Goal: Transaction & Acquisition: Book appointment/travel/reservation

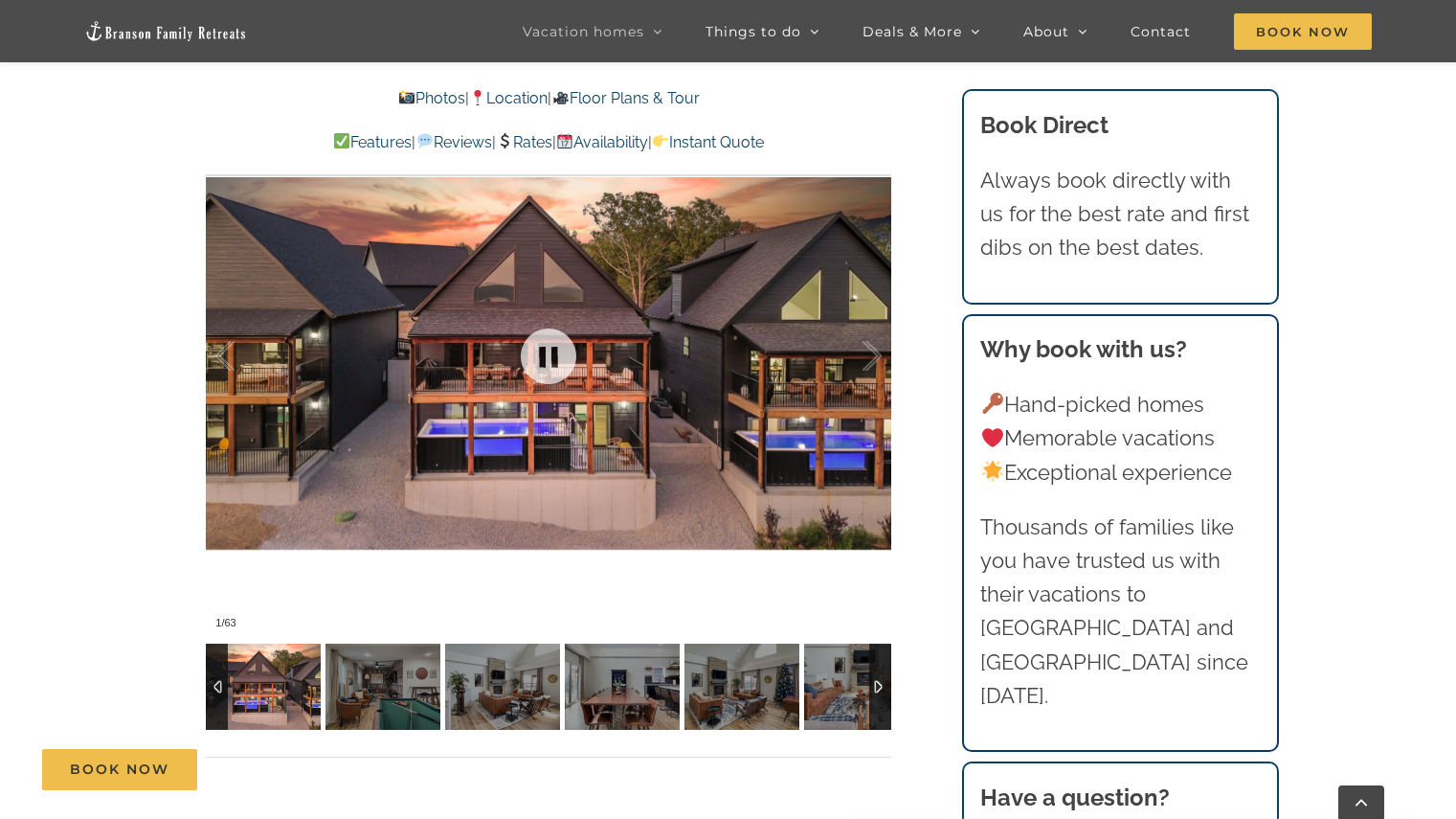
scroll to position [1430, 0]
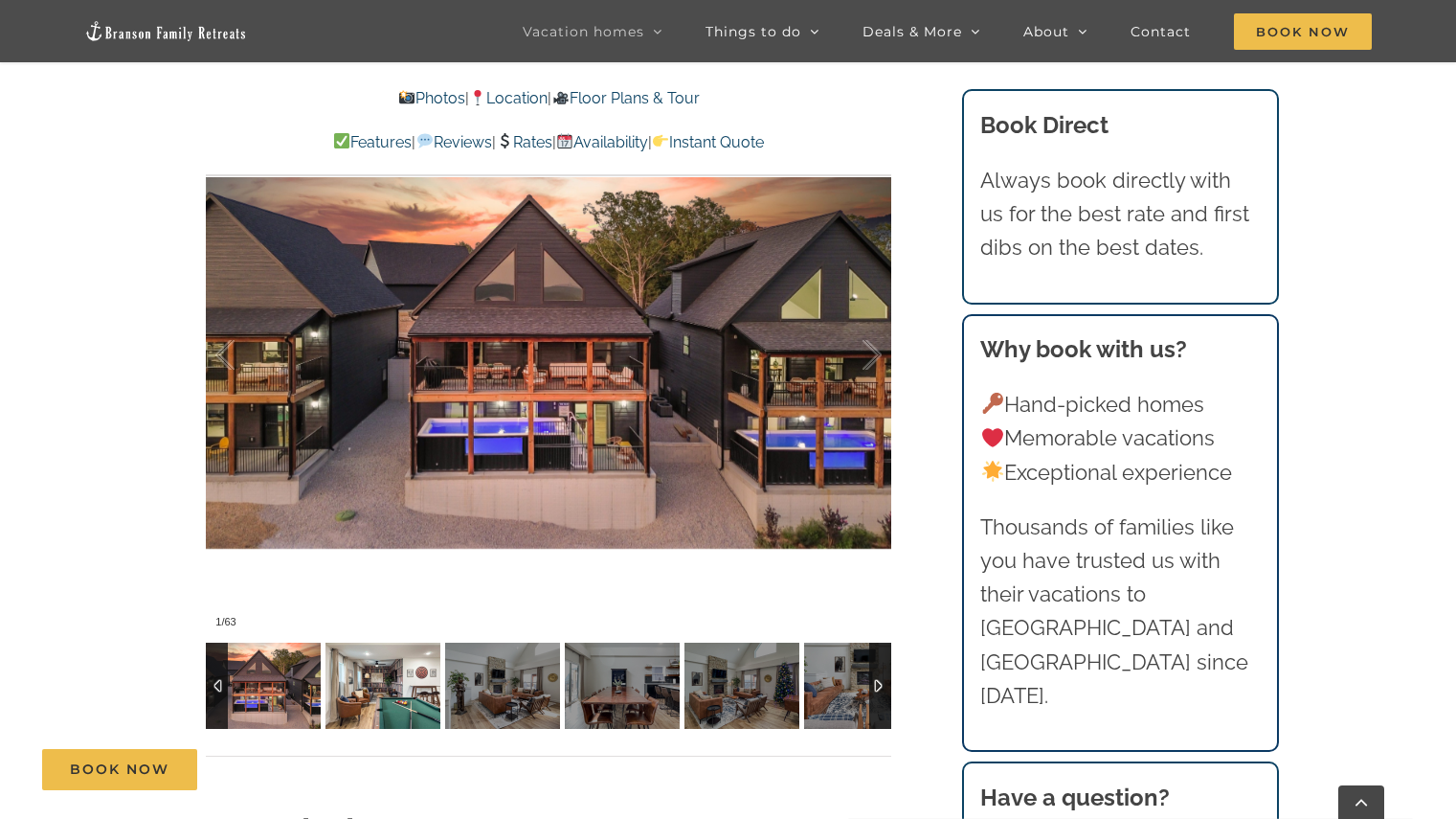
click at [417, 679] on img at bounding box center [383, 685] width 115 height 86
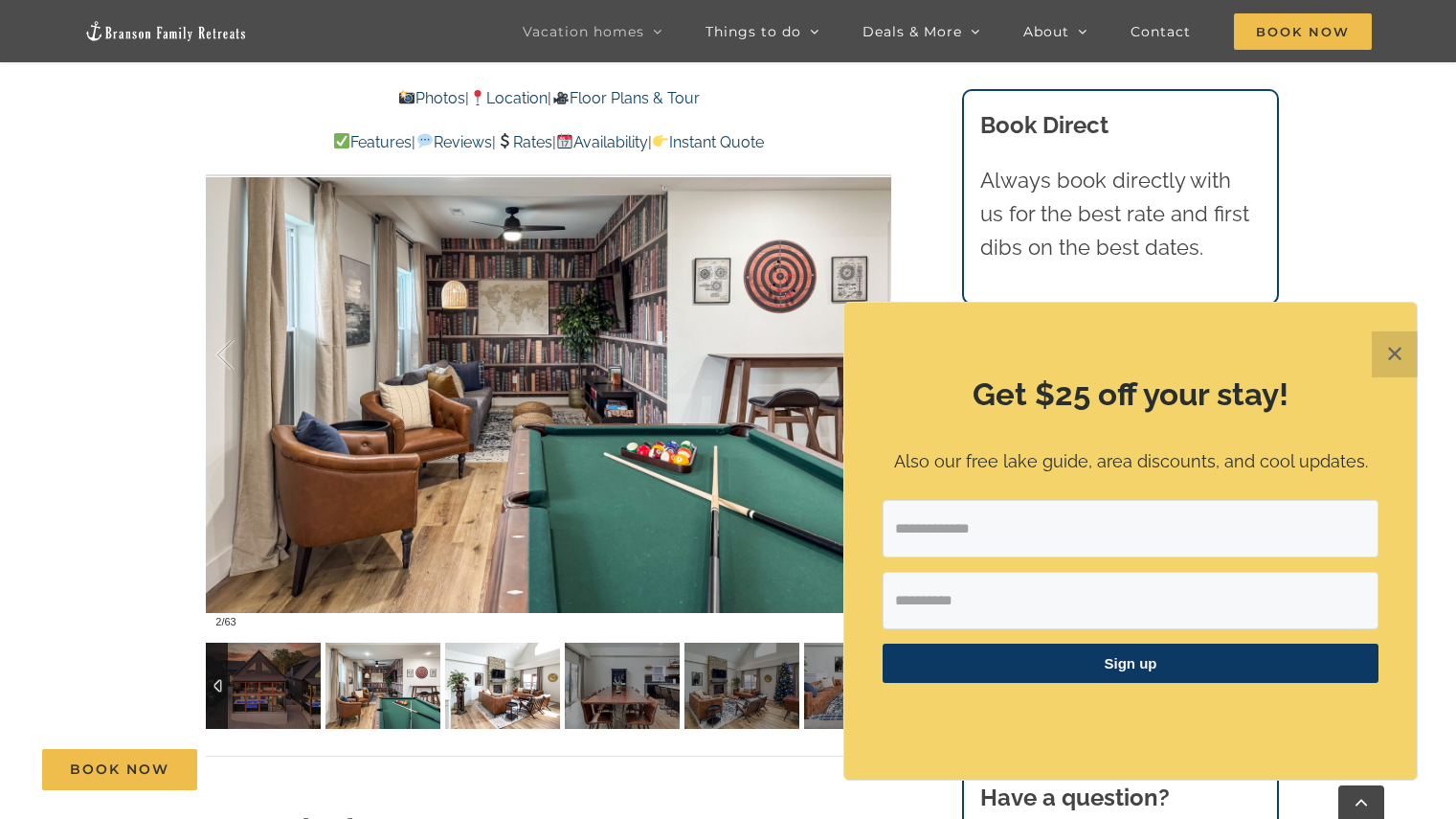
click at [470, 702] on img at bounding box center [502, 685] width 115 height 86
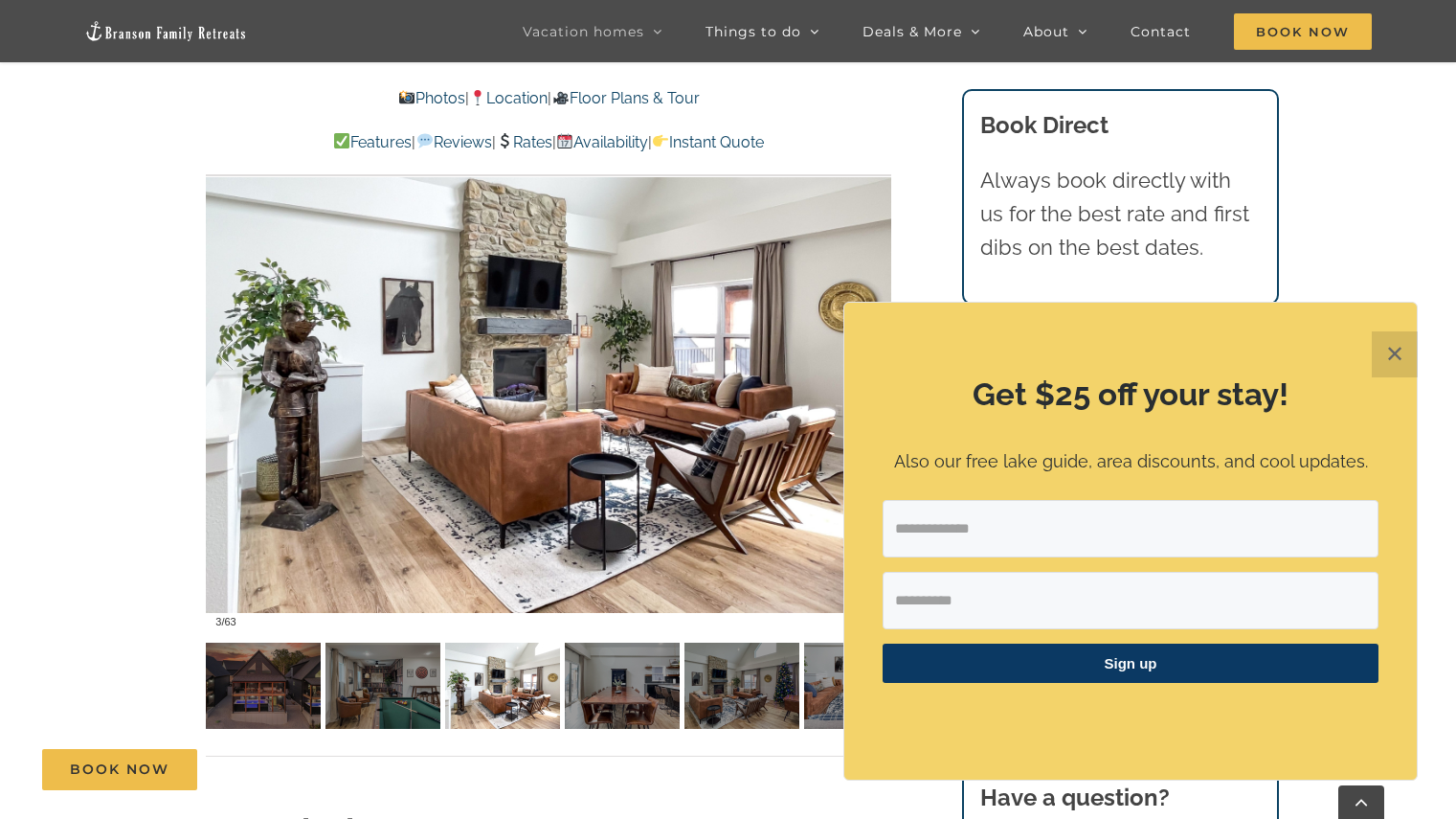
click at [1402, 350] on button "✕" at bounding box center [1394, 354] width 46 height 46
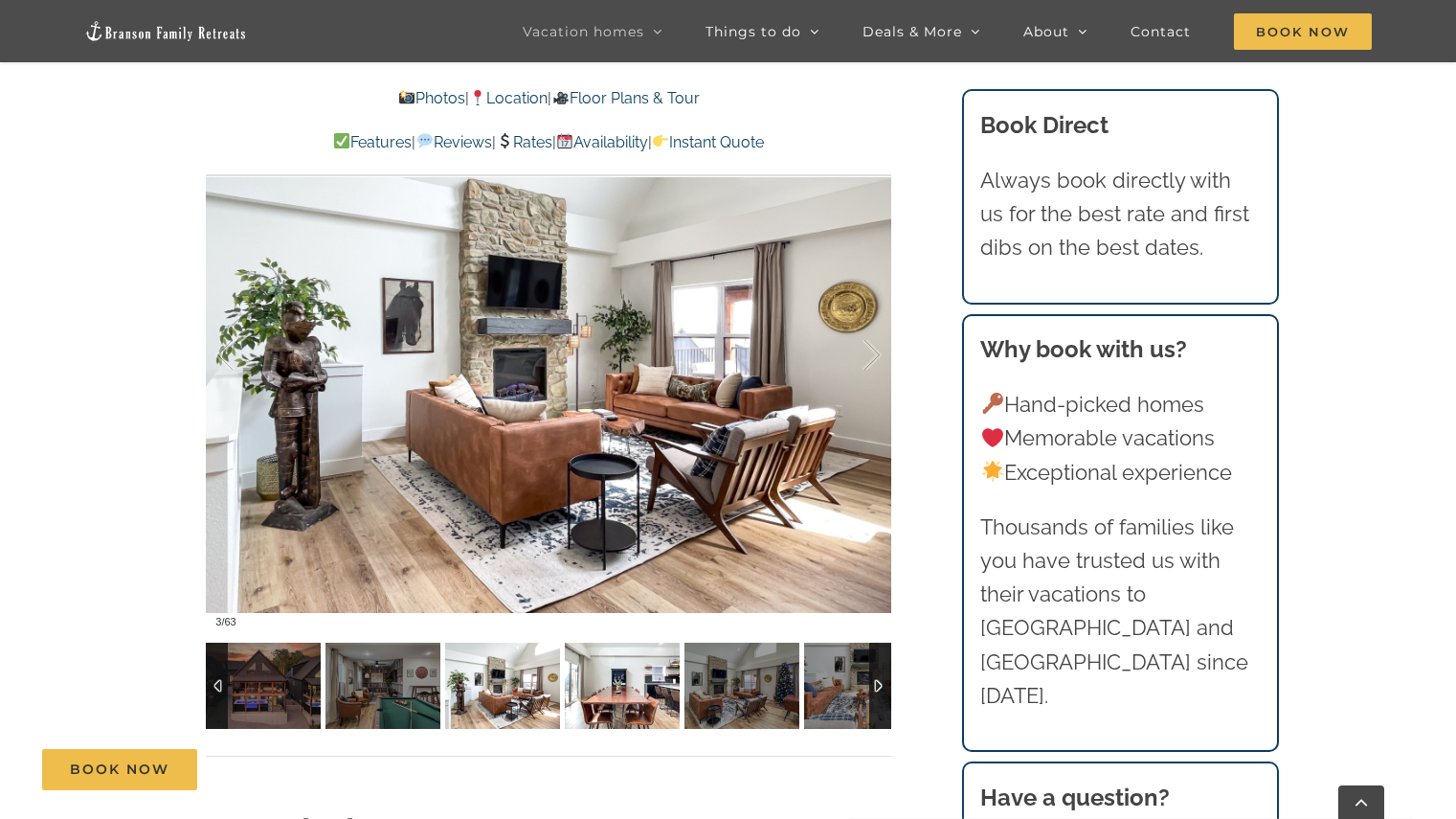
click at [634, 689] on img at bounding box center [621, 685] width 115 height 86
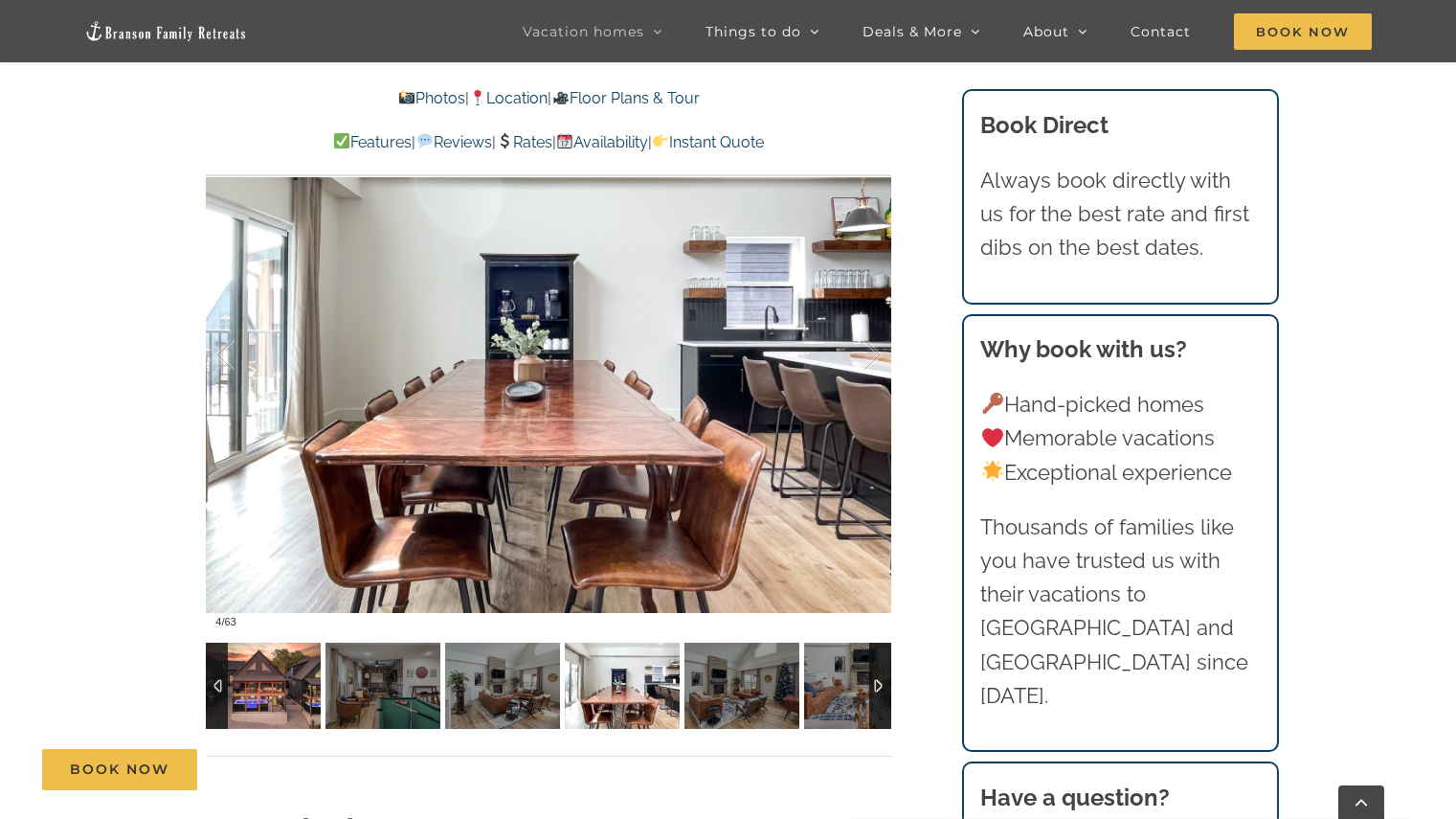
click at [274, 688] on img at bounding box center [263, 685] width 115 height 86
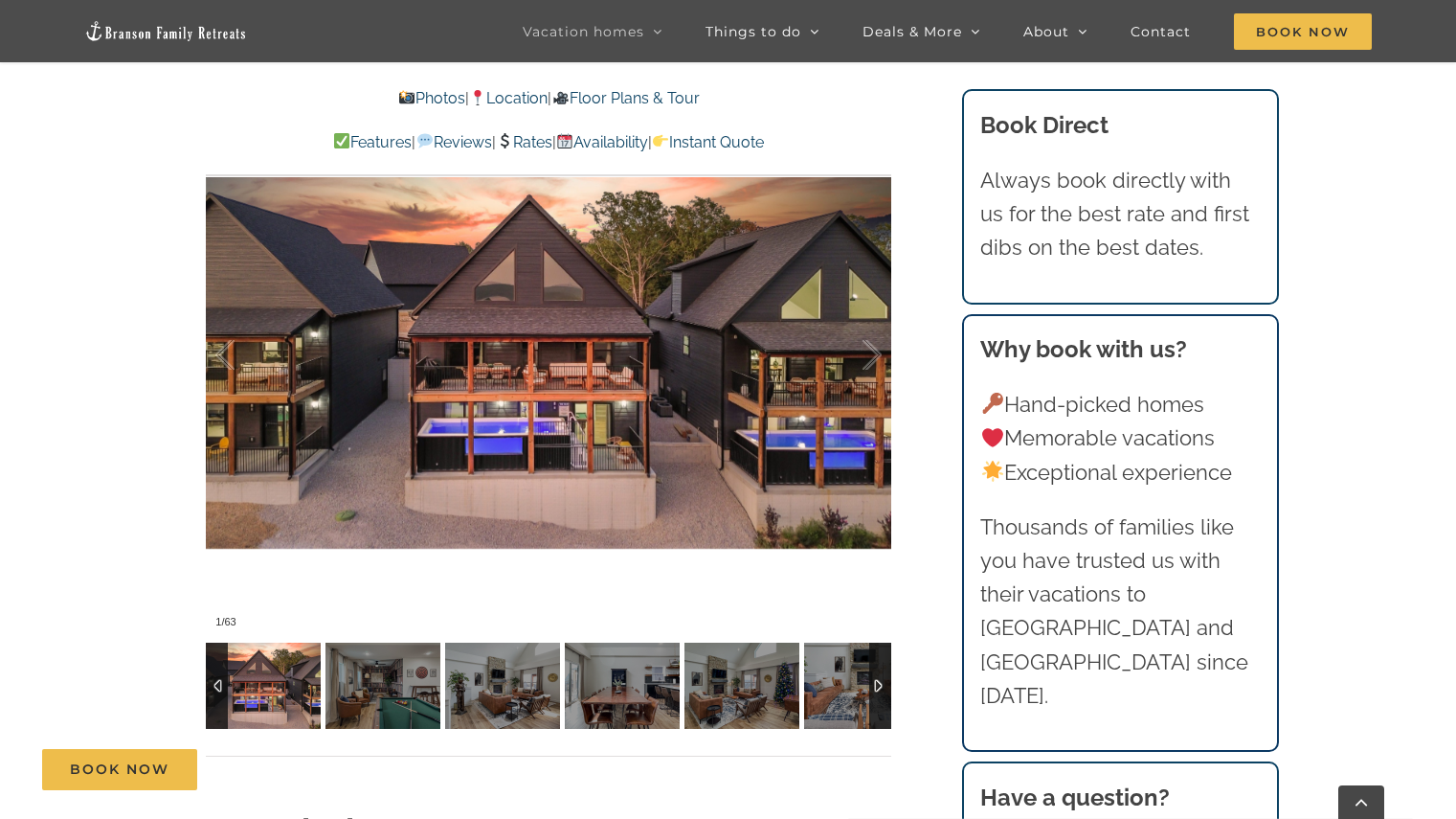
click at [881, 693] on div at bounding box center [880, 685] width 22 height 86
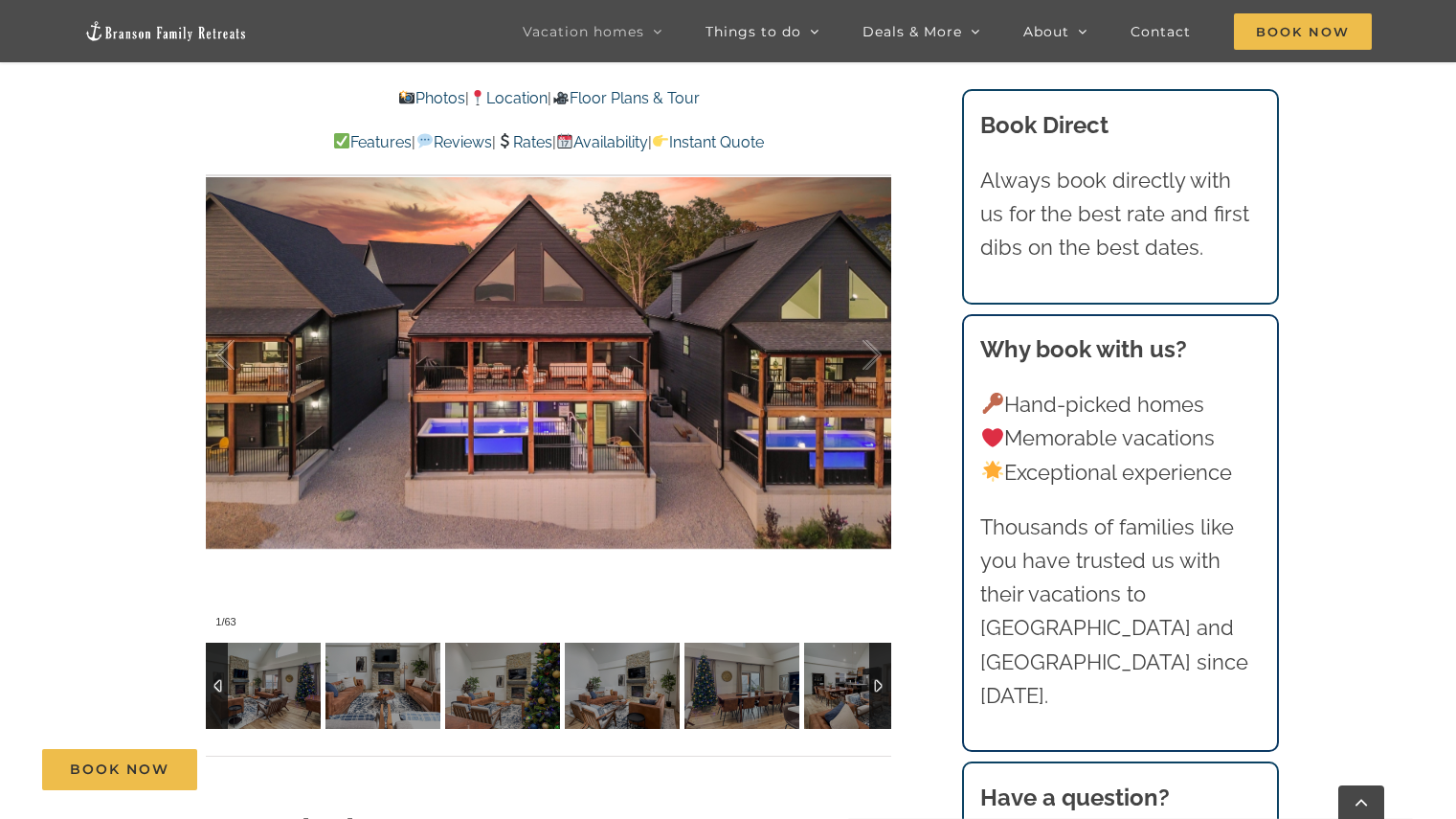
click at [881, 693] on div at bounding box center [880, 685] width 22 height 86
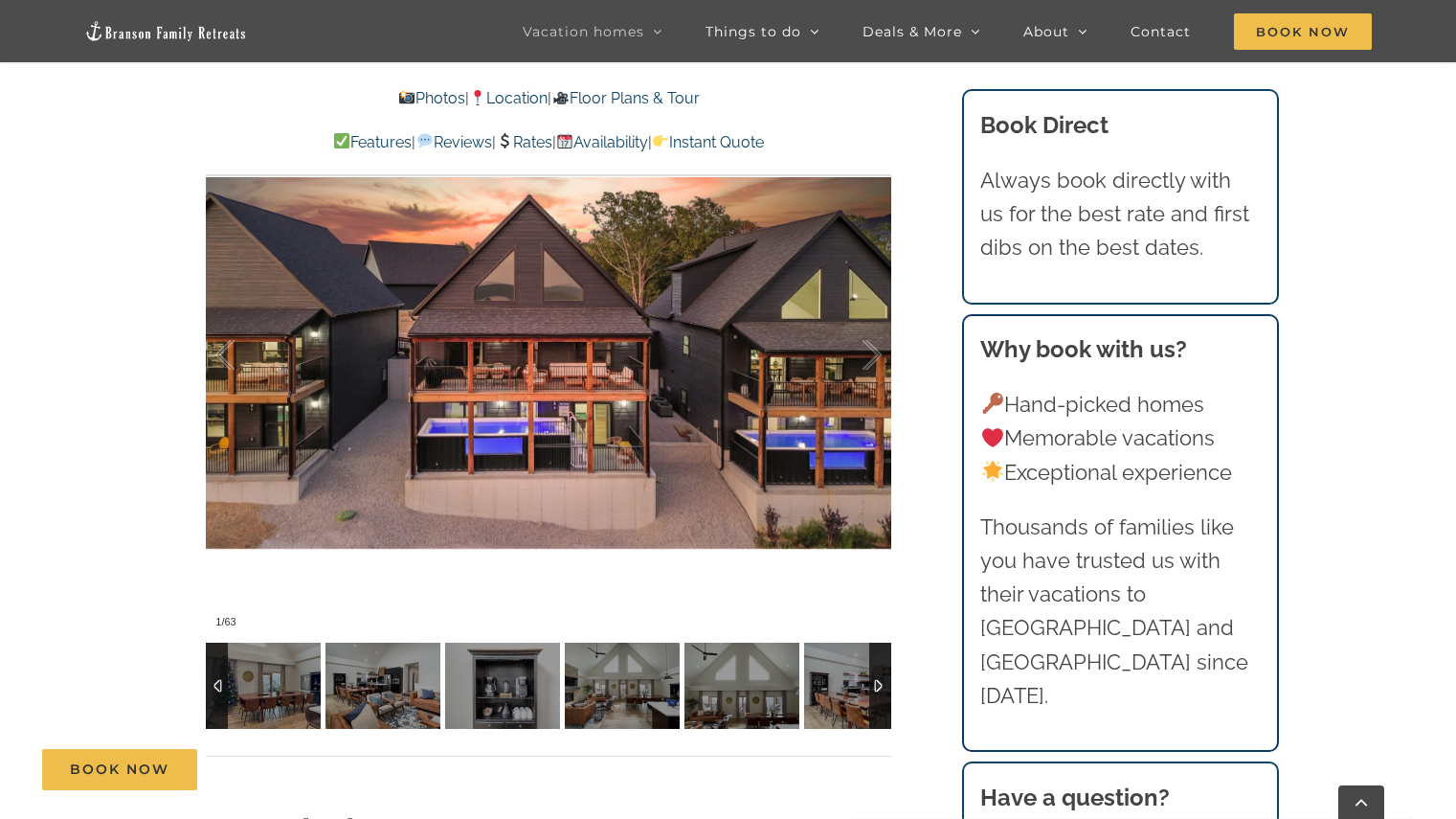
click at [881, 693] on div at bounding box center [880, 685] width 22 height 86
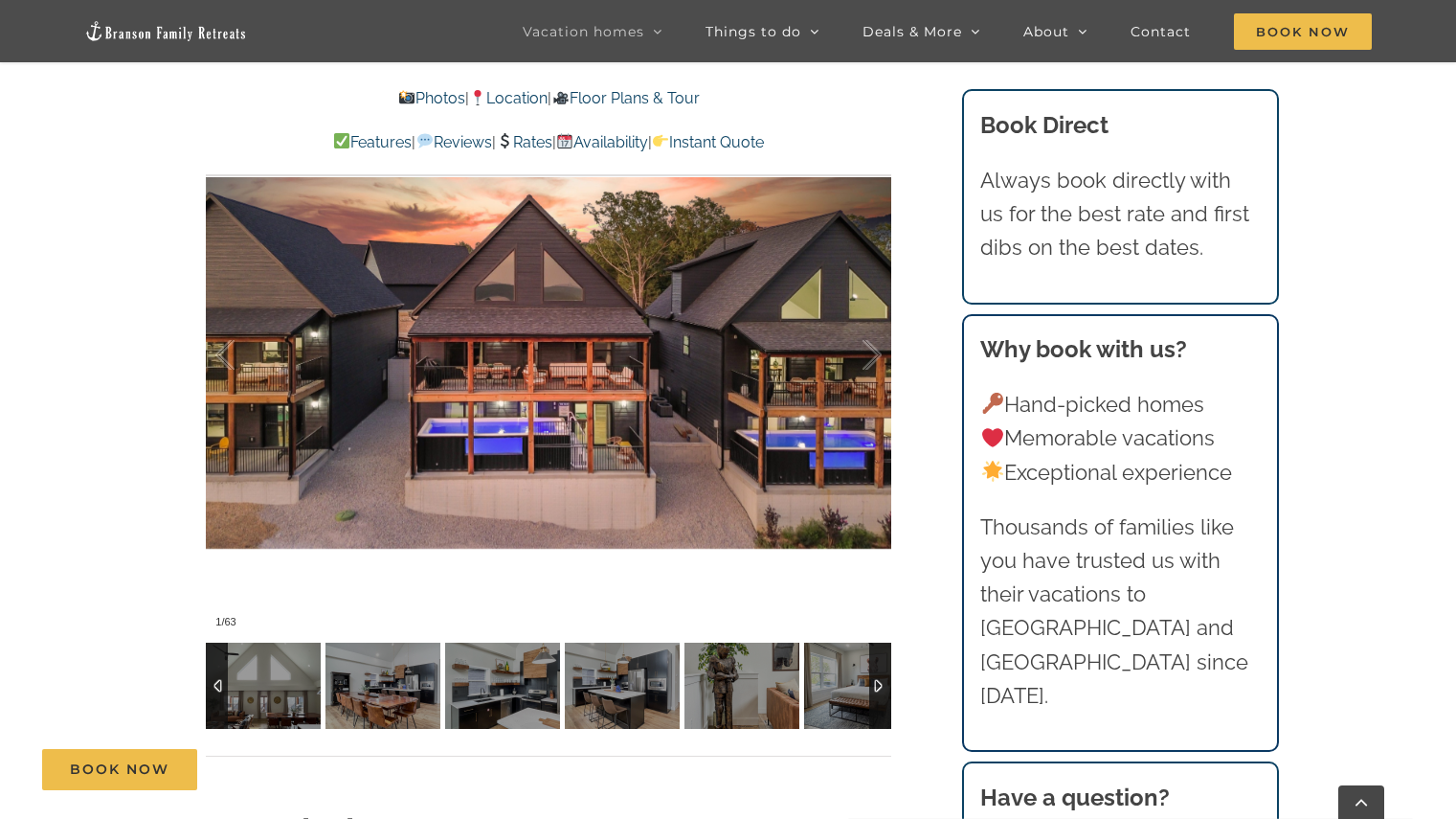
click at [881, 693] on div at bounding box center [880, 685] width 22 height 86
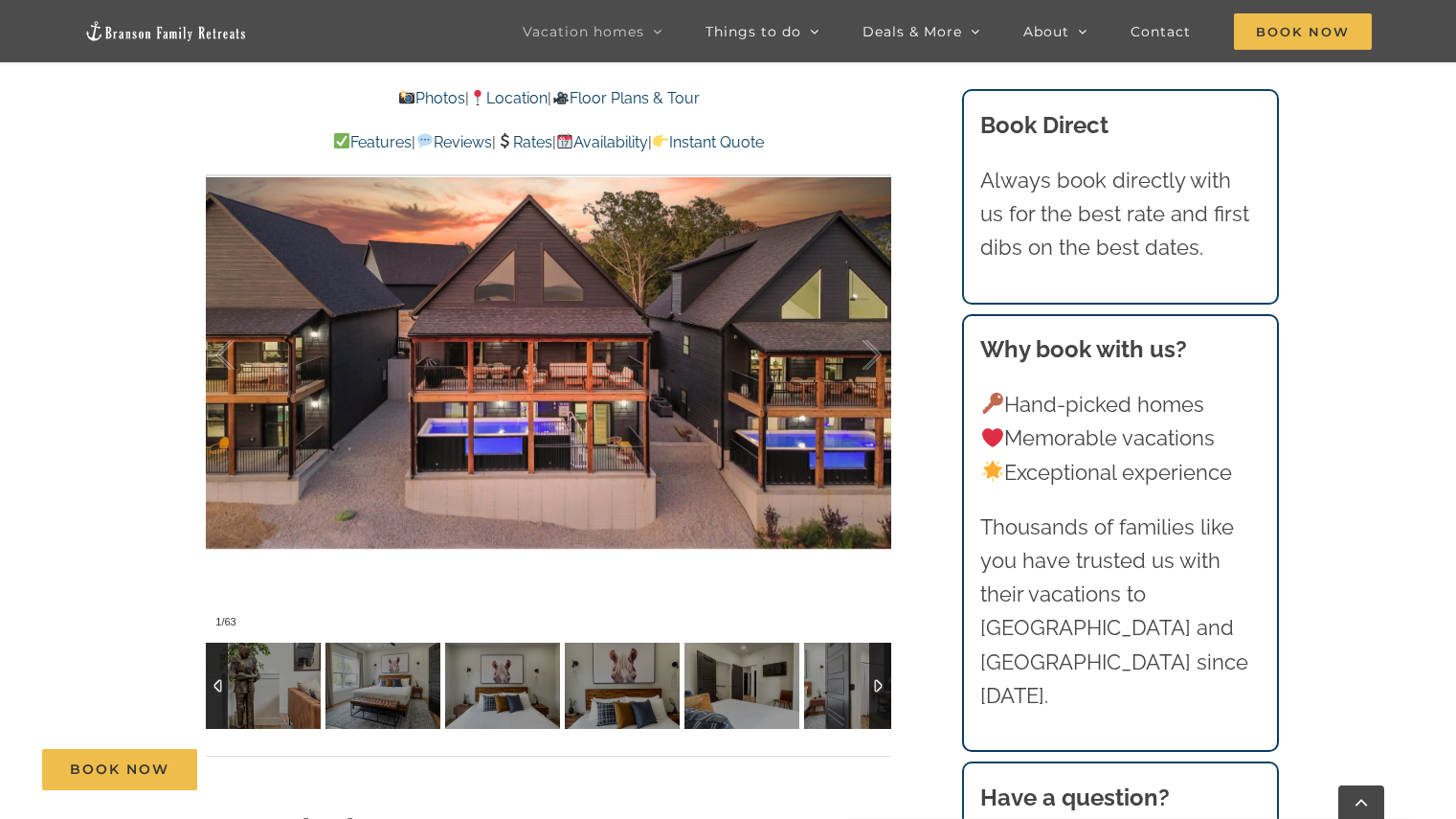
click at [881, 693] on div at bounding box center [880, 685] width 22 height 86
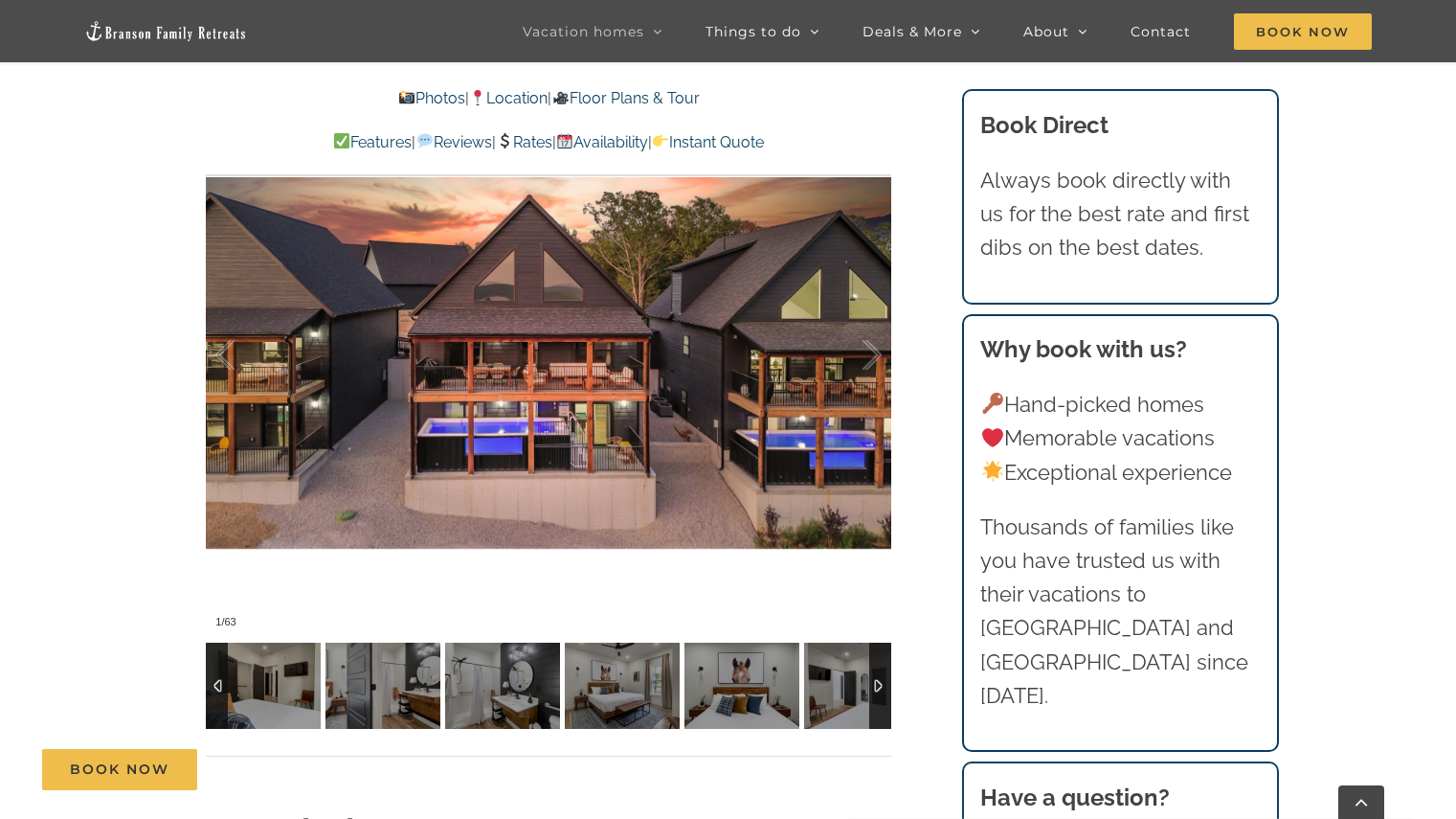
click at [881, 693] on div at bounding box center [880, 685] width 22 height 86
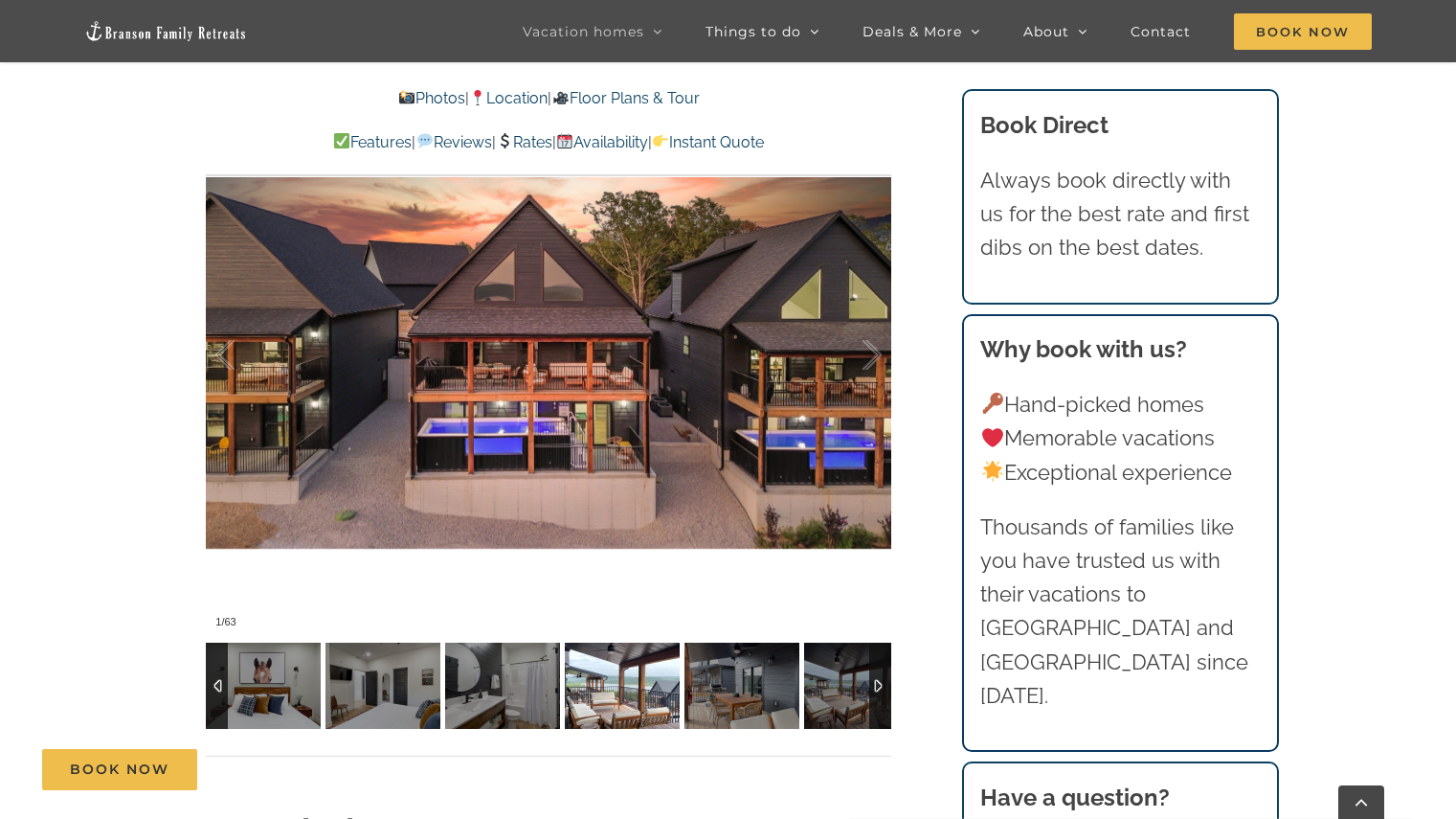
click at [623, 680] on img at bounding box center [621, 685] width 115 height 86
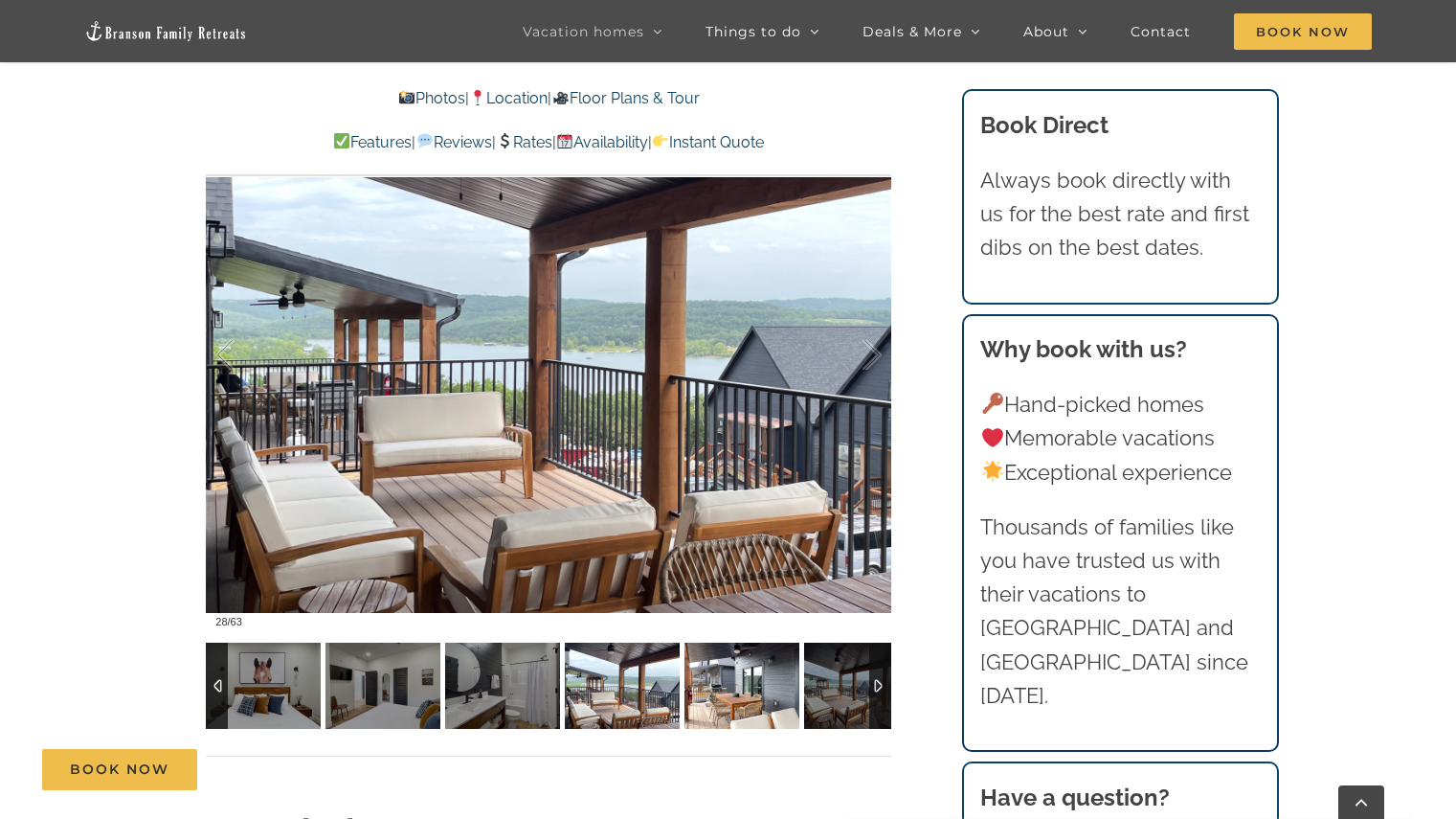
click at [742, 687] on img at bounding box center [741, 685] width 115 height 86
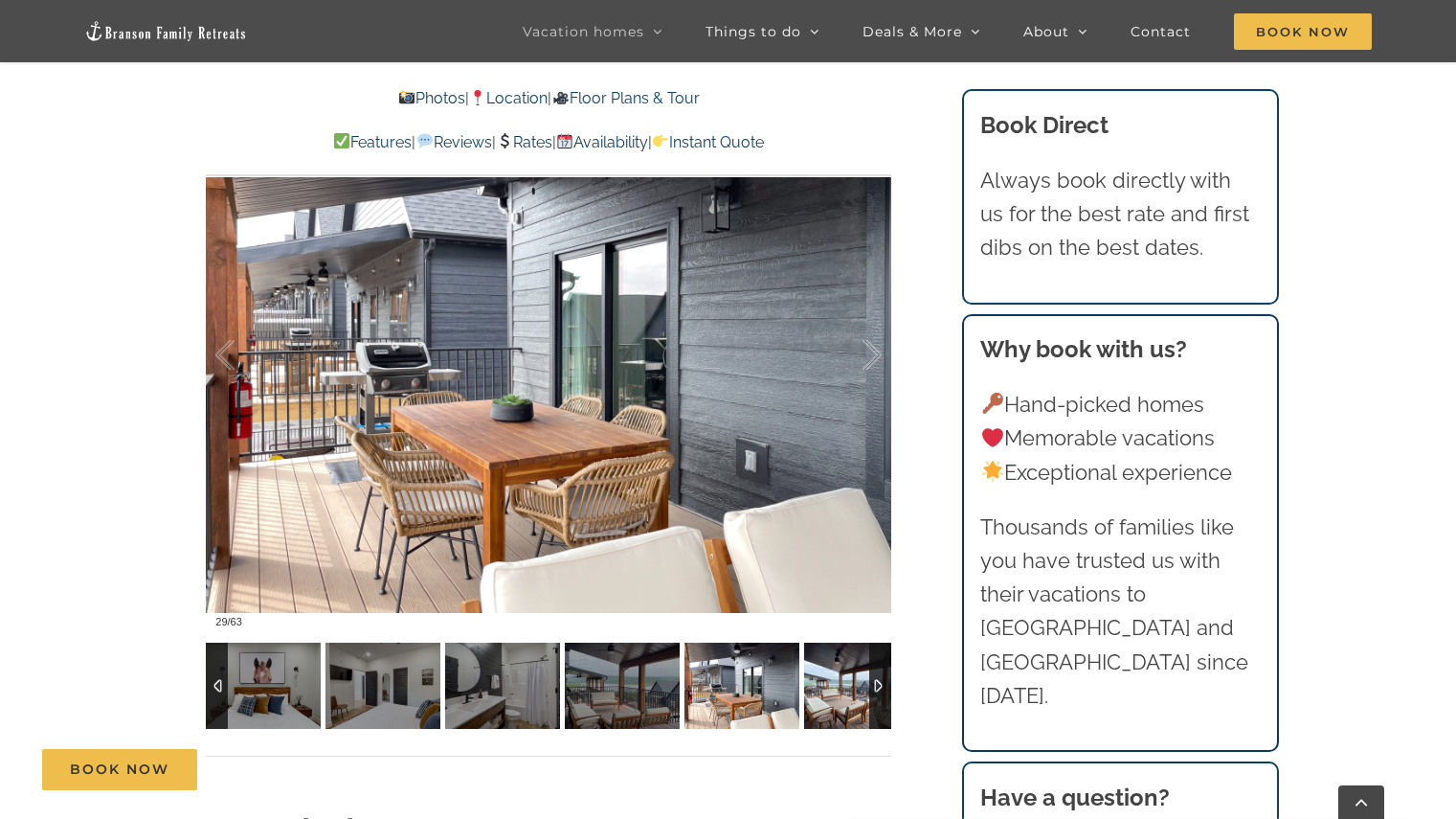
click at [825, 699] on img at bounding box center [861, 685] width 115 height 86
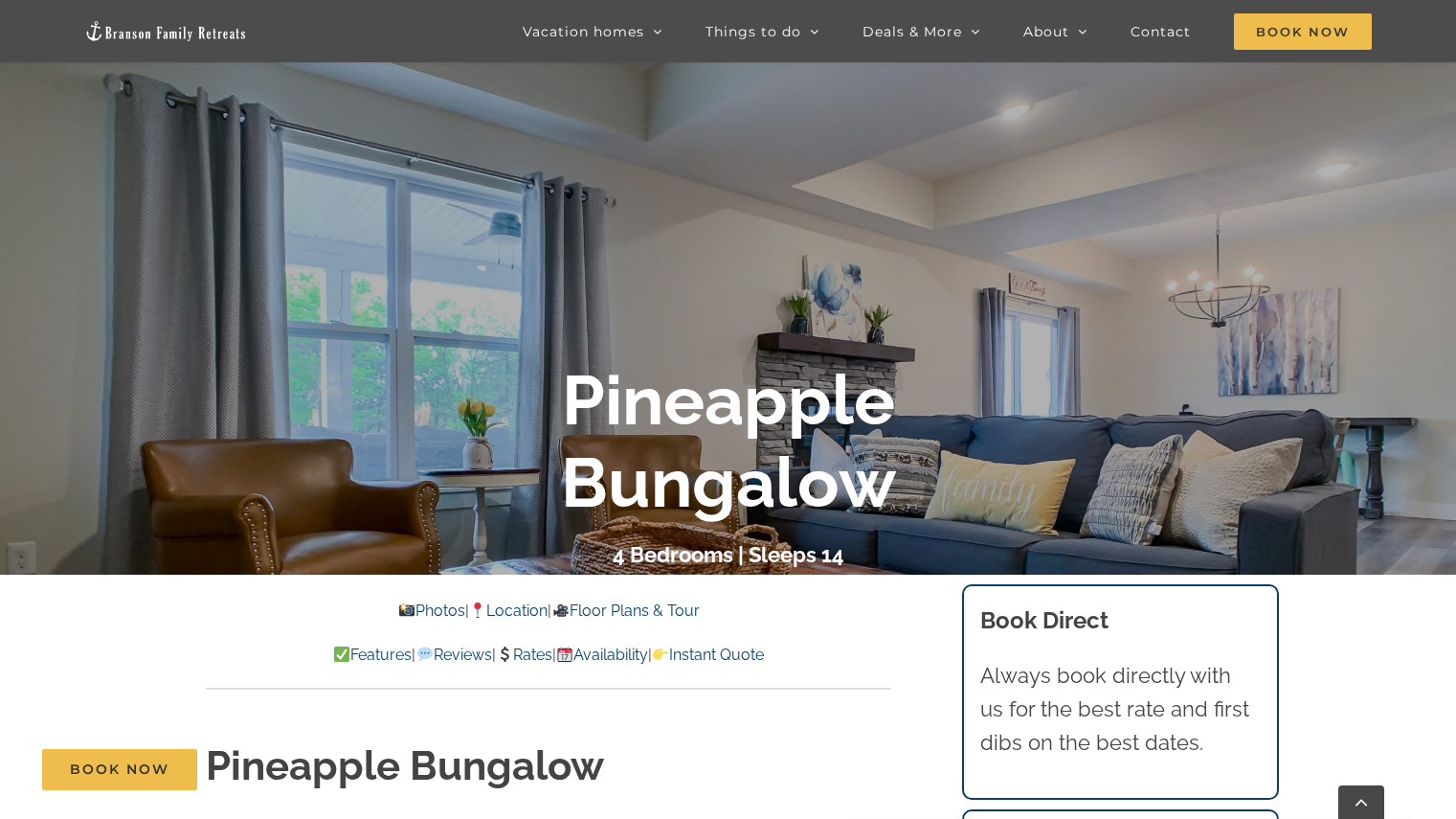
scroll to position [300, 0]
click at [407, 609] on link "Photos" at bounding box center [432, 609] width 67 height 19
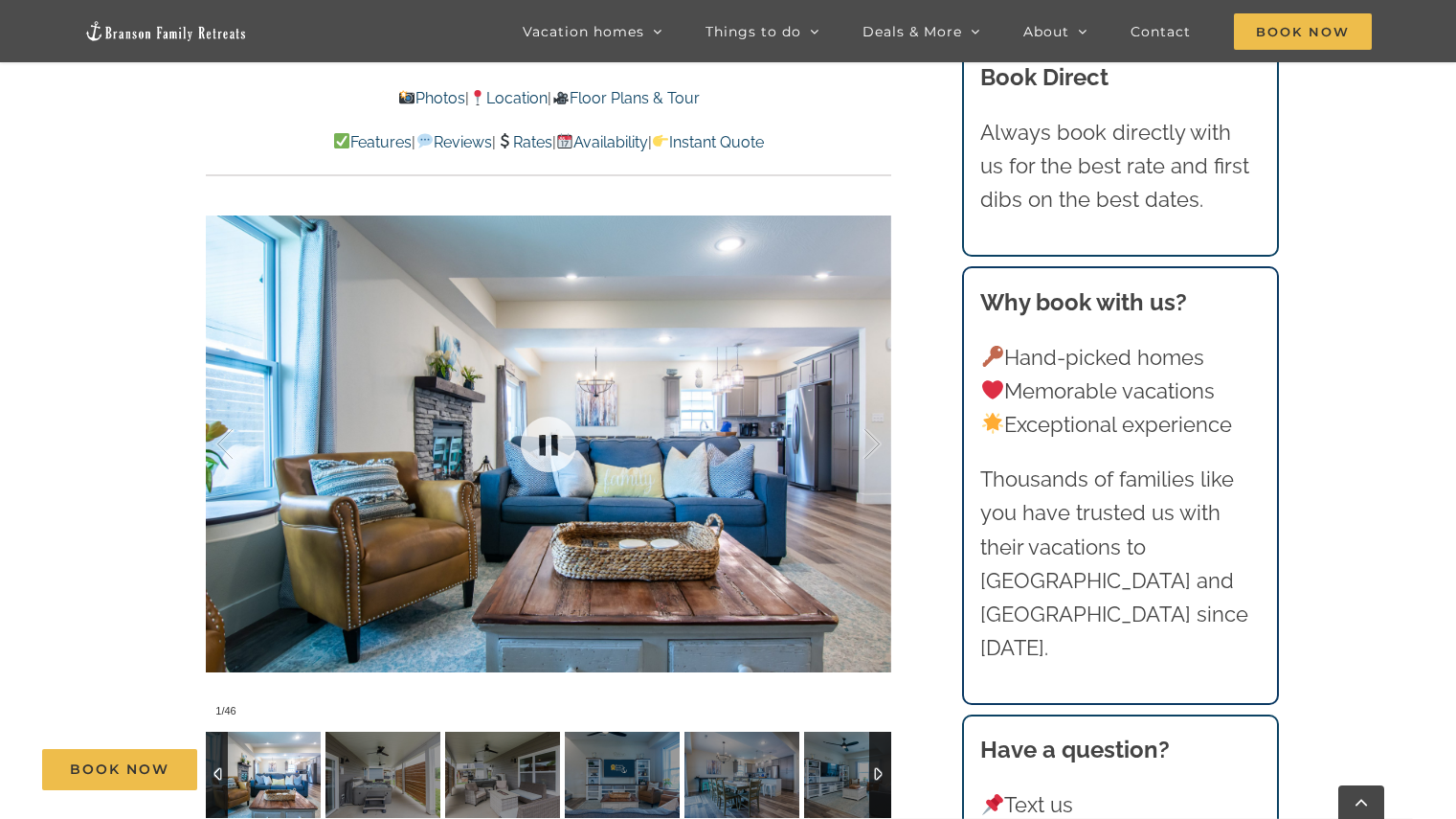
scroll to position [1494, 0]
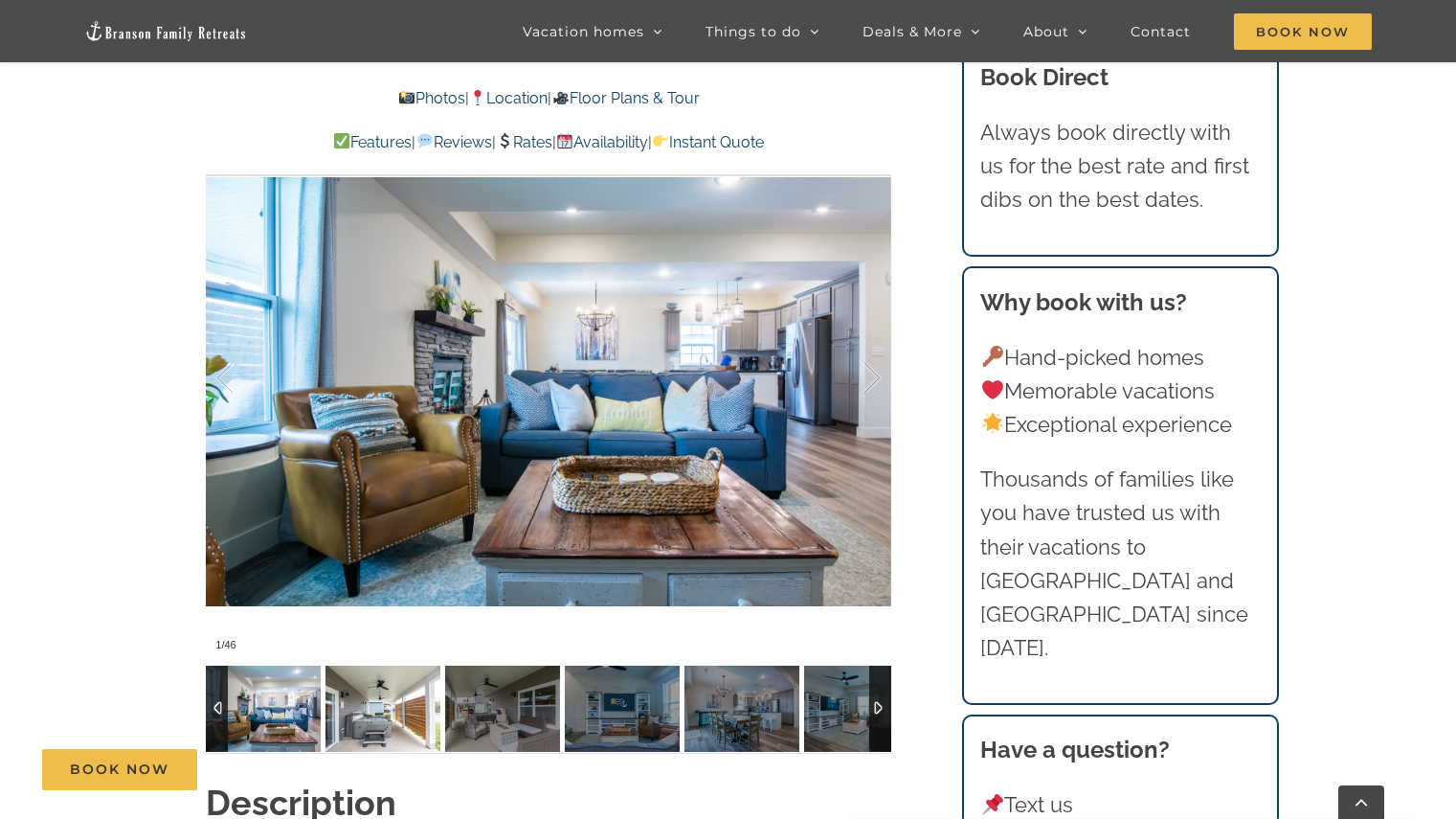
click at [409, 682] on img at bounding box center [383, 709] width 115 height 86
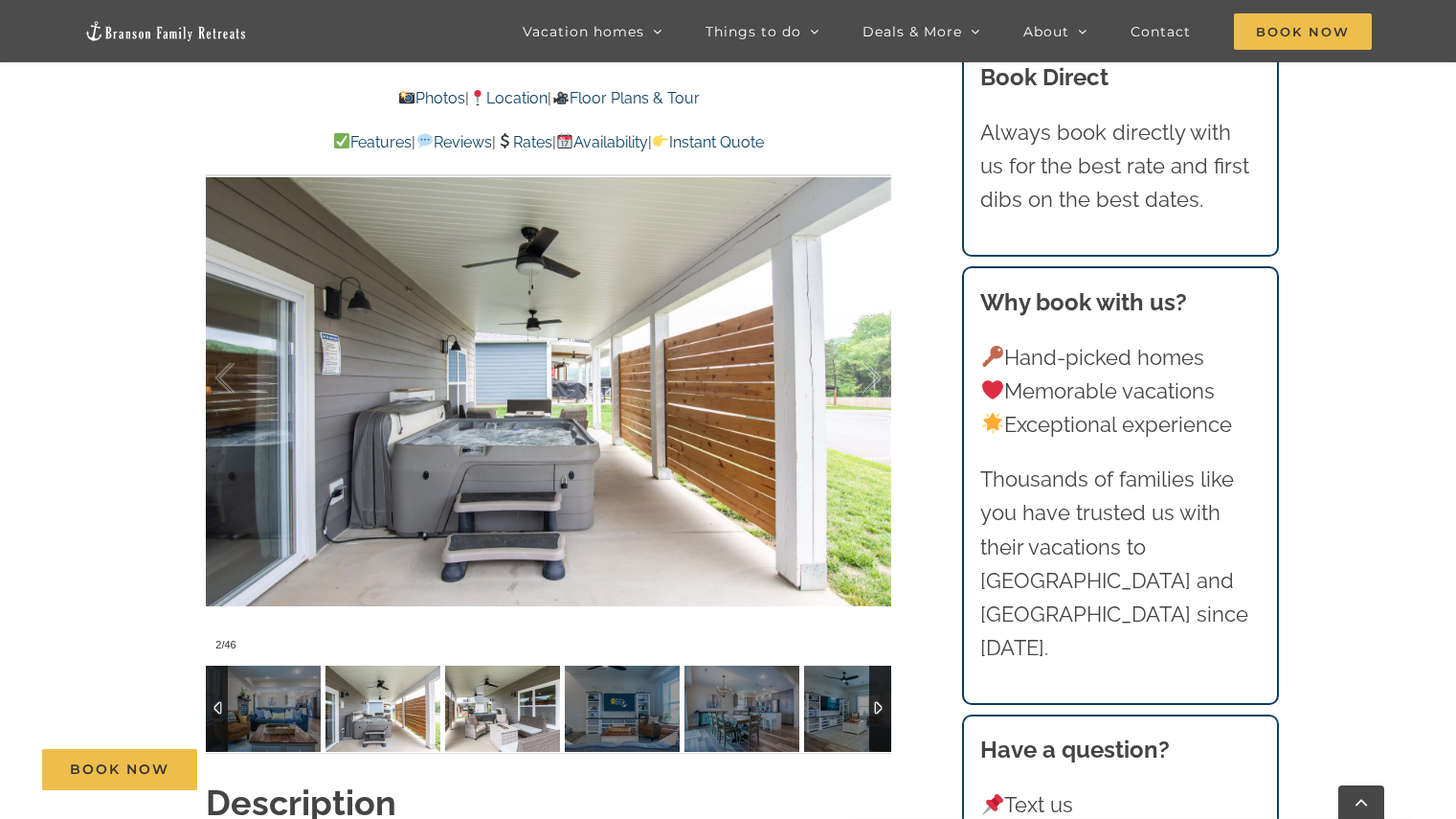
click at [483, 688] on img at bounding box center [502, 709] width 115 height 86
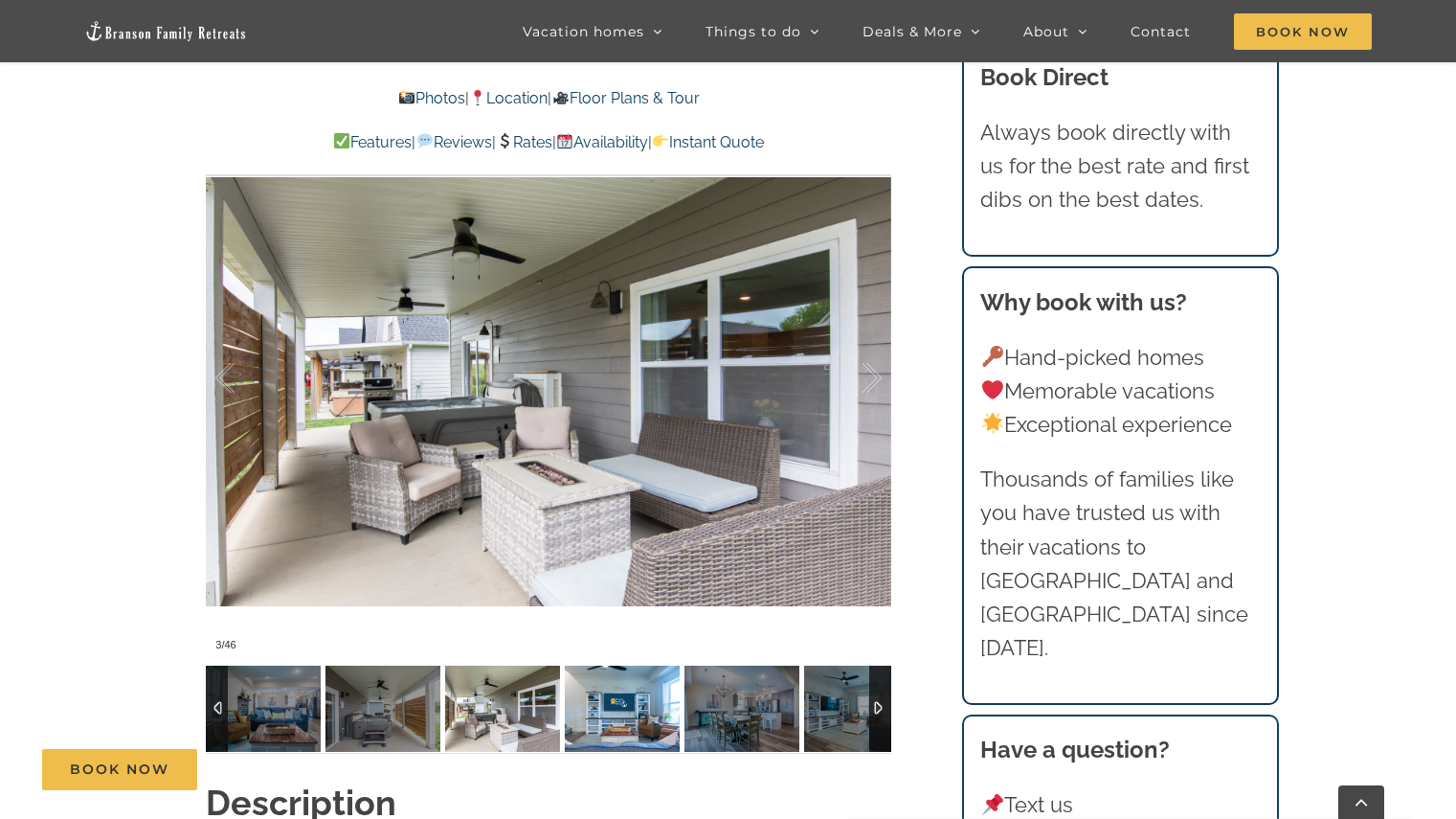
click at [594, 684] on img at bounding box center [621, 709] width 115 height 86
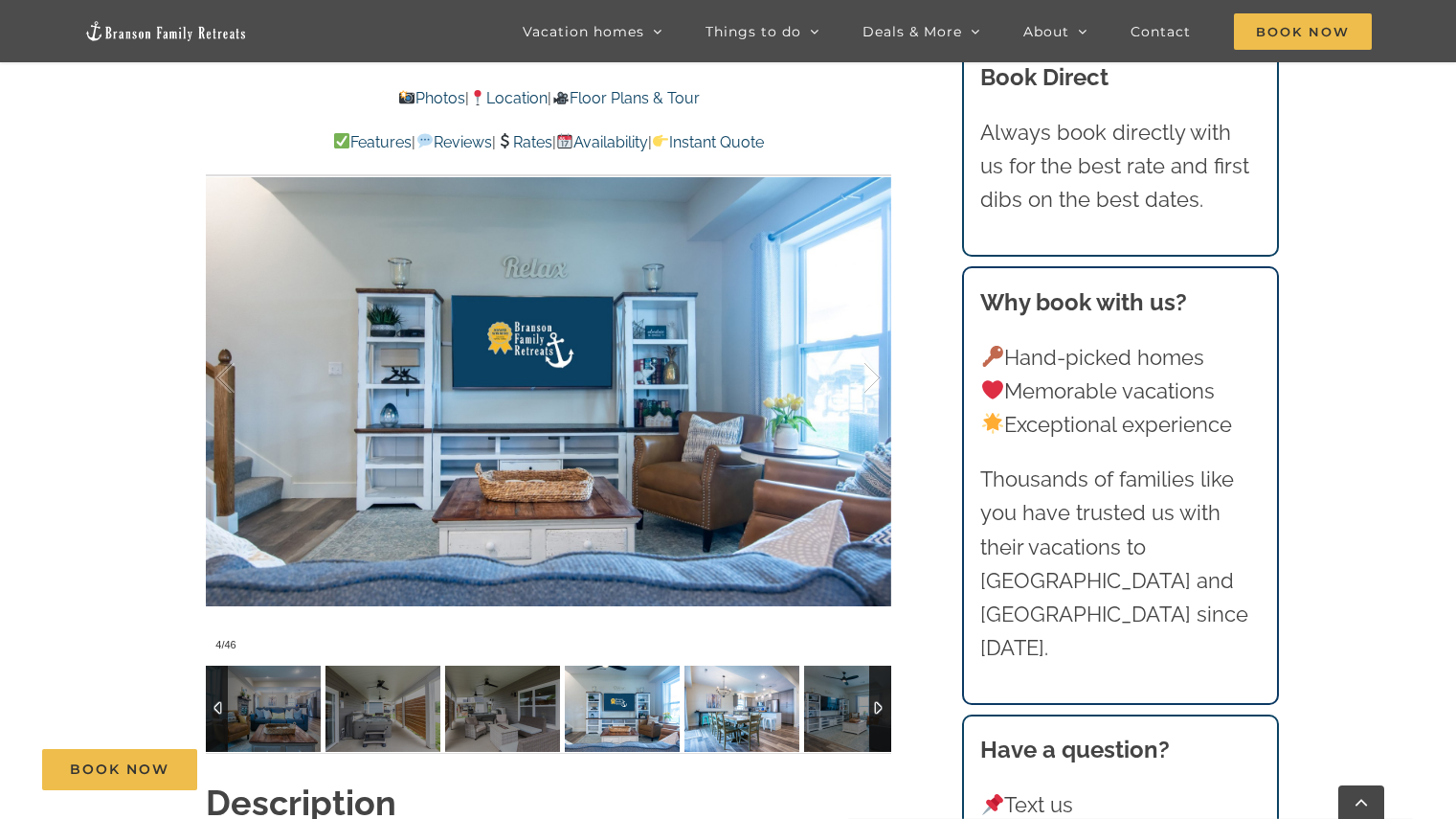
click at [721, 692] on img at bounding box center [741, 709] width 115 height 86
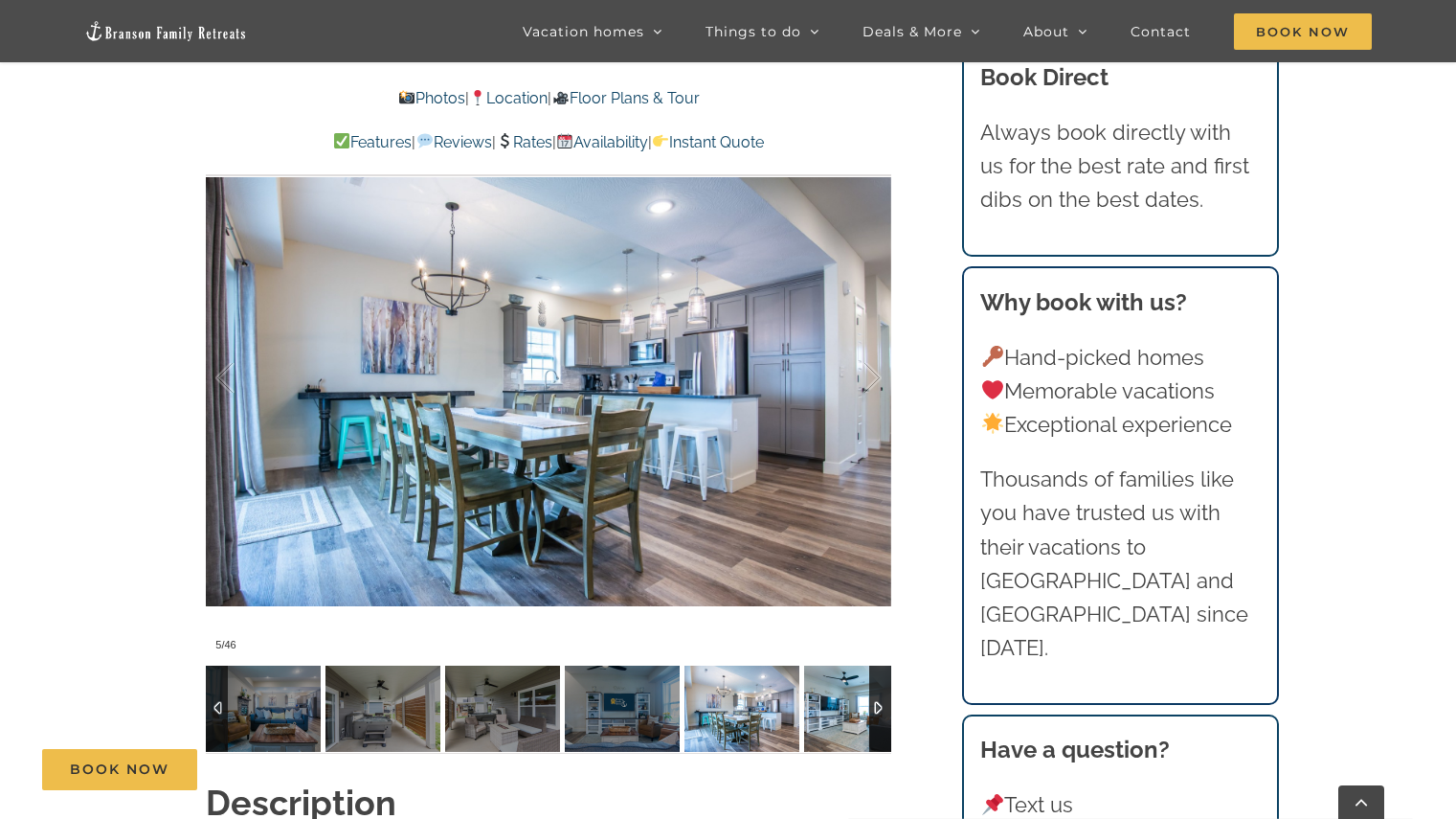
click at [827, 692] on img at bounding box center [861, 709] width 115 height 86
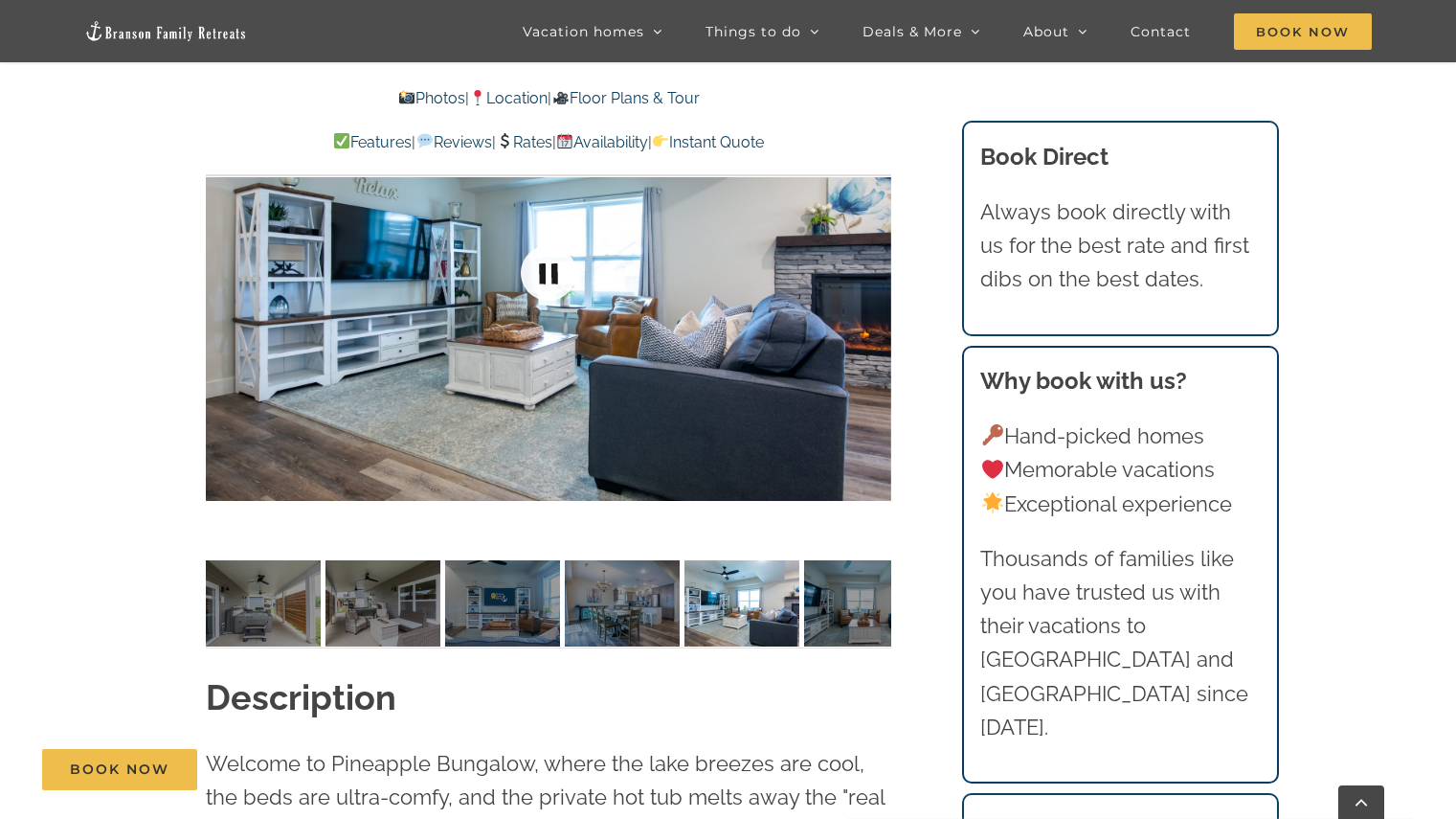
scroll to position [1598, 0]
click at [883, 565] on div at bounding box center [880, 604] width 22 height 86
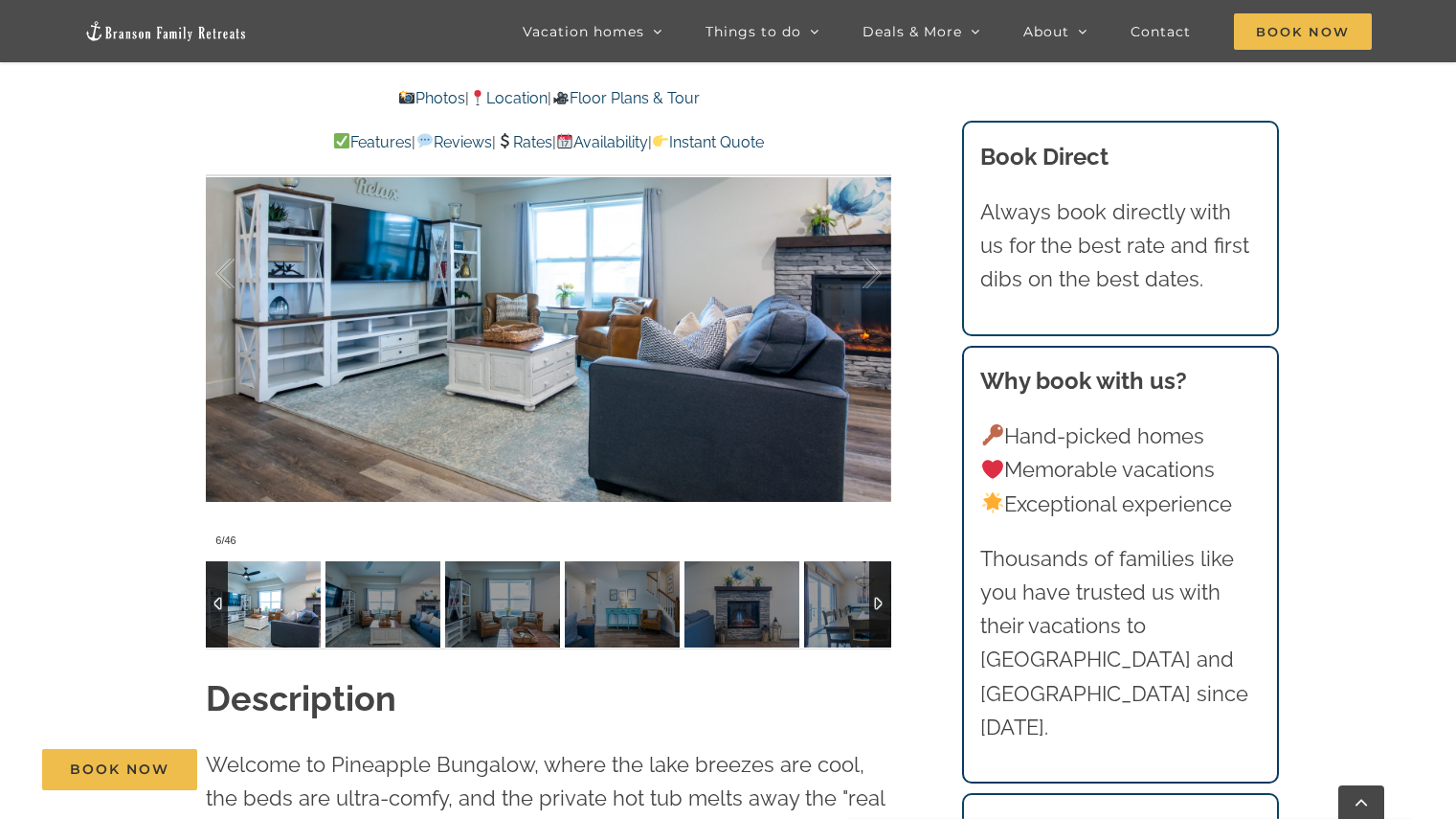
click at [883, 565] on div at bounding box center [880, 604] width 22 height 86
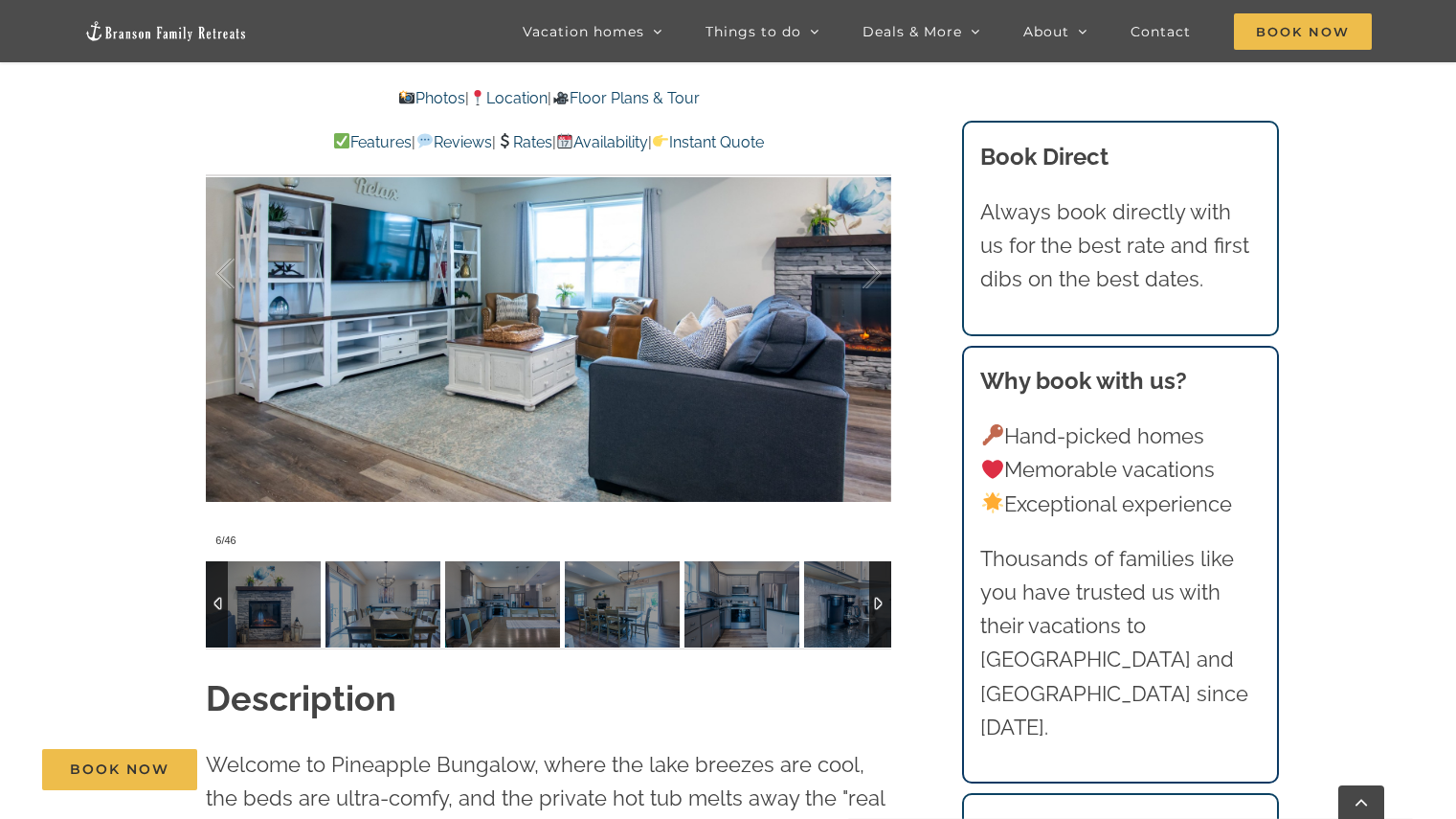
click at [883, 565] on div at bounding box center [880, 604] width 22 height 86
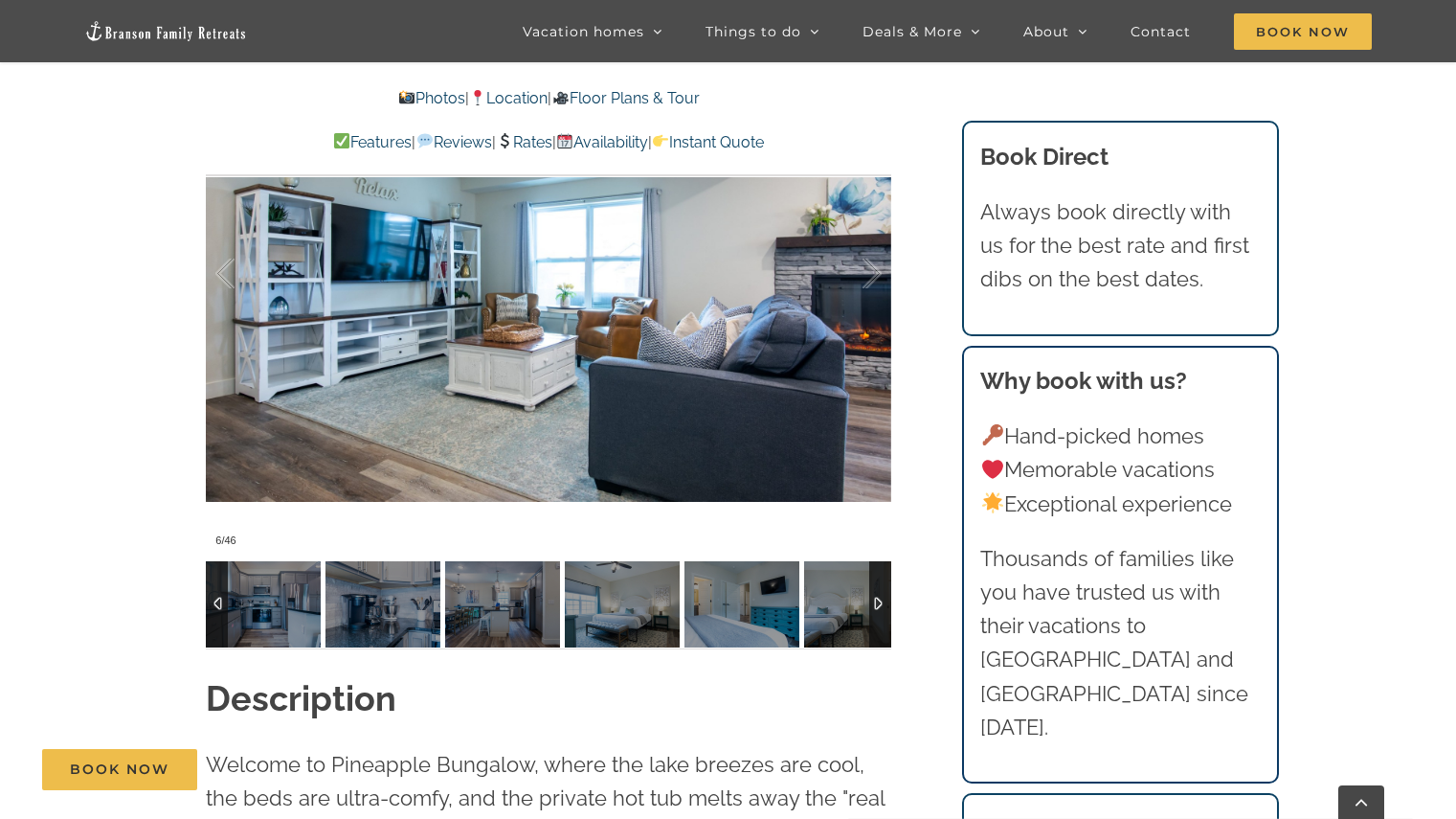
click at [883, 565] on div at bounding box center [880, 604] width 22 height 86
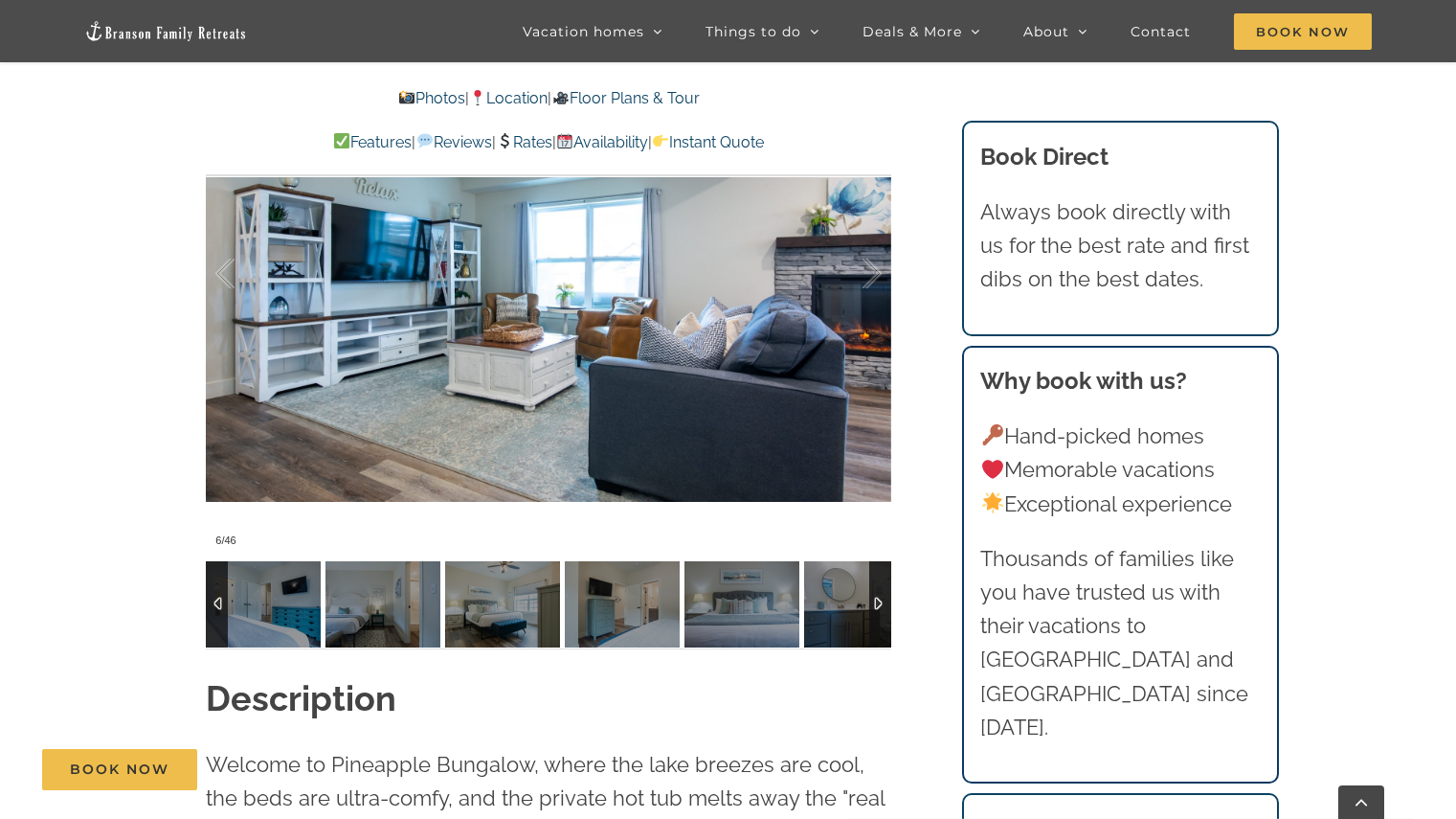
click at [883, 565] on div at bounding box center [880, 604] width 22 height 86
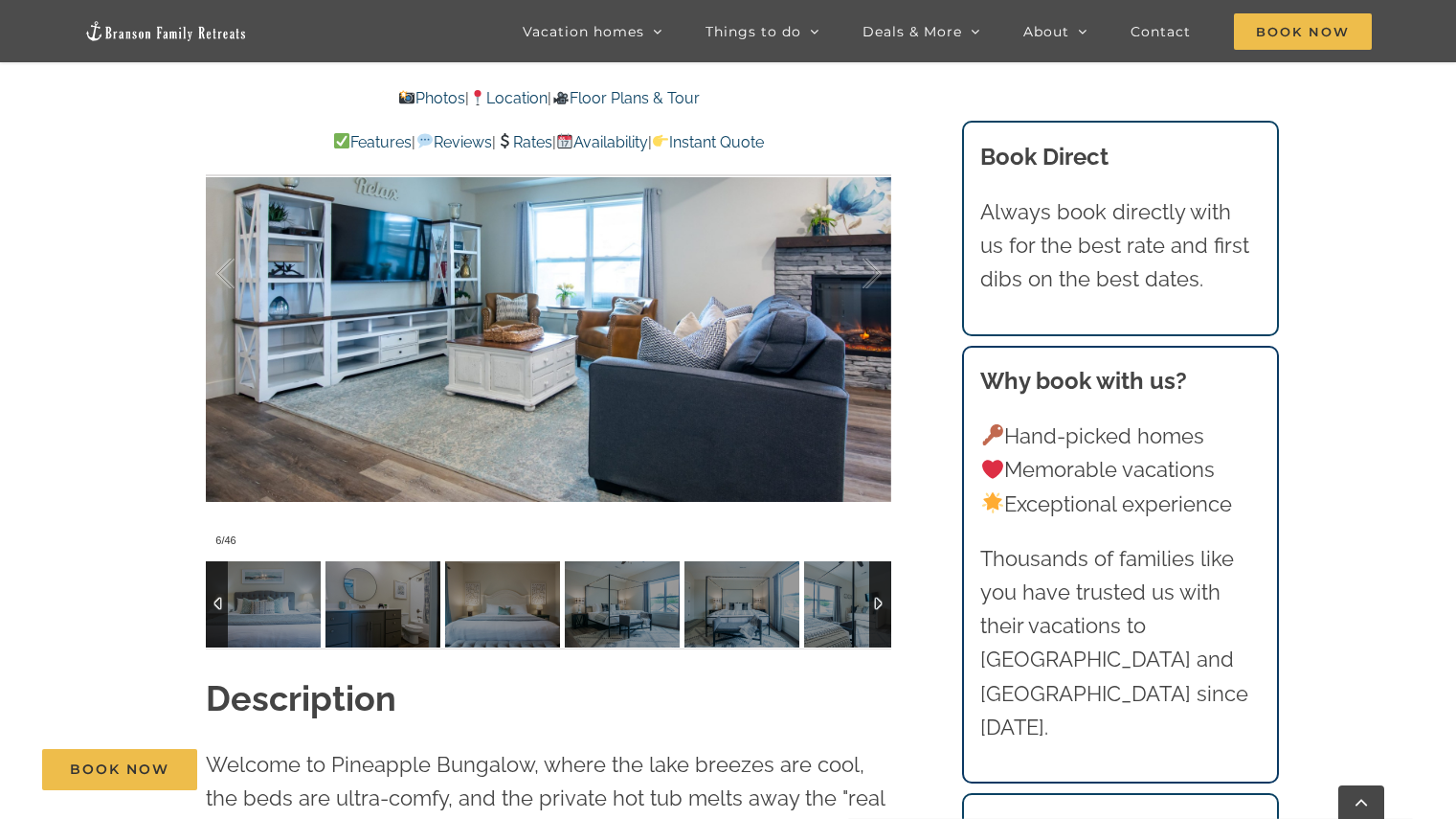
click at [883, 565] on div at bounding box center [880, 604] width 22 height 86
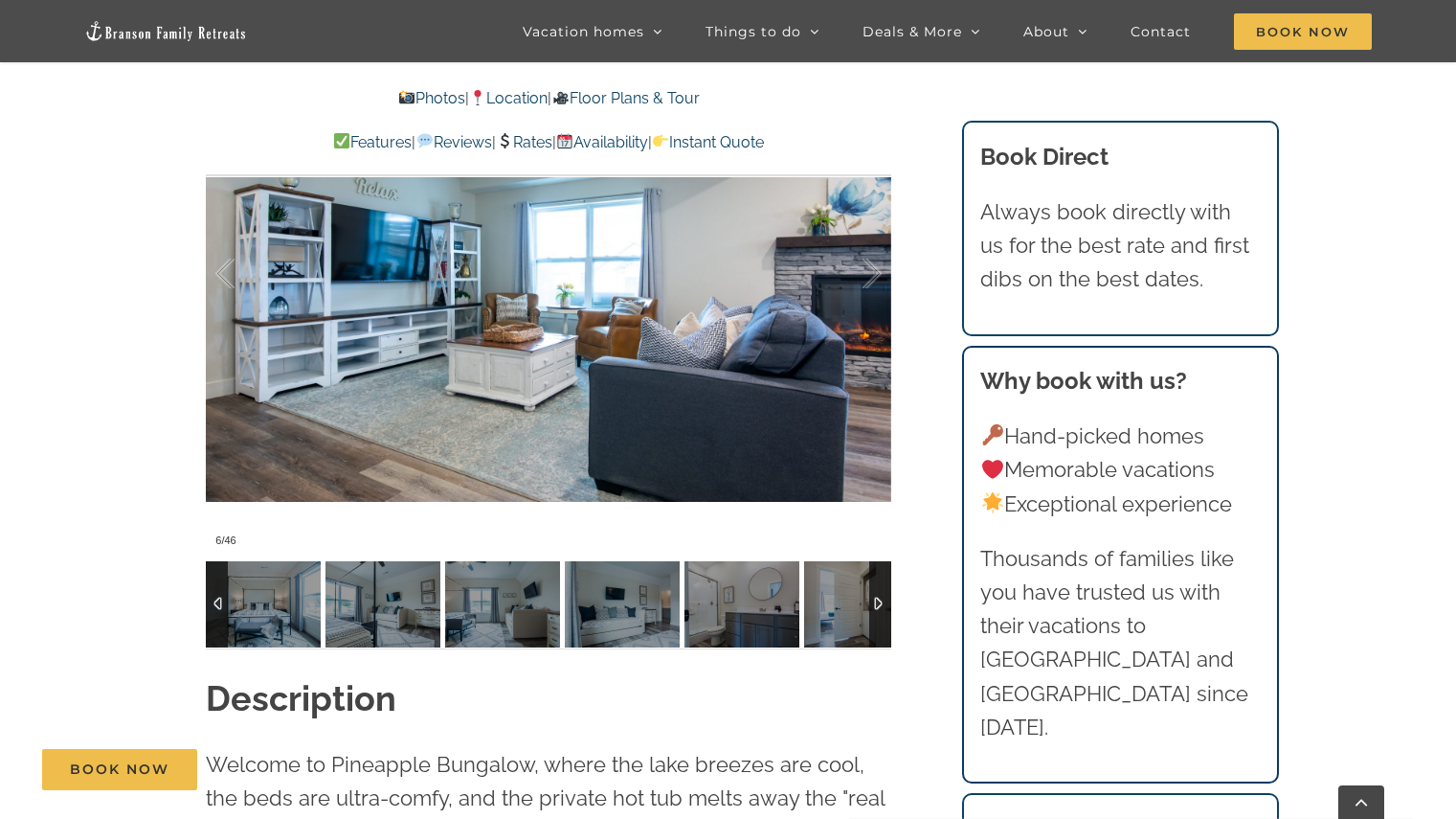
click at [883, 565] on div at bounding box center [880, 604] width 22 height 86
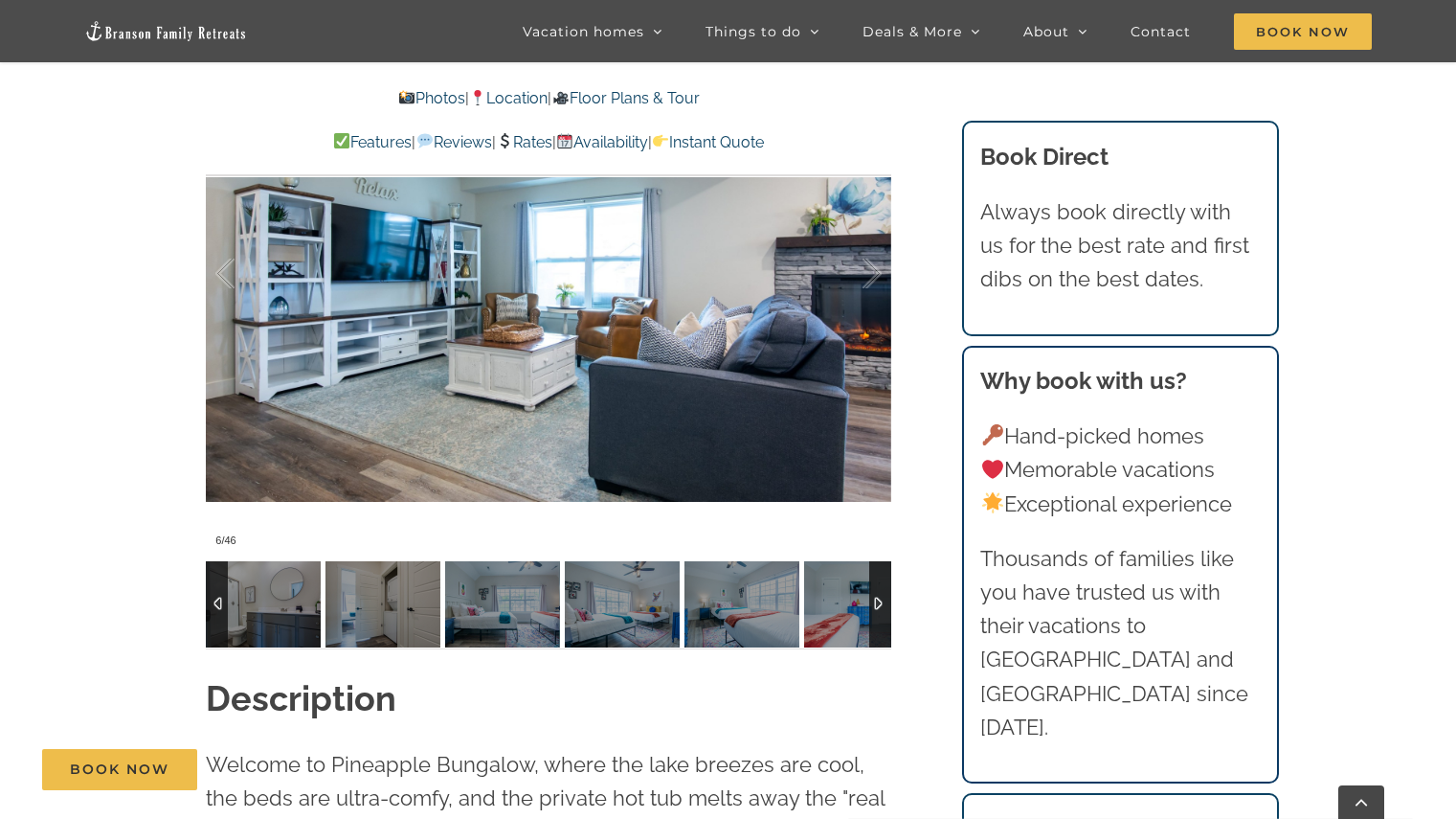
click at [883, 565] on div at bounding box center [880, 604] width 22 height 86
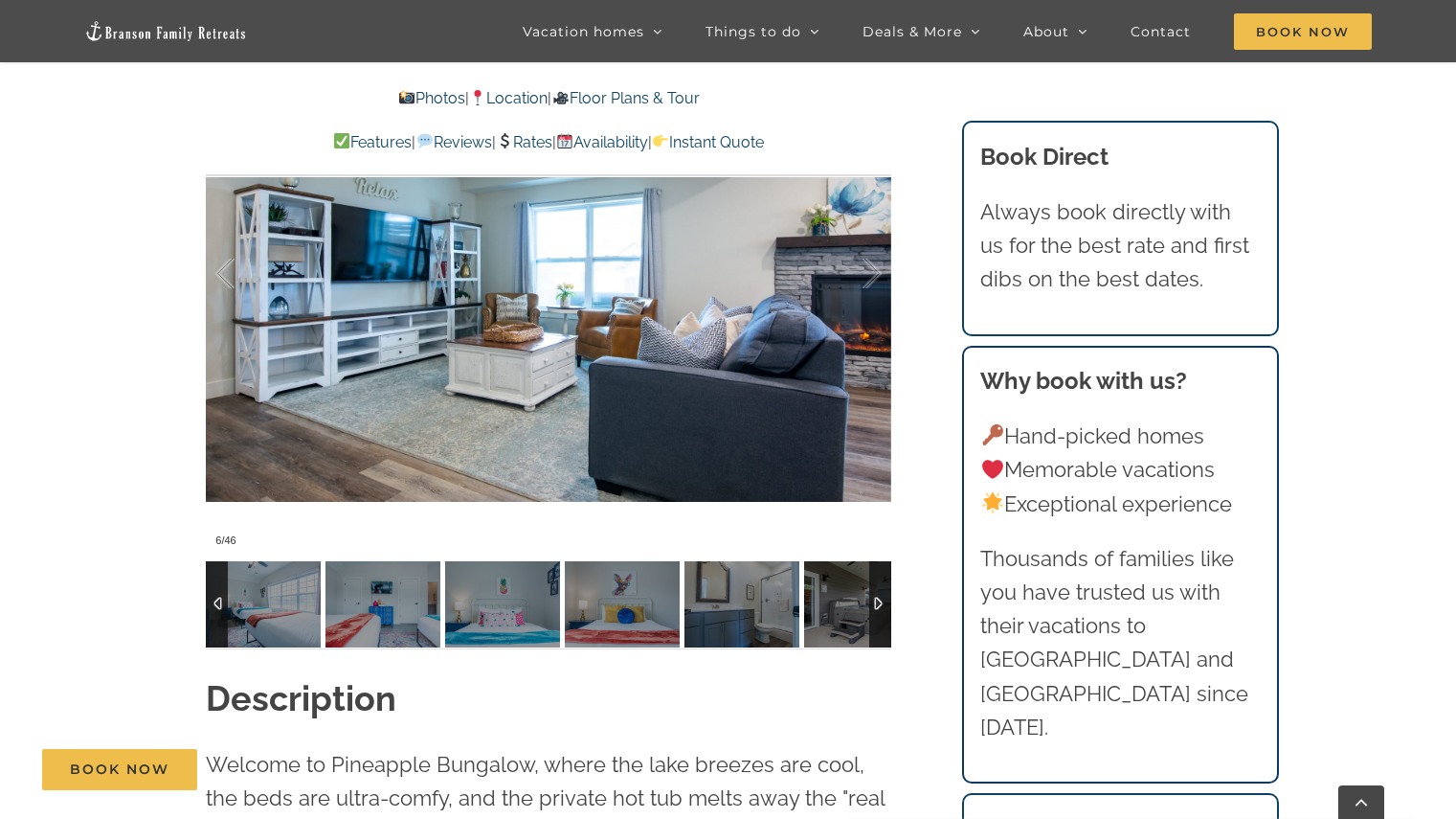
click at [883, 565] on div at bounding box center [880, 604] width 22 height 86
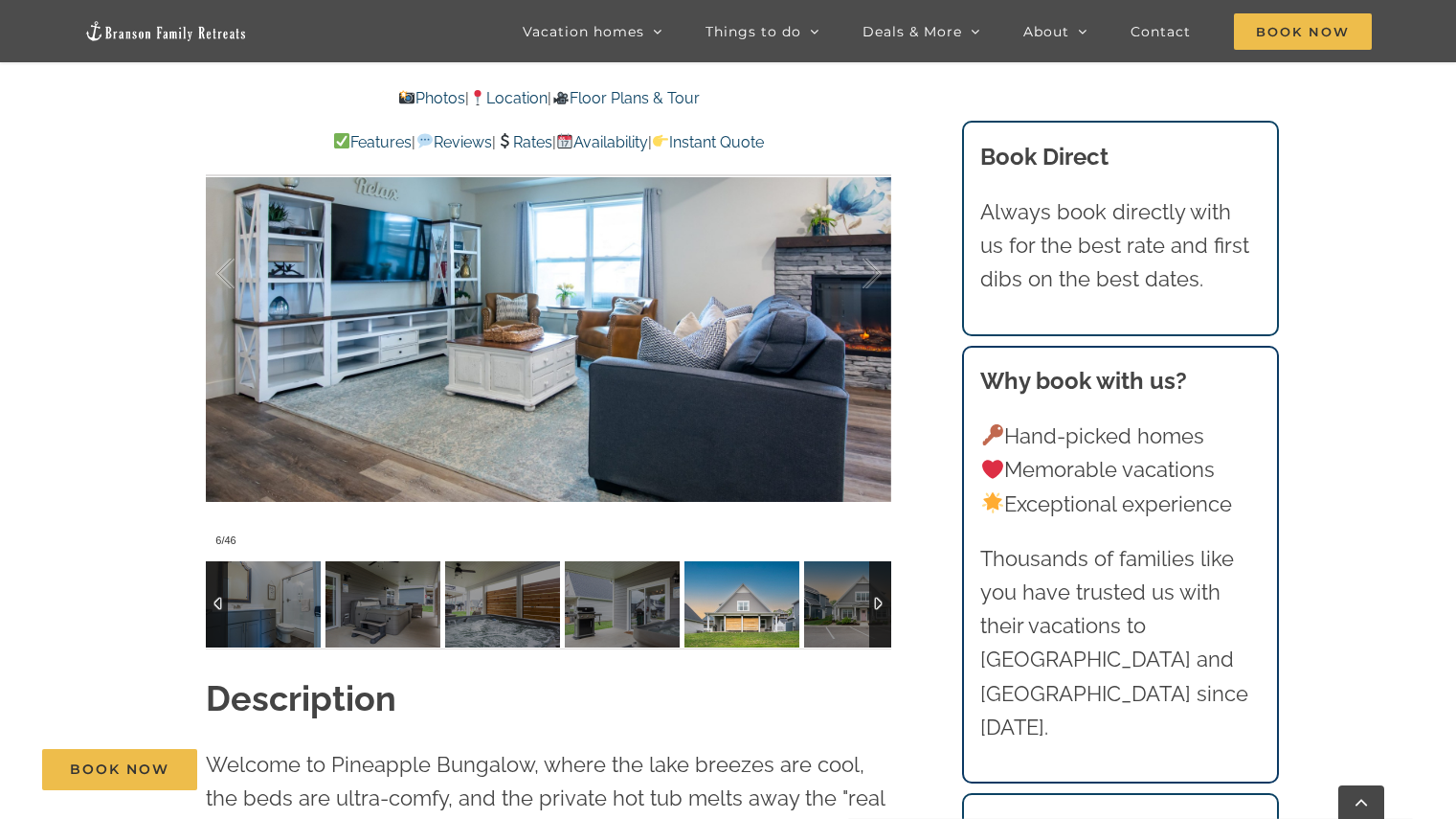
click at [751, 580] on img at bounding box center [741, 604] width 115 height 86
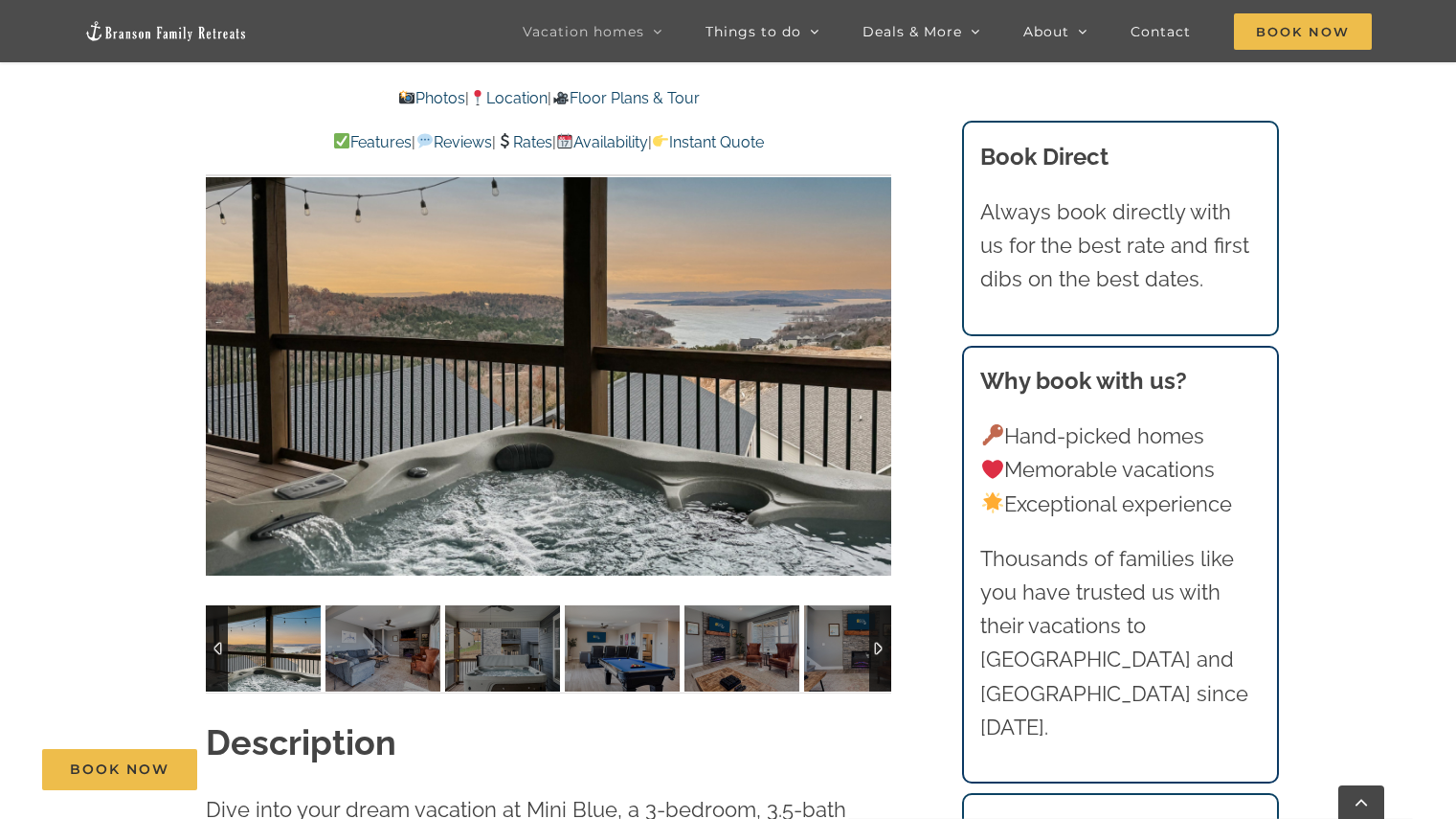
scroll to position [1437, 0]
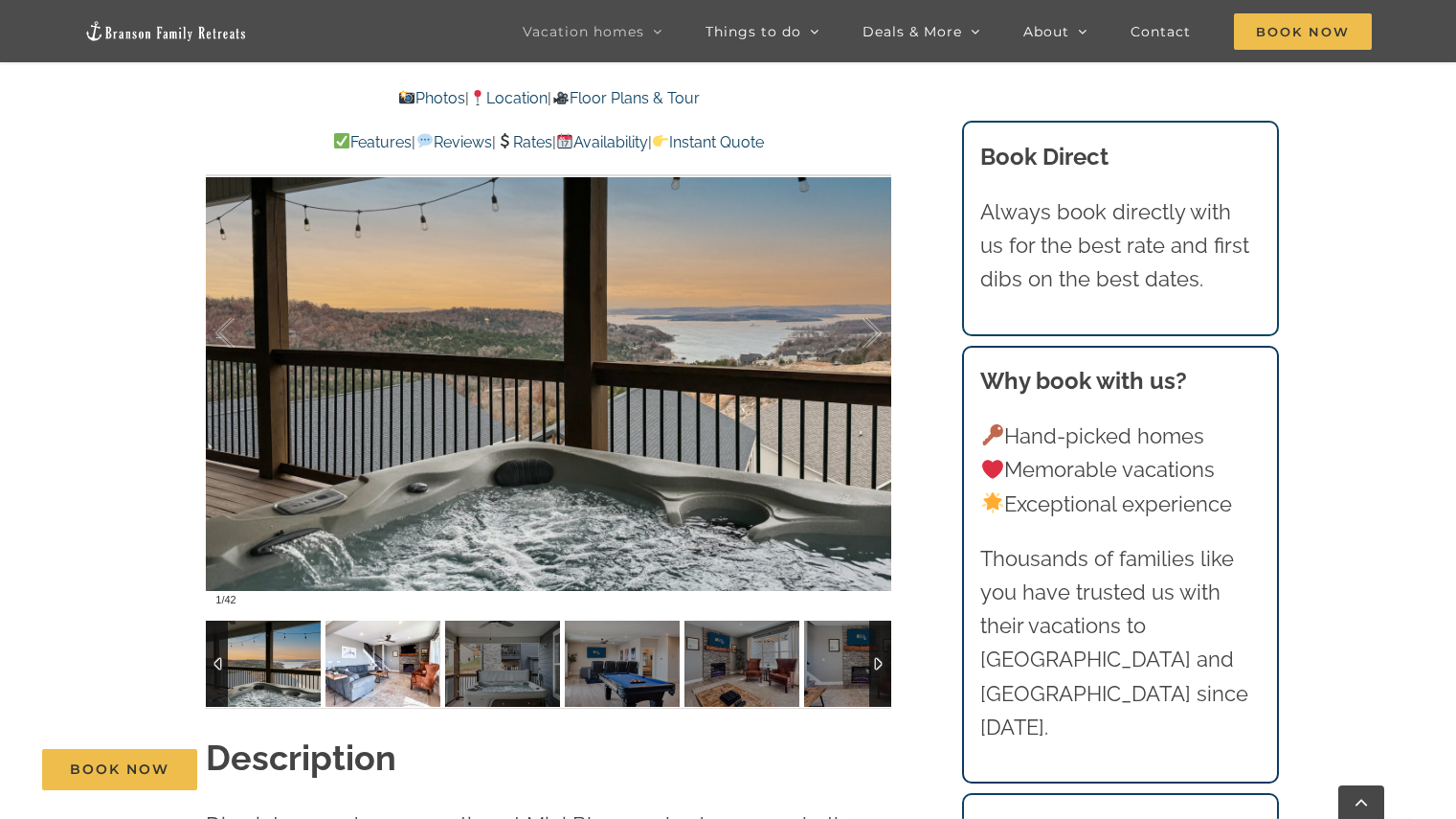
click at [410, 673] on img at bounding box center [383, 664] width 115 height 86
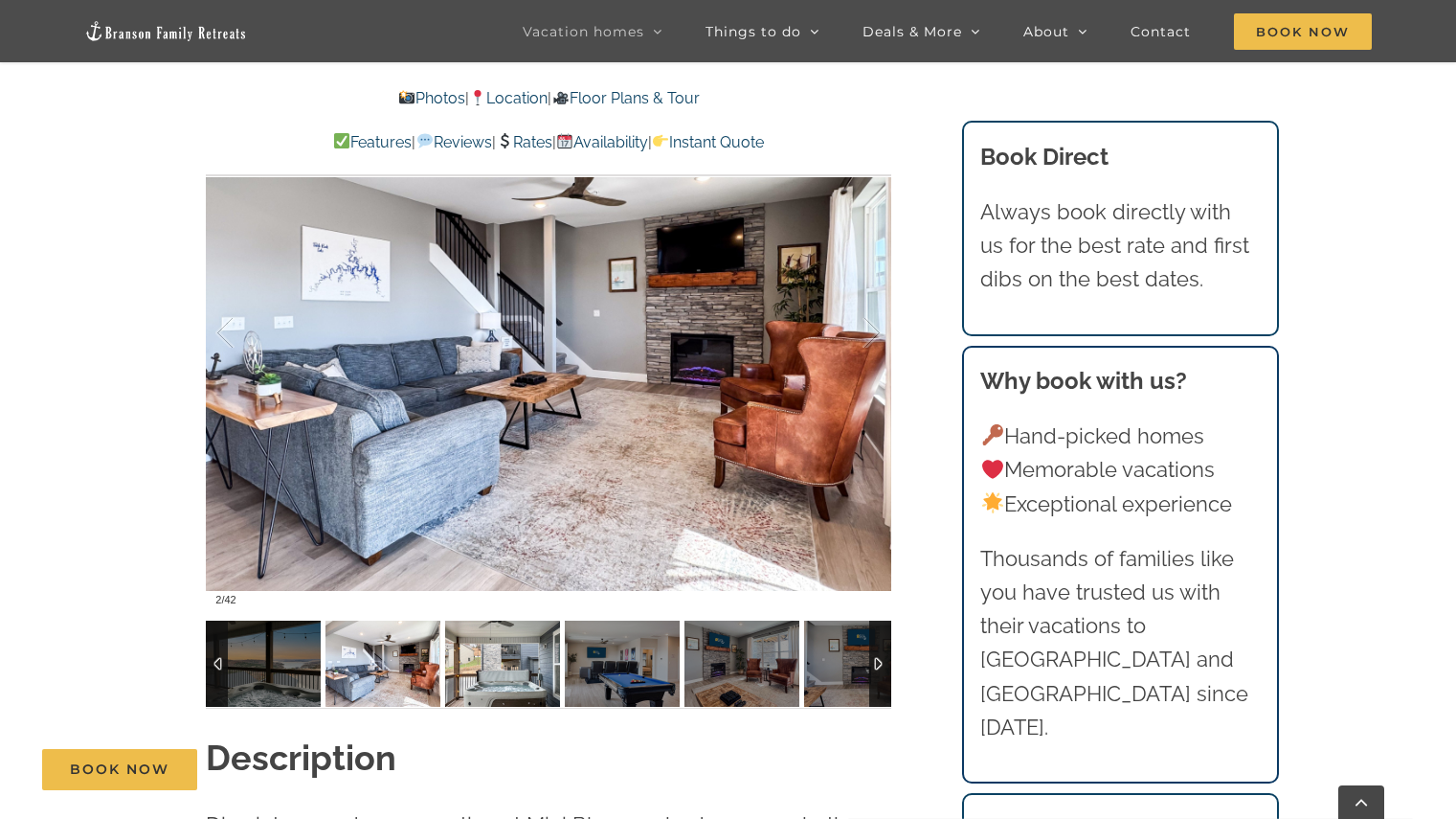
click at [499, 680] on img at bounding box center [502, 664] width 115 height 86
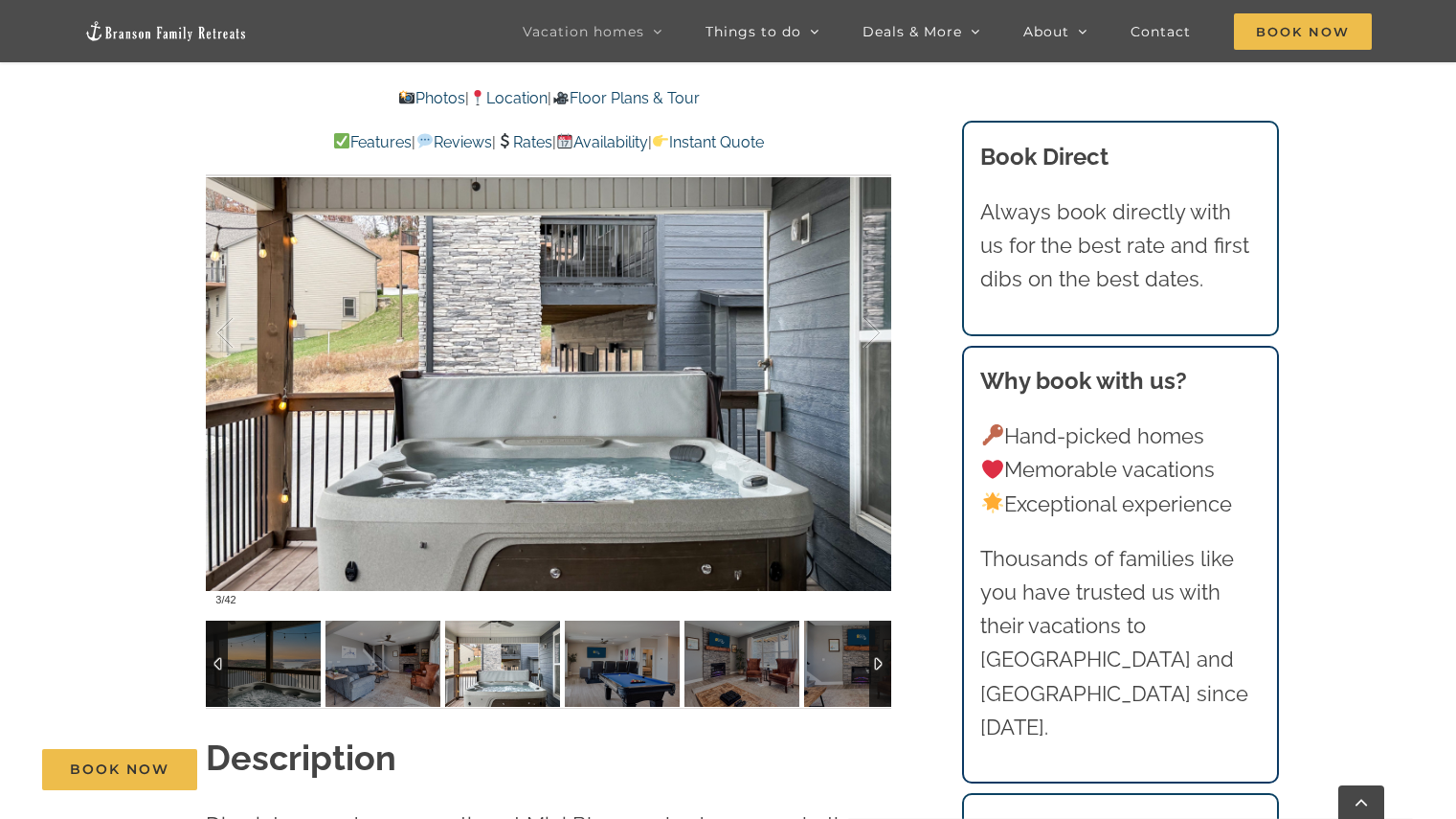
click at [481, 665] on img at bounding box center [502, 664] width 115 height 86
click at [404, 670] on img at bounding box center [383, 664] width 115 height 86
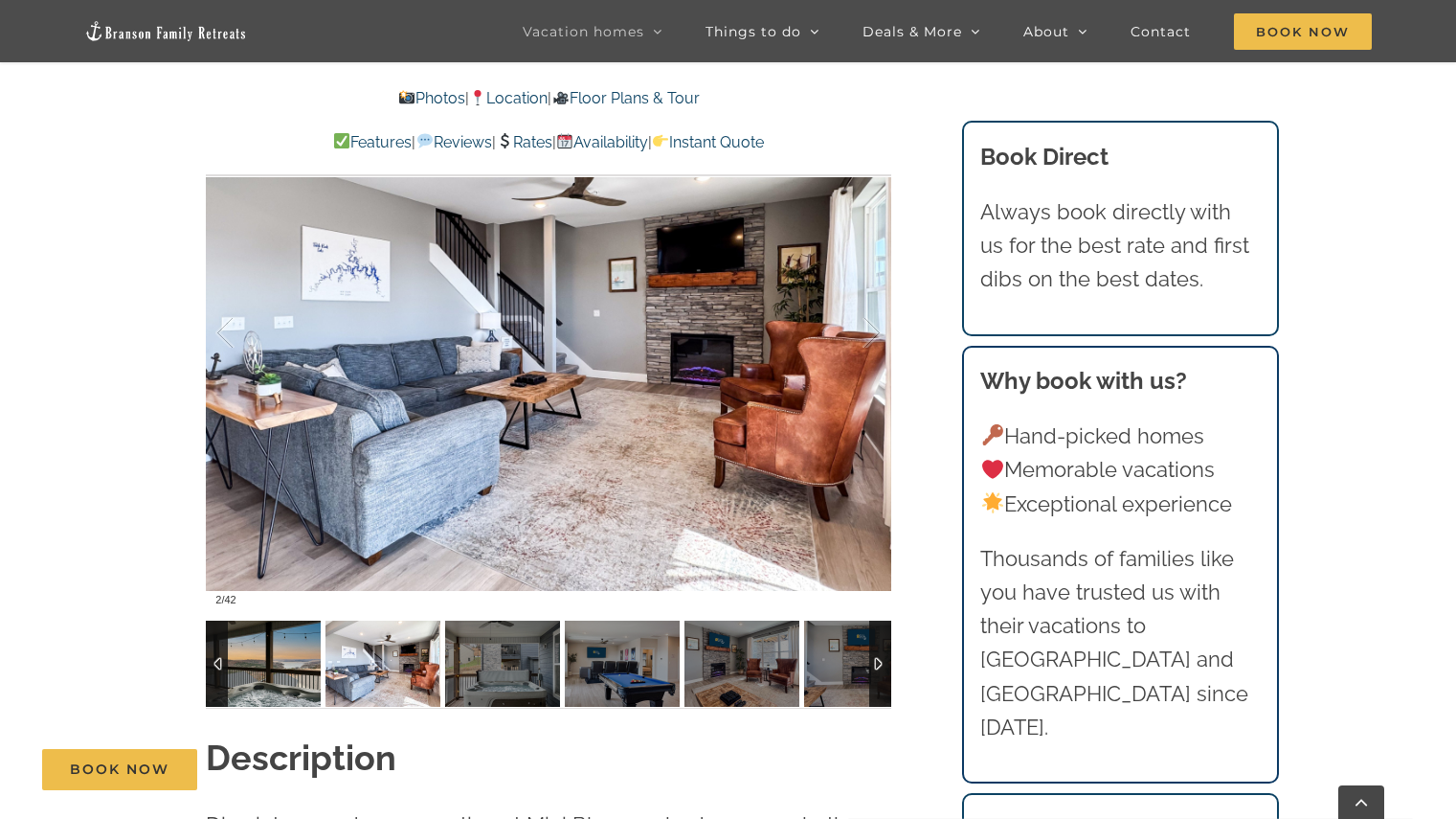
click at [262, 696] on img at bounding box center [263, 664] width 115 height 86
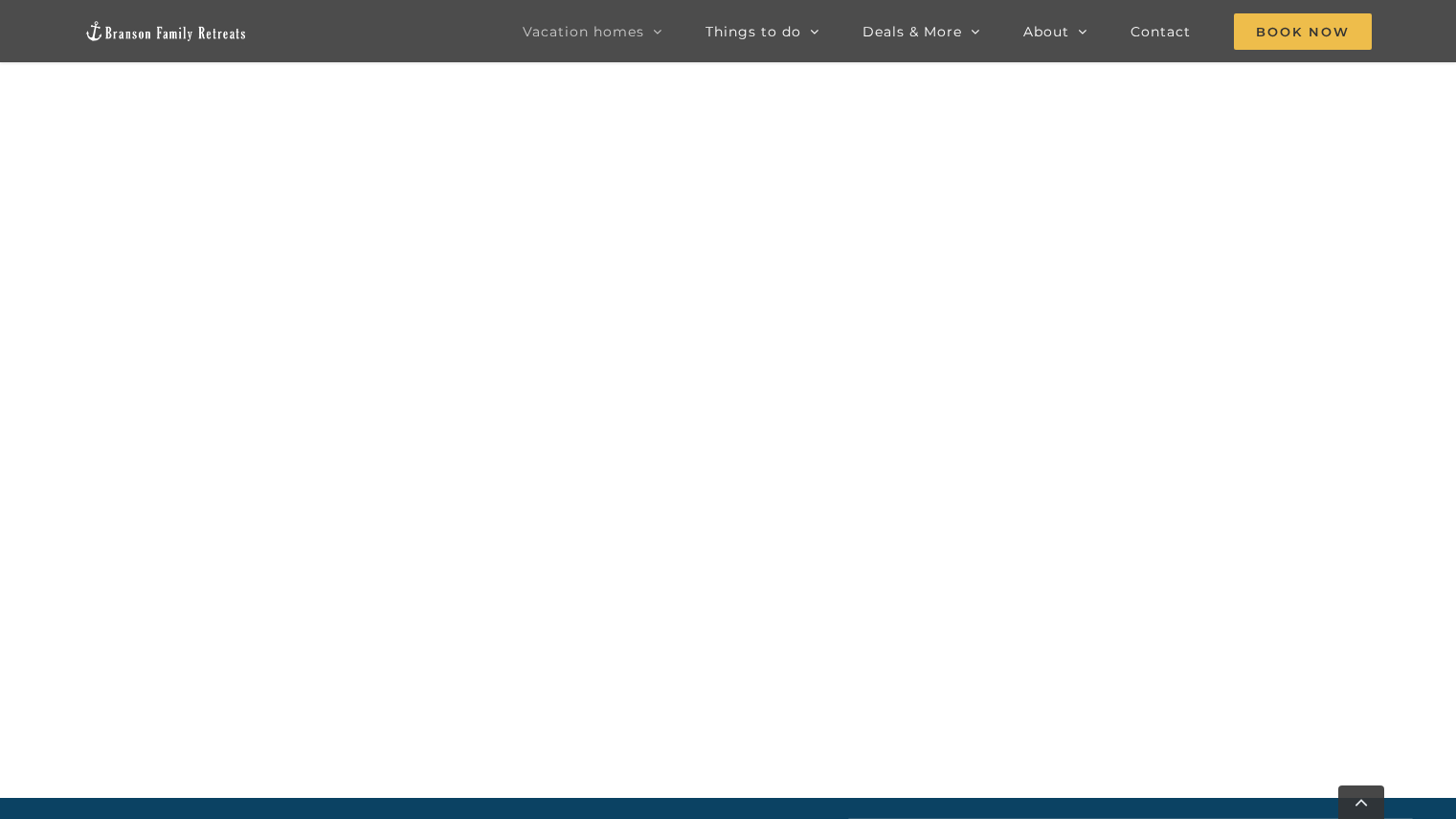
scroll to position [2121, 0]
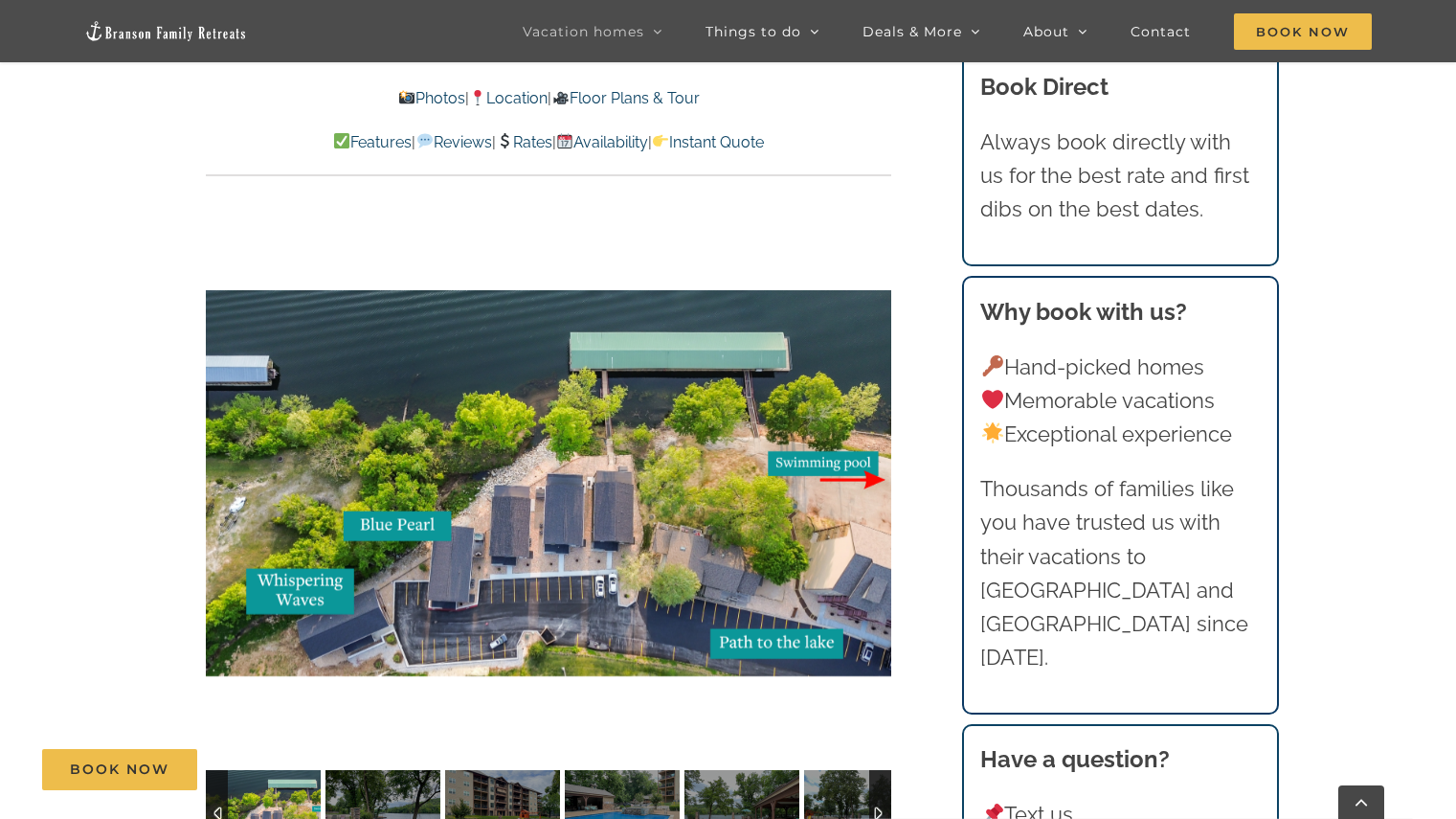
scroll to position [4070, 0]
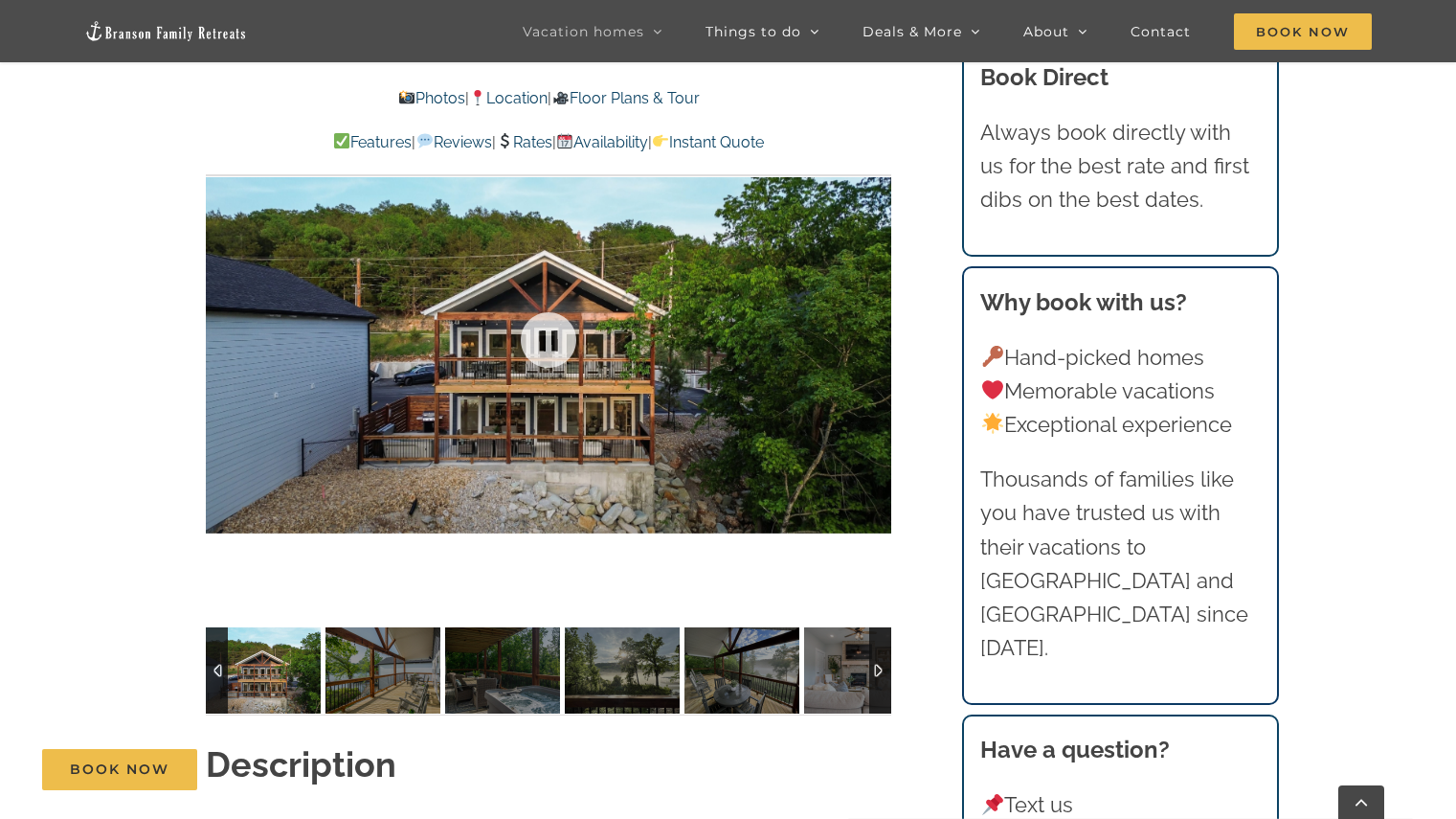
scroll to position [1413, 0]
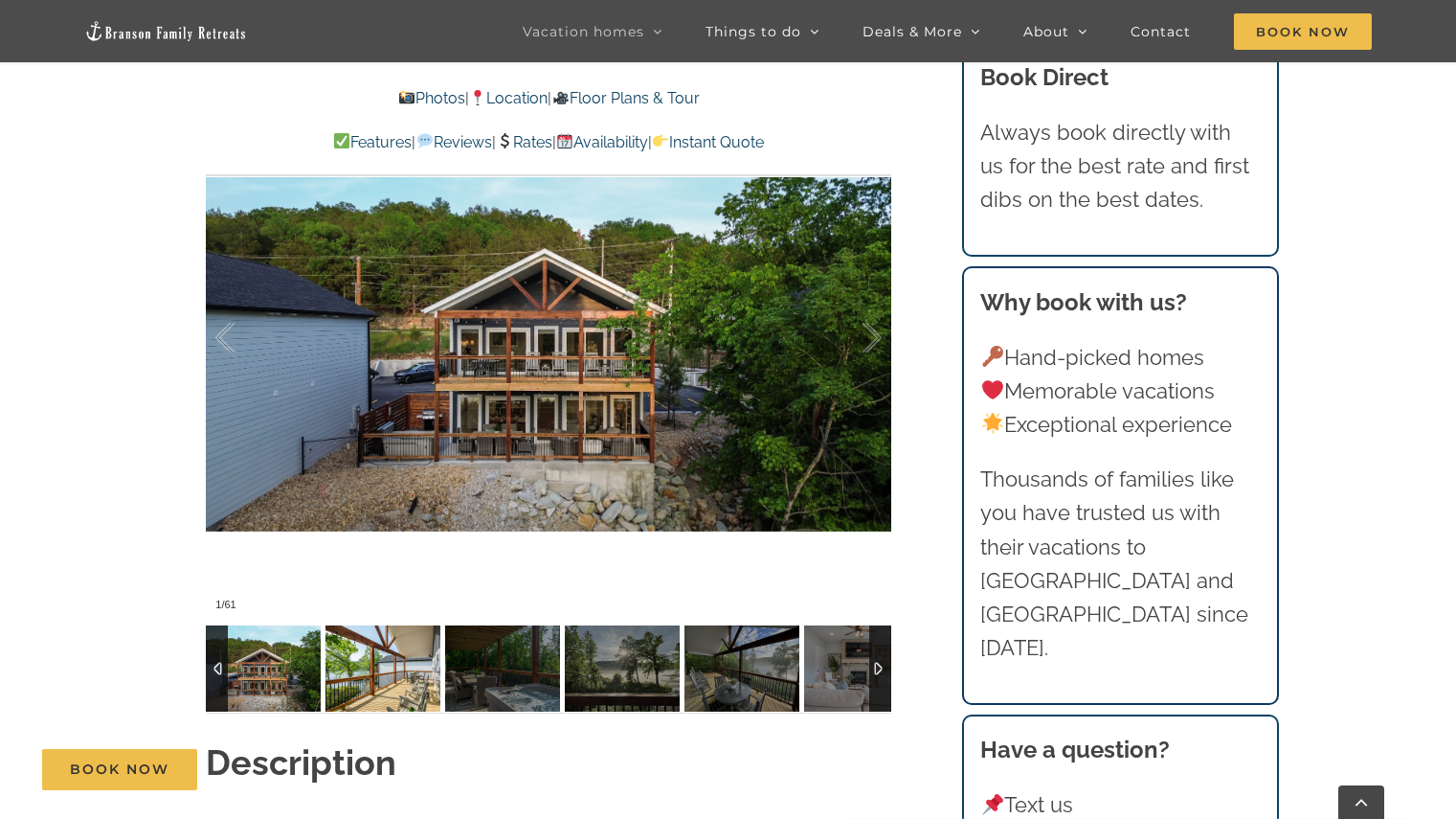
click at [411, 648] on img at bounding box center [383, 669] width 115 height 86
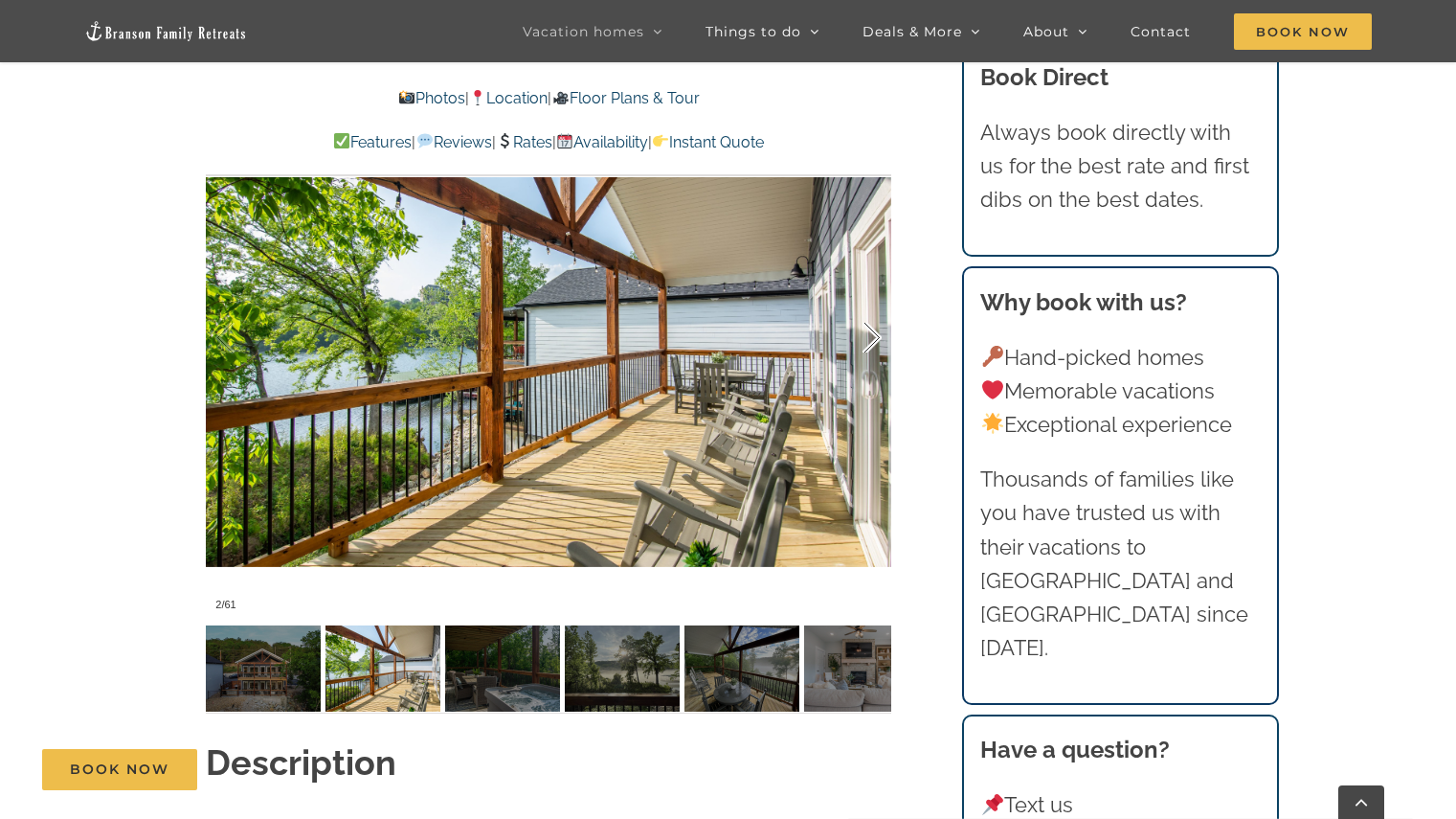
click at [867, 304] on div at bounding box center [852, 338] width 59 height 119
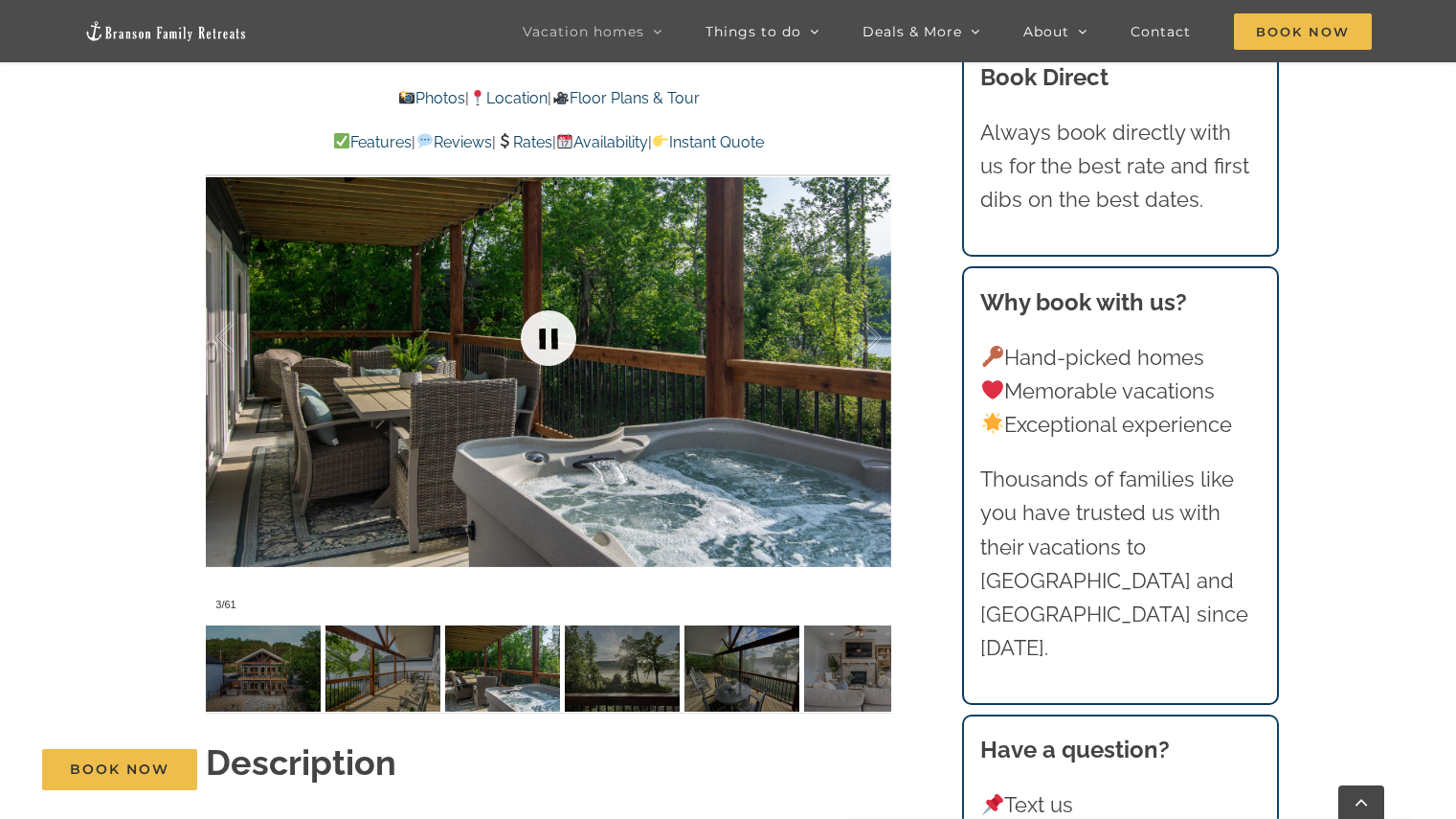
click at [551, 323] on link at bounding box center [549, 338] width 77 height 77
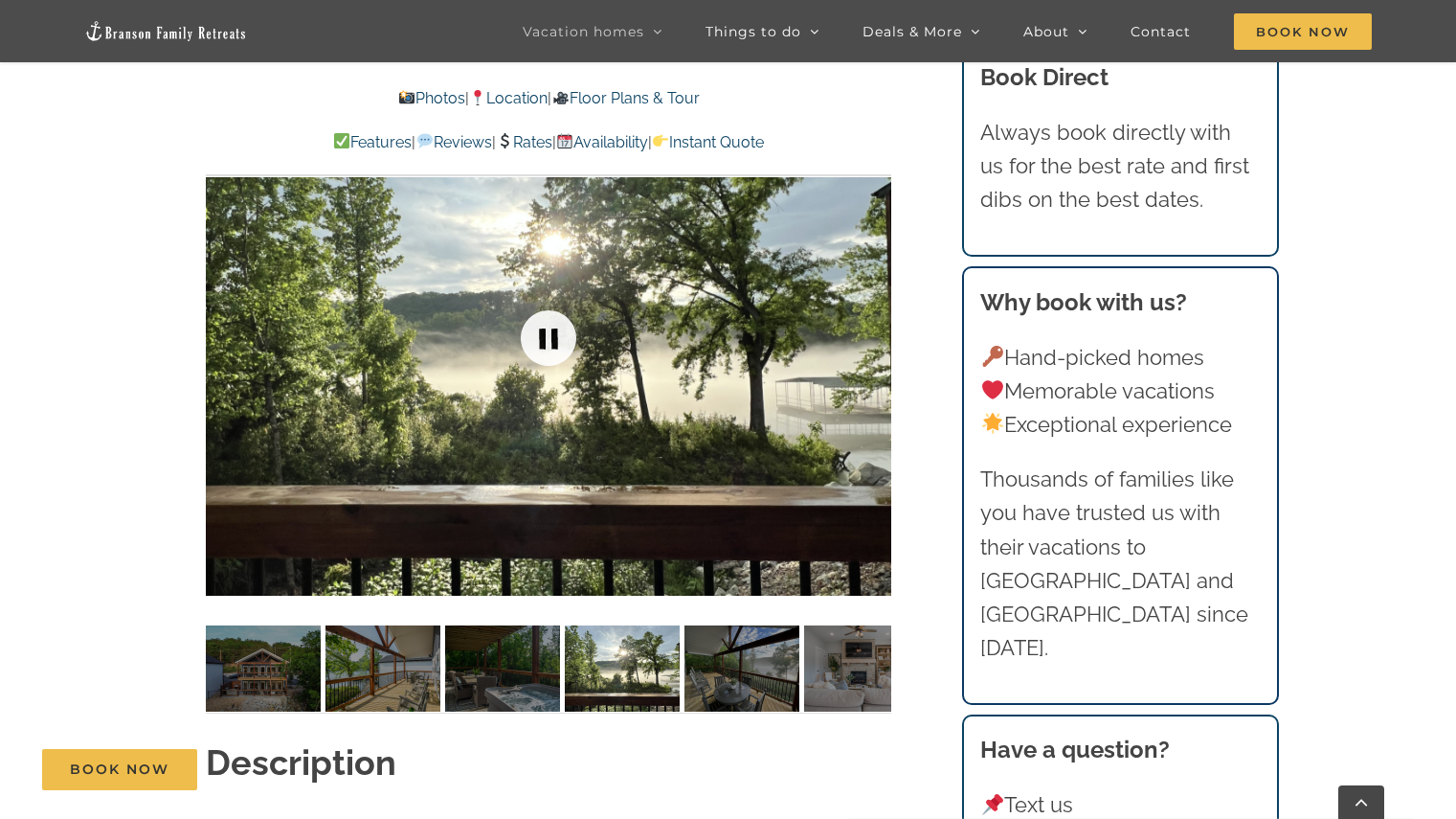
click at [551, 323] on link at bounding box center [549, 338] width 77 height 77
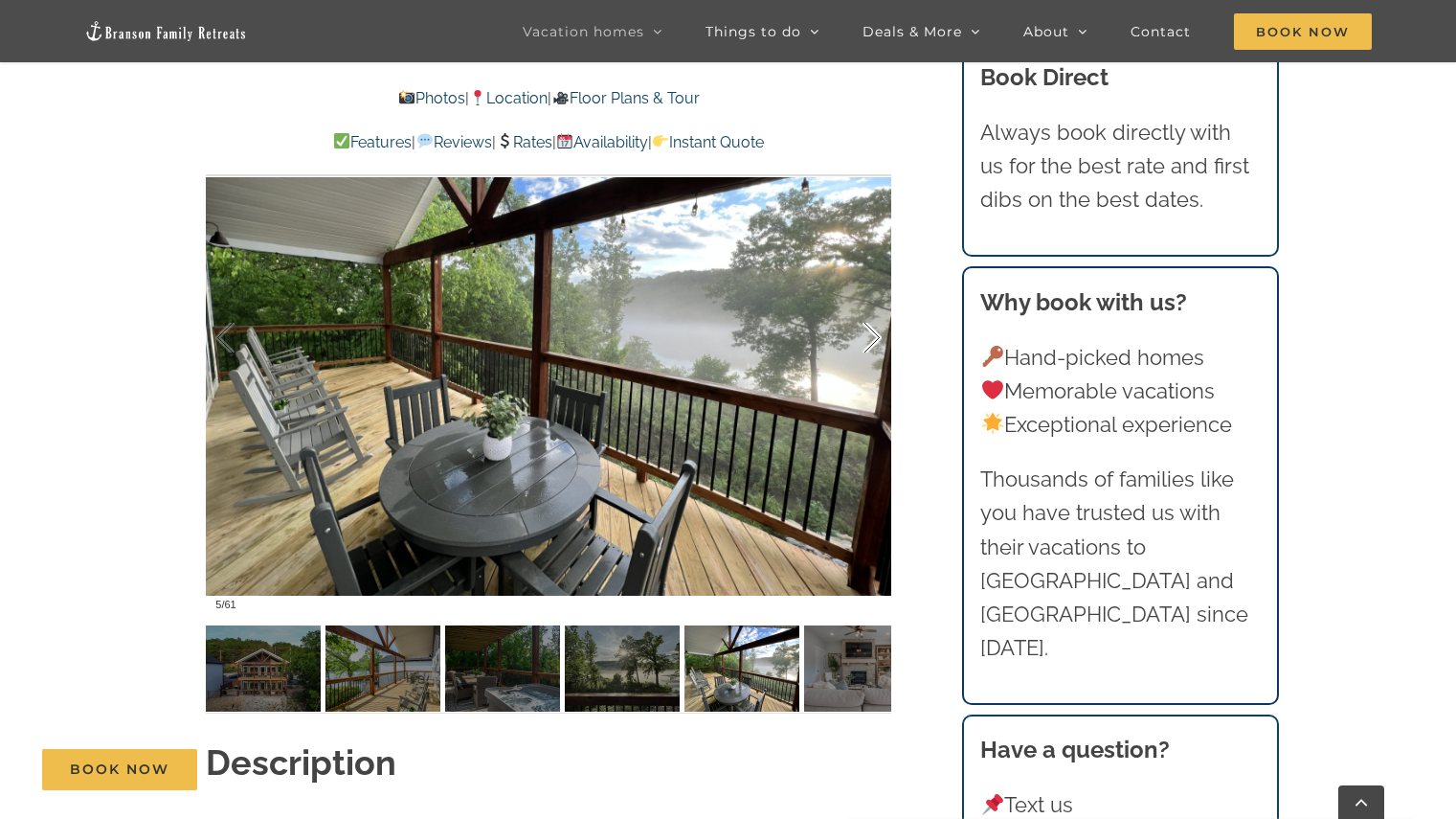
click at [867, 305] on div at bounding box center [852, 338] width 59 height 119
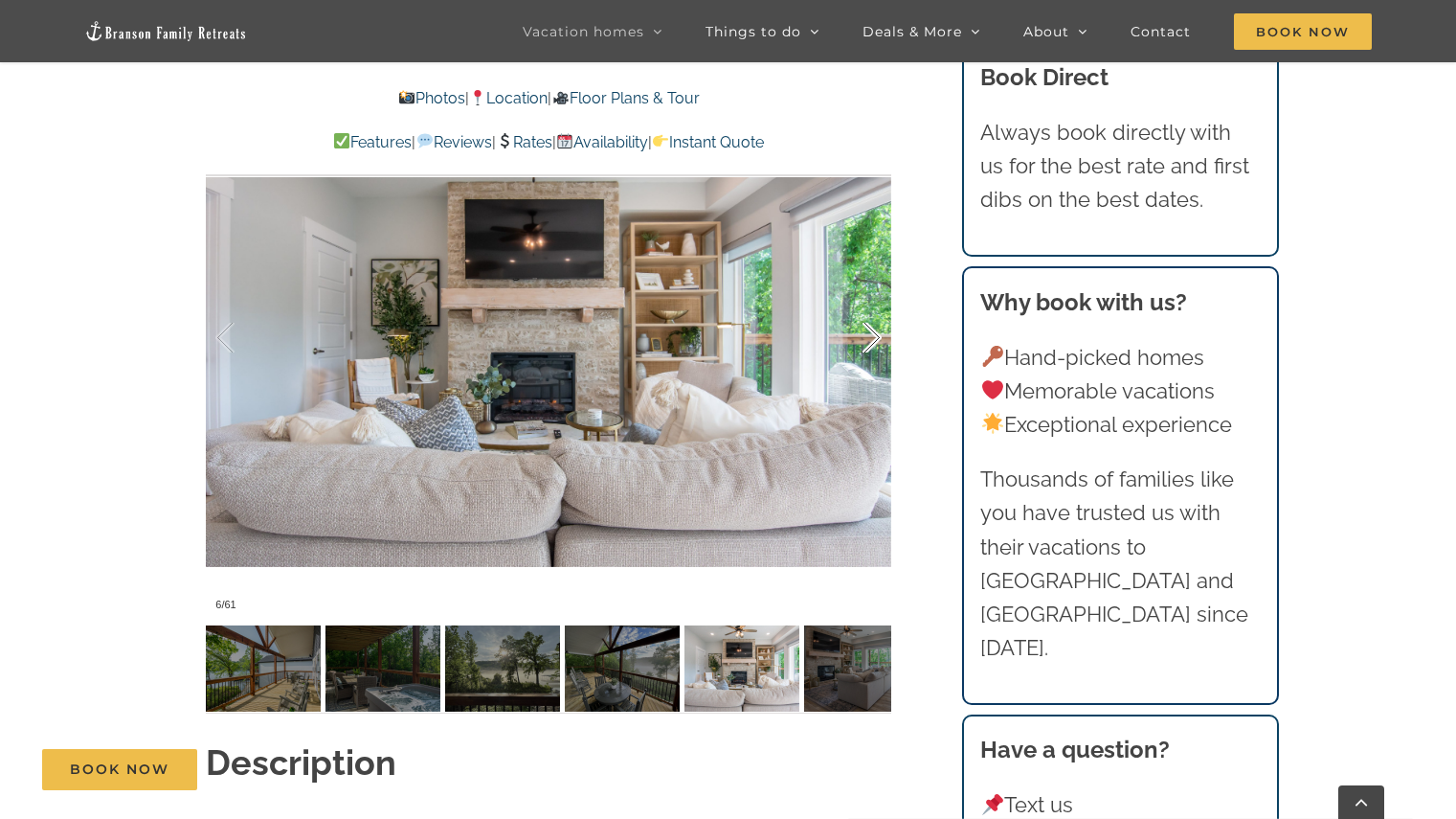
click at [867, 305] on div at bounding box center [852, 338] width 59 height 119
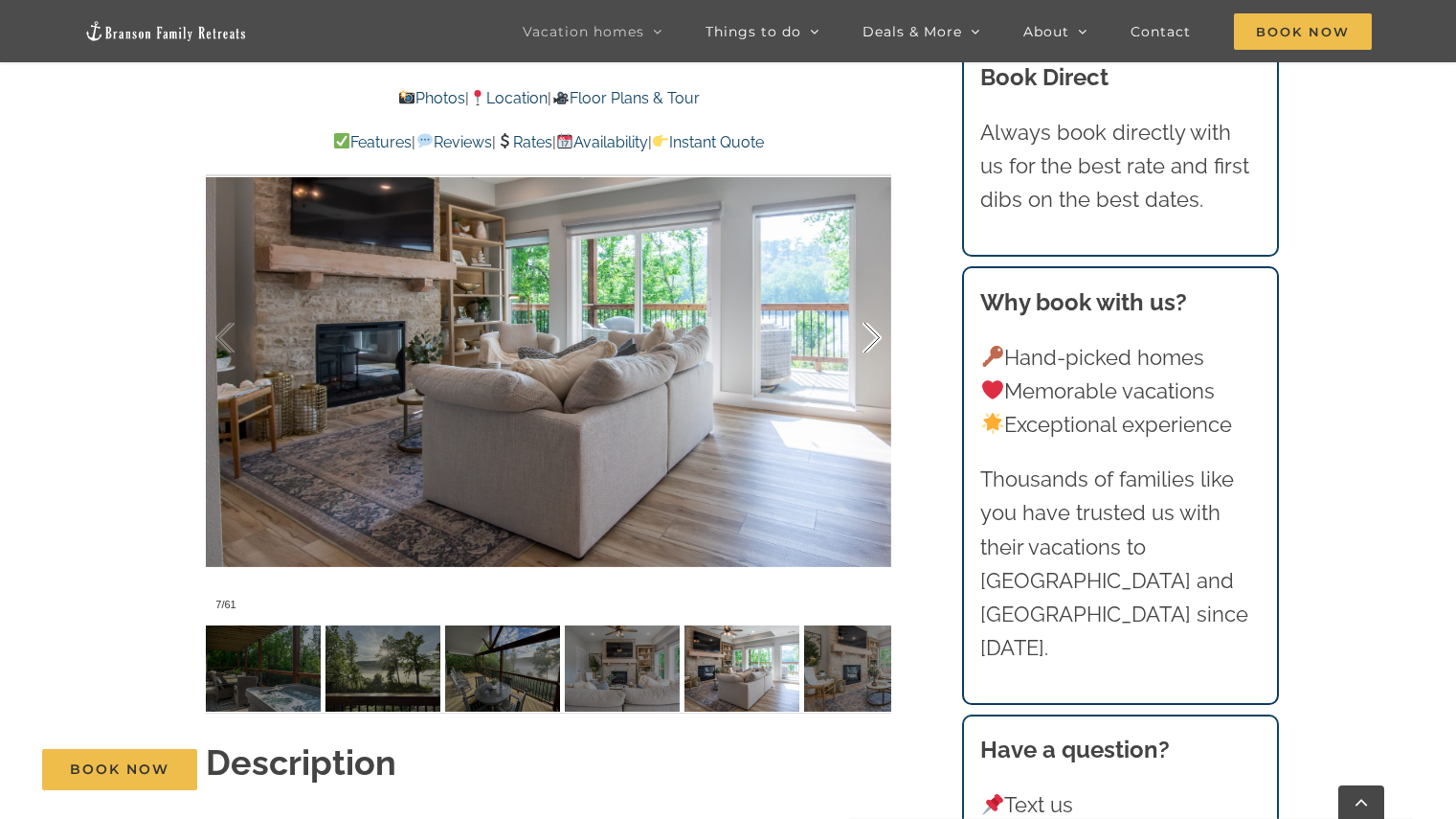
click at [867, 305] on div at bounding box center [852, 338] width 59 height 119
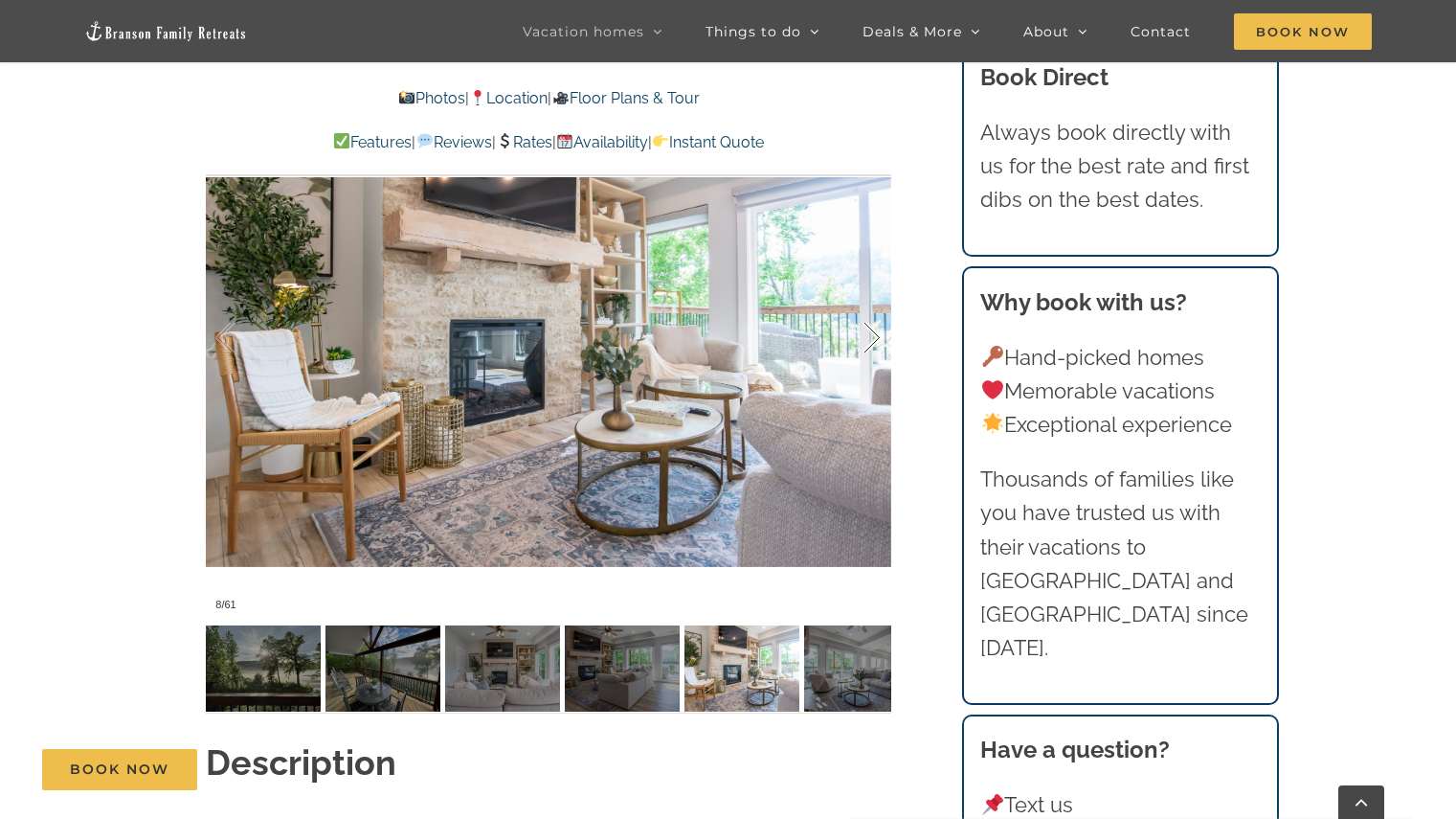
click at [867, 305] on div at bounding box center [852, 338] width 59 height 119
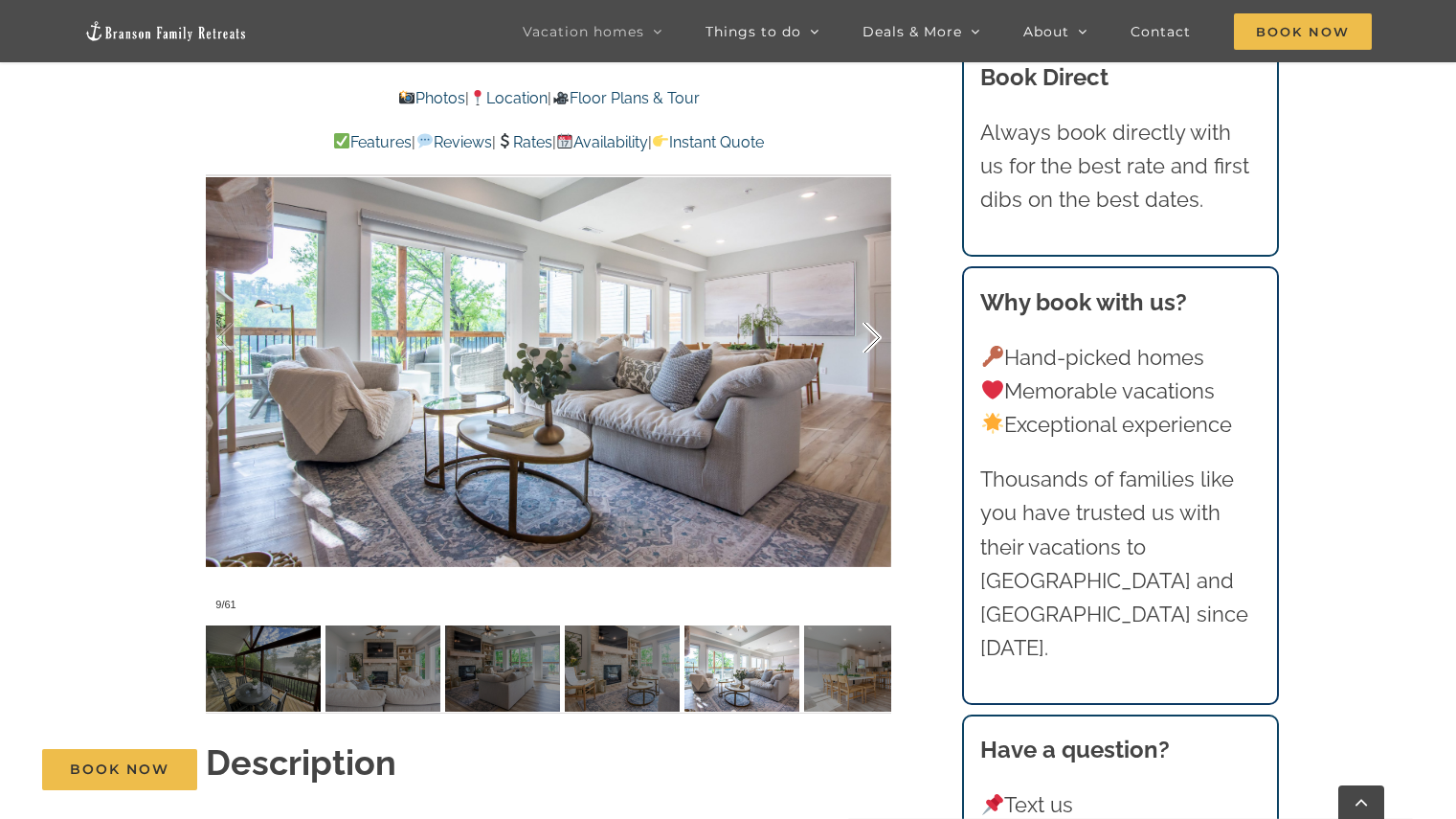
click at [867, 305] on div at bounding box center [852, 338] width 59 height 119
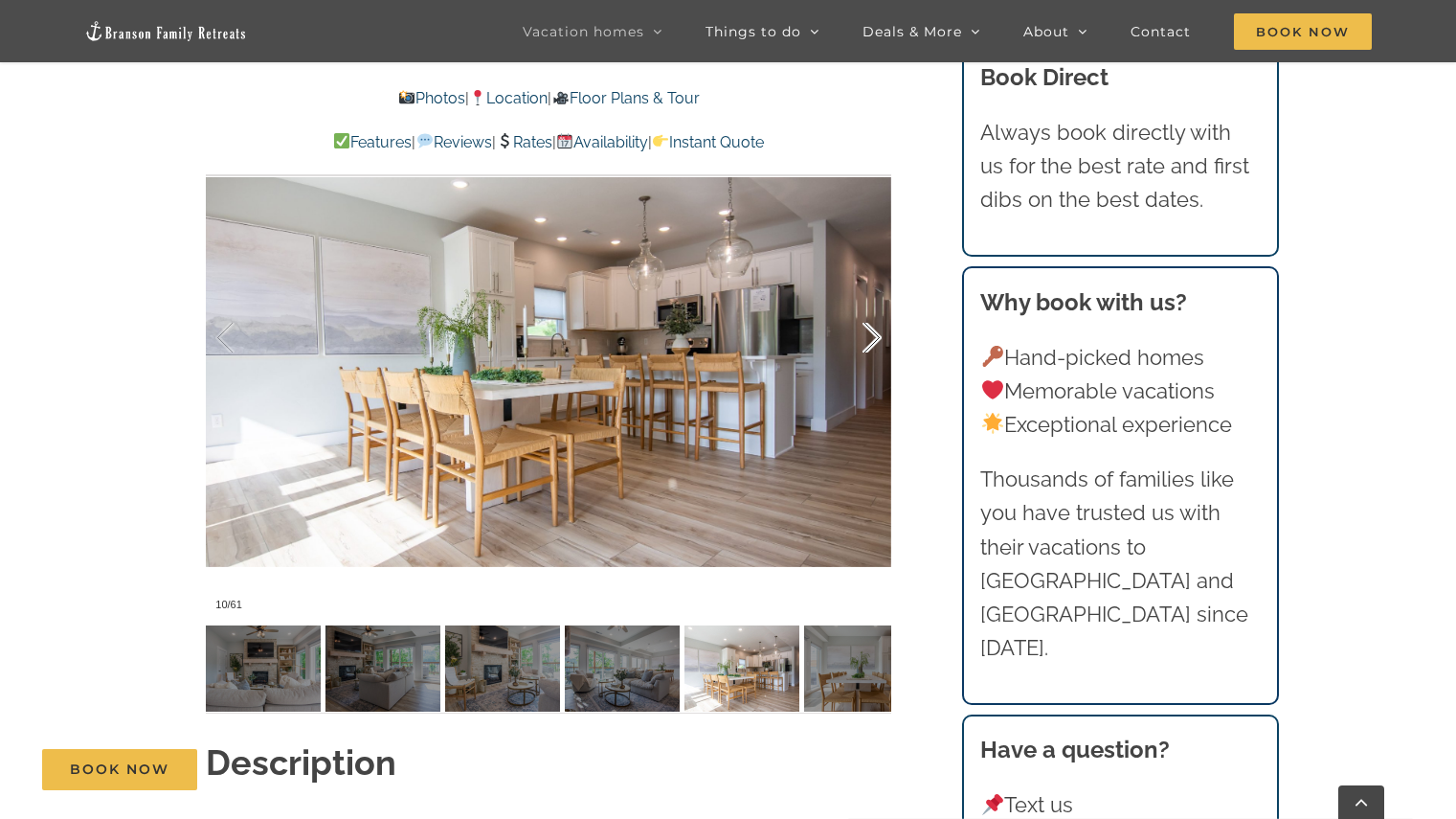
click at [867, 305] on div at bounding box center [852, 338] width 59 height 119
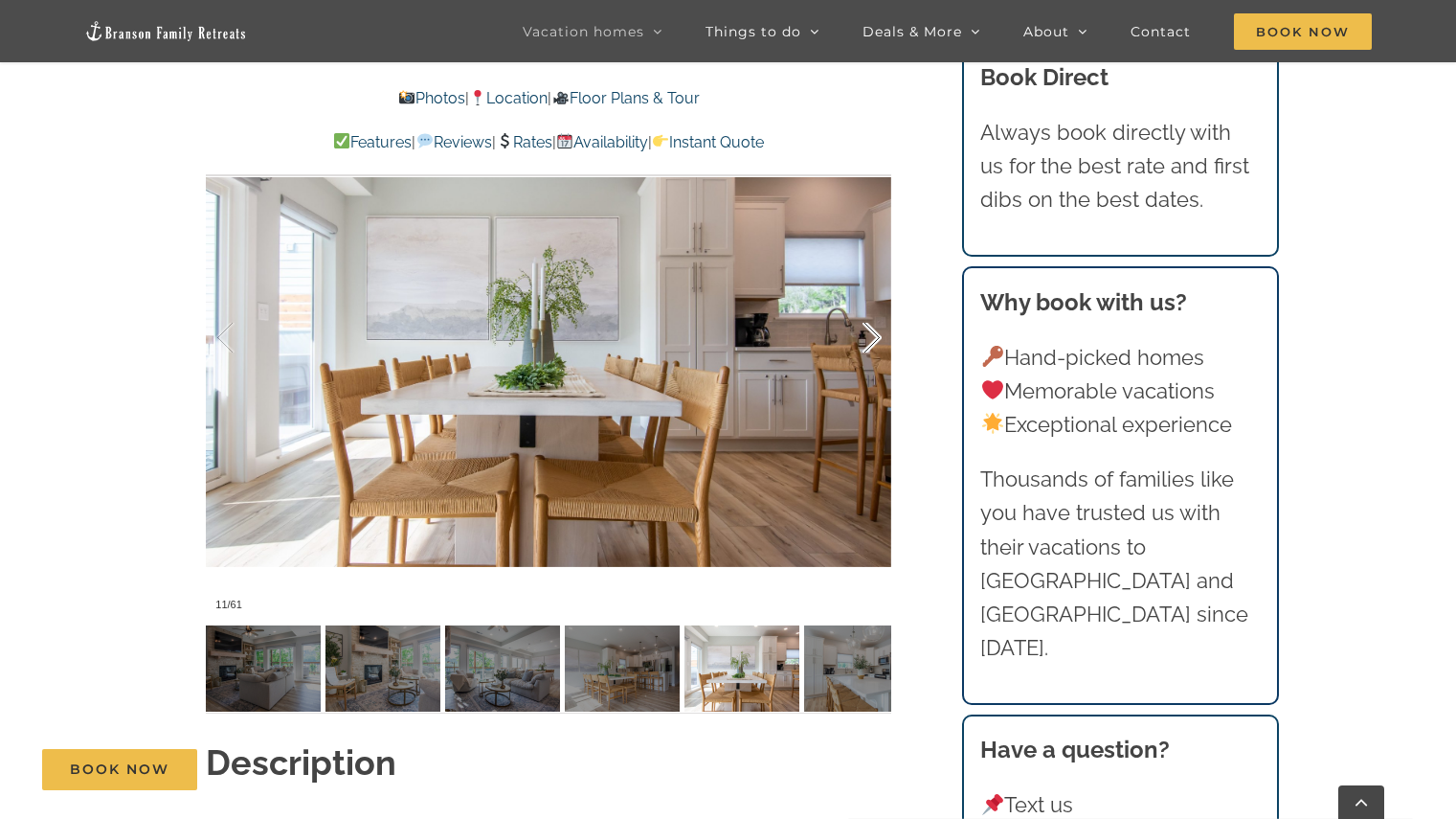
click at [867, 305] on div at bounding box center [852, 338] width 59 height 119
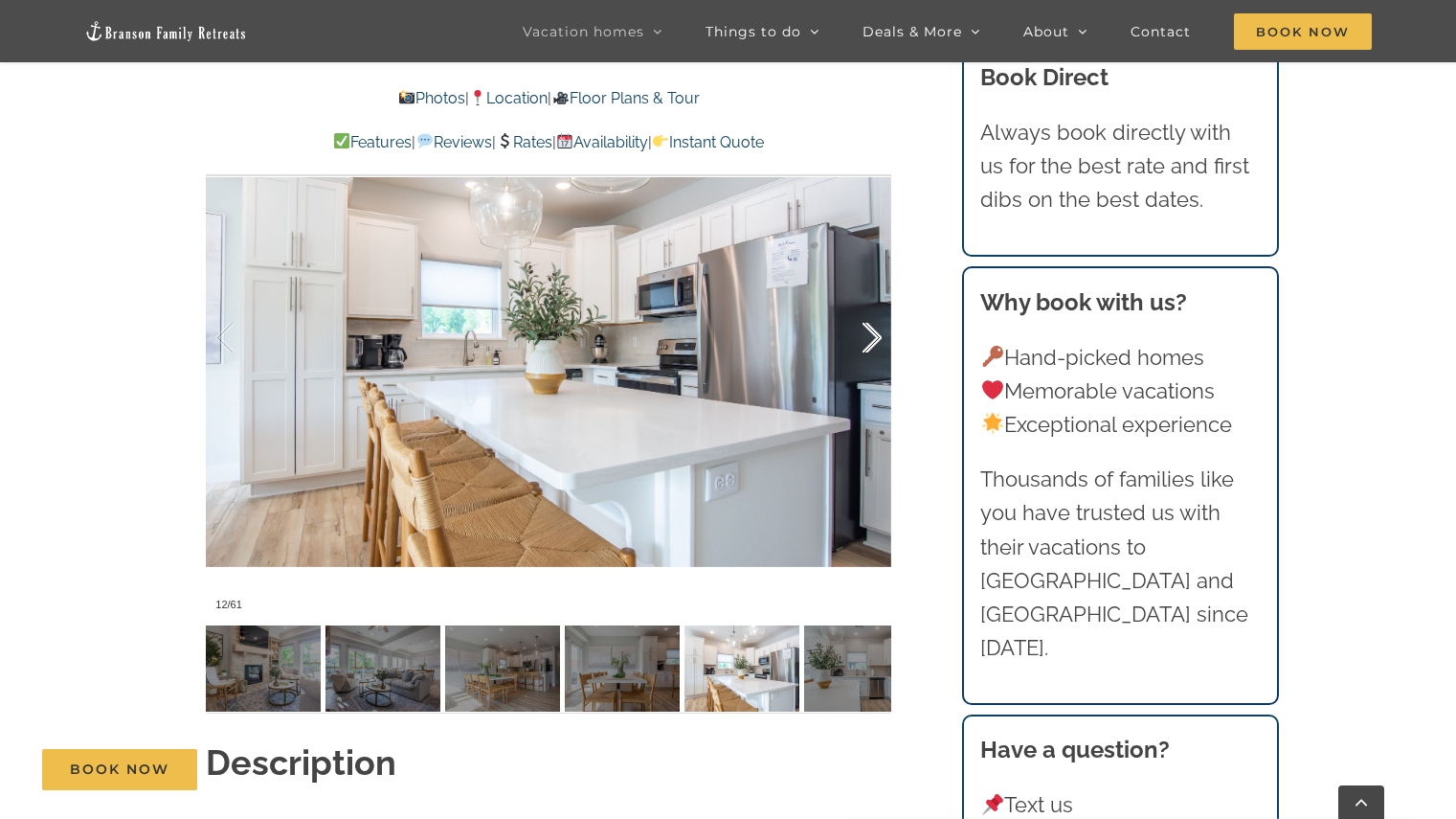
click at [867, 305] on div at bounding box center [852, 338] width 59 height 119
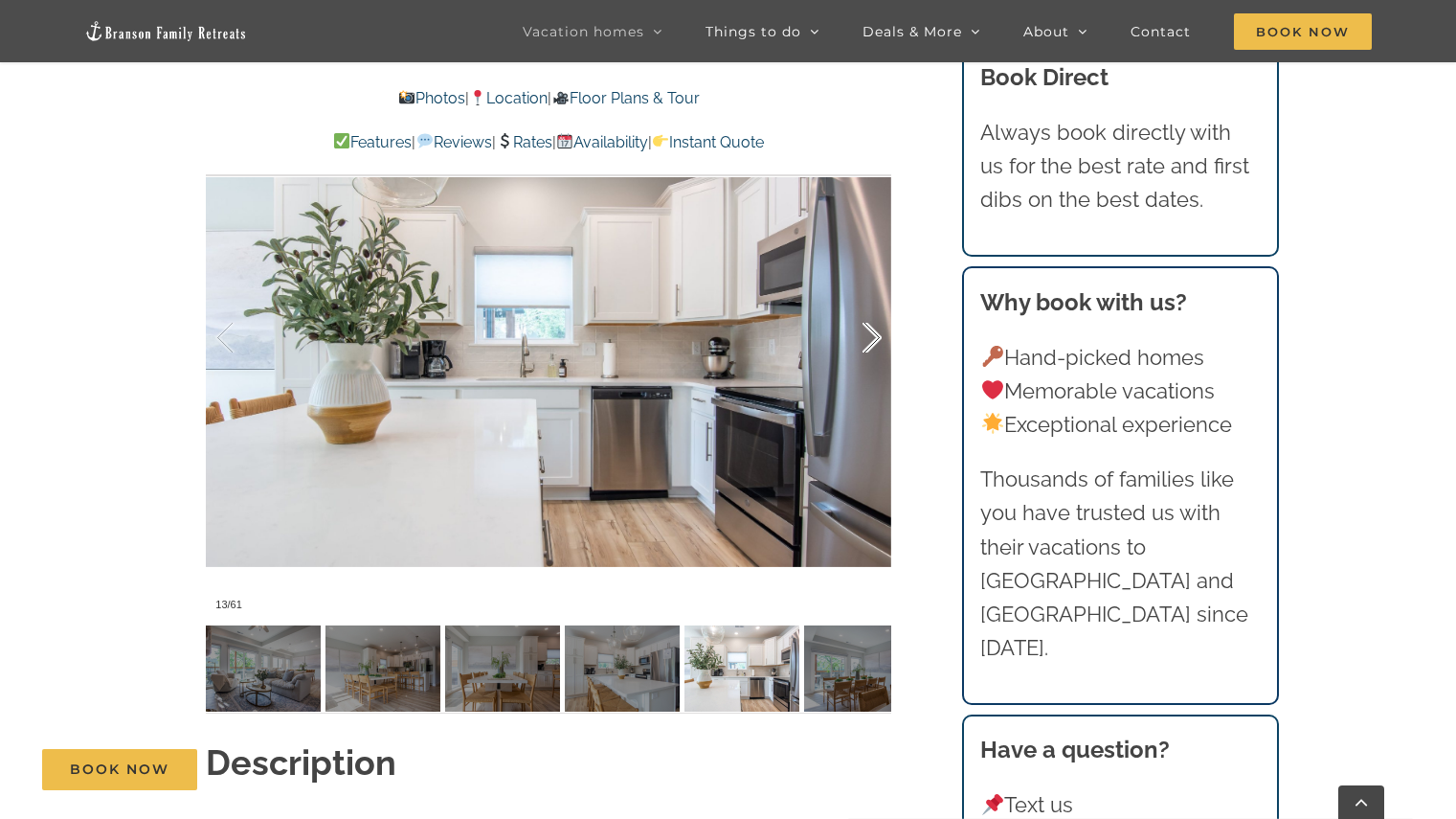
click at [867, 305] on div at bounding box center [852, 338] width 59 height 119
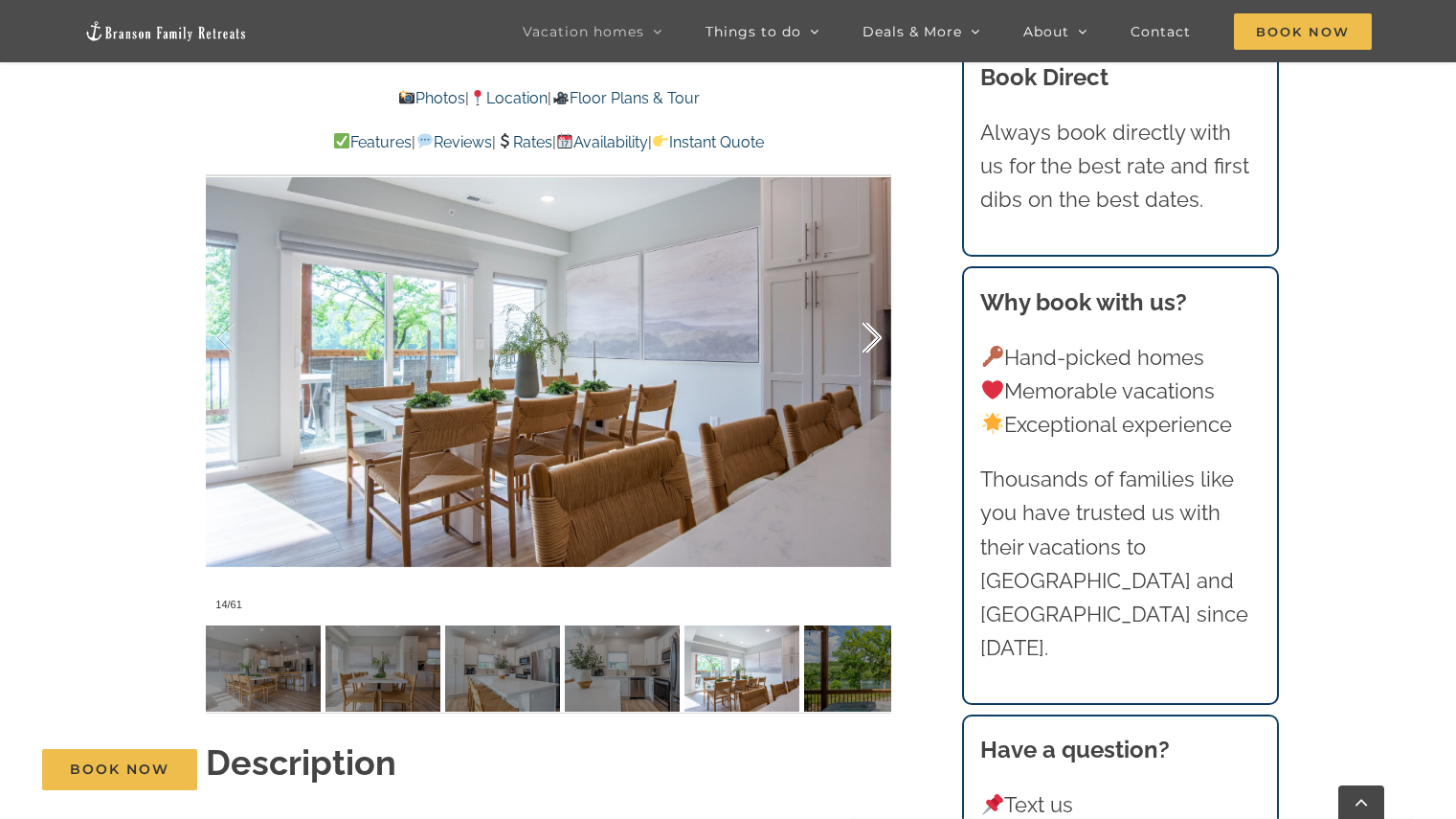
click at [867, 305] on div at bounding box center [852, 338] width 59 height 119
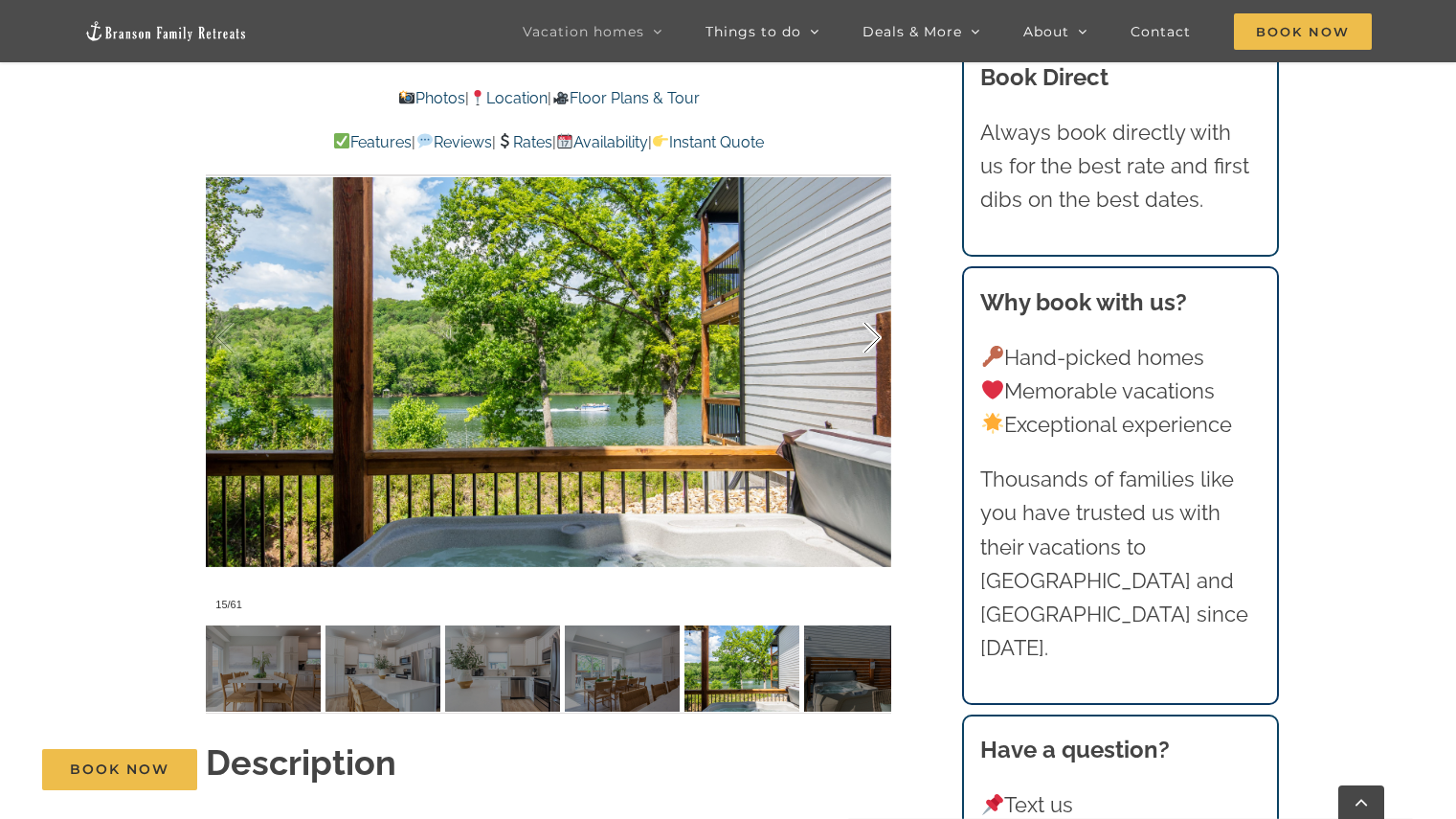
click at [867, 305] on div at bounding box center [852, 338] width 59 height 119
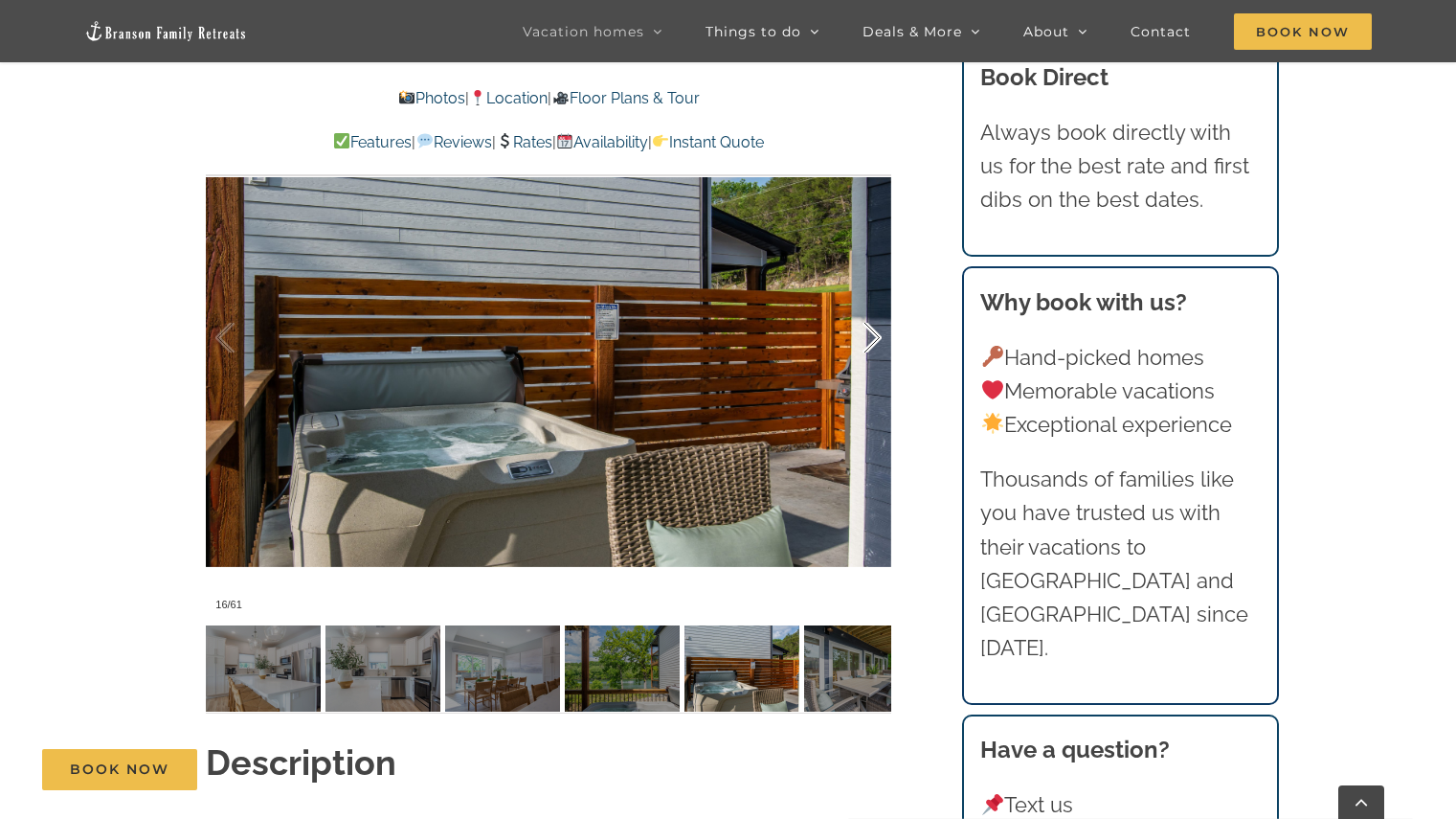
click at [867, 305] on div at bounding box center [852, 338] width 59 height 119
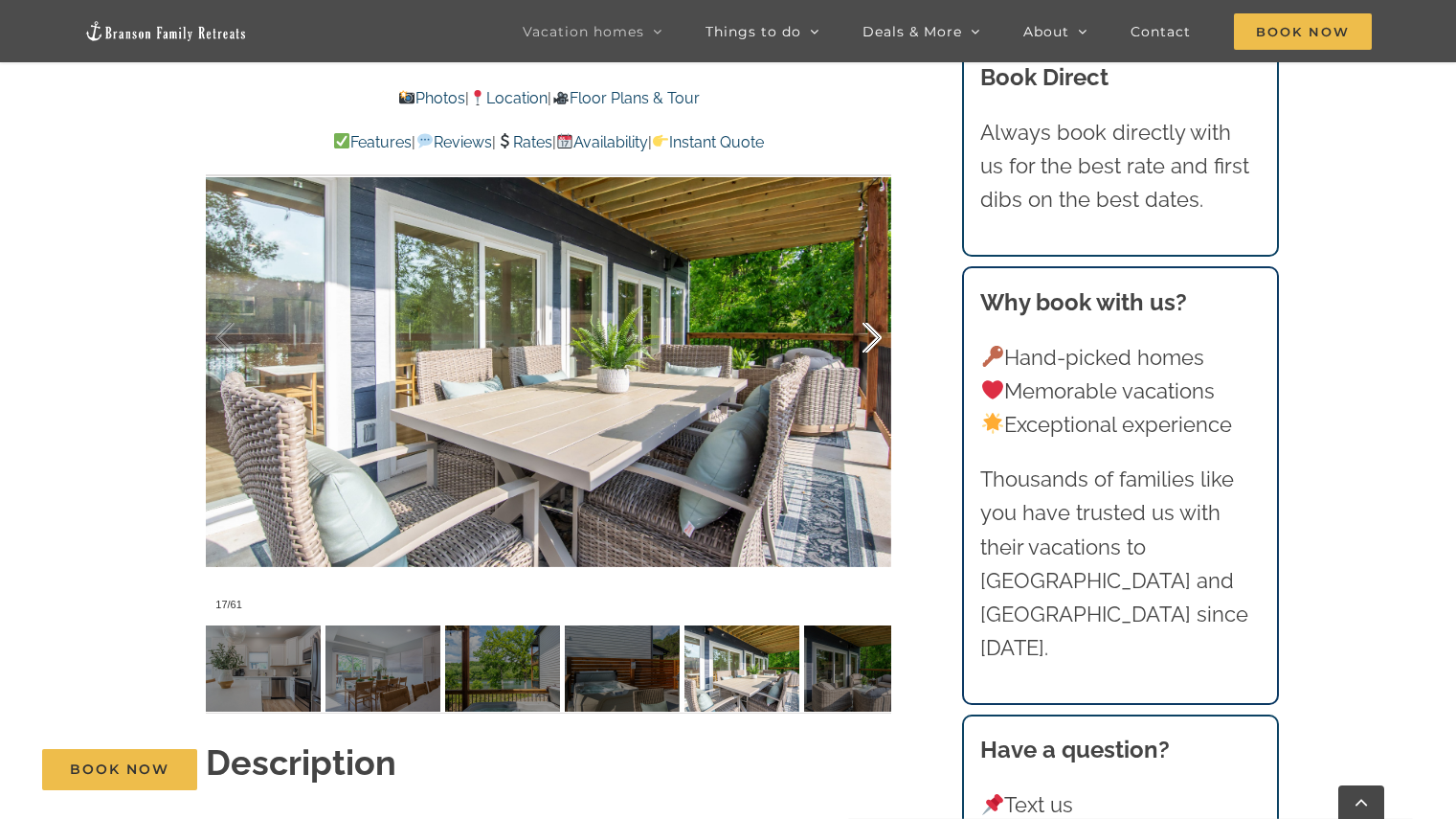
click at [867, 305] on div at bounding box center [852, 338] width 59 height 119
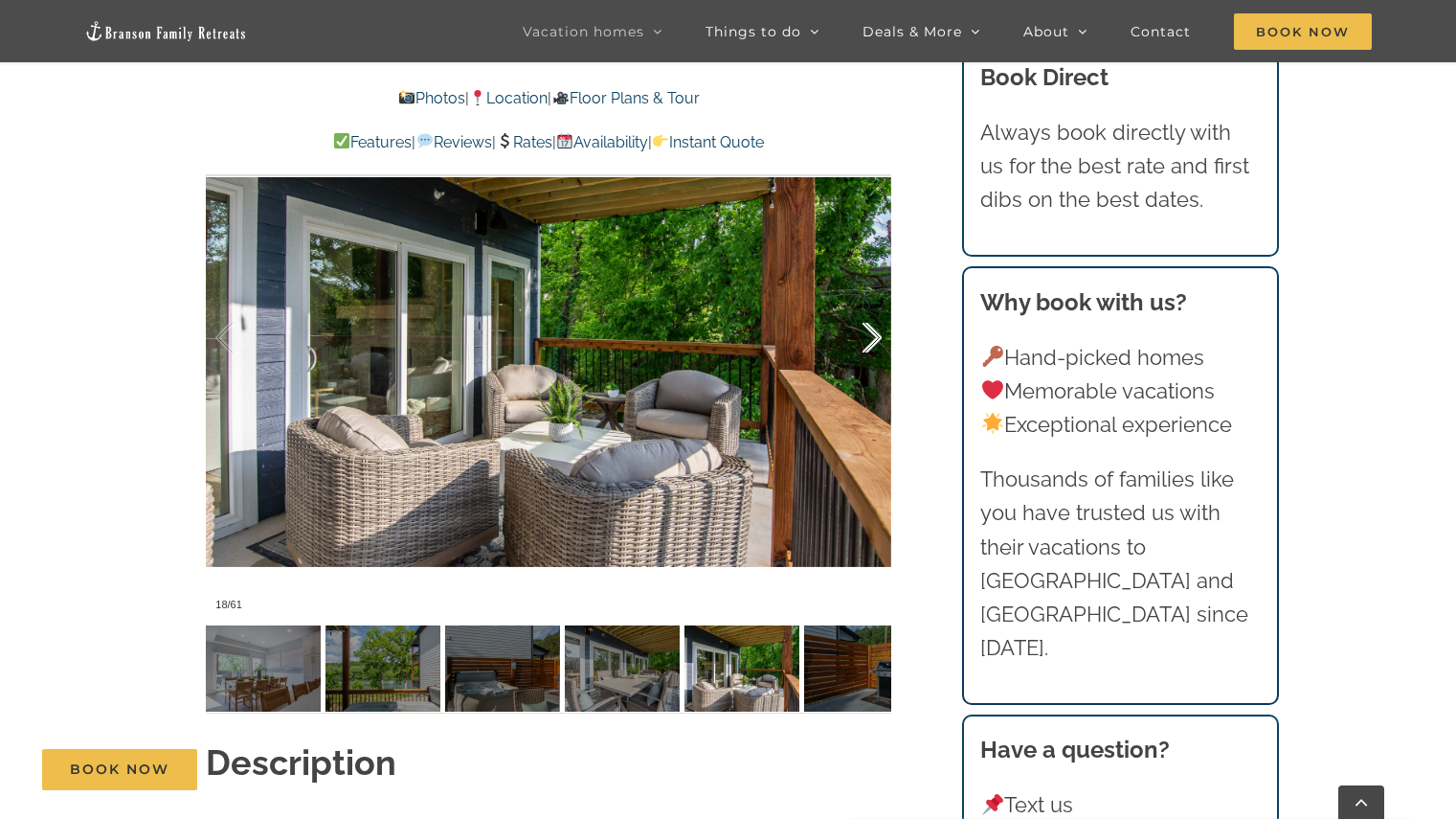
click at [867, 305] on div at bounding box center [852, 338] width 59 height 119
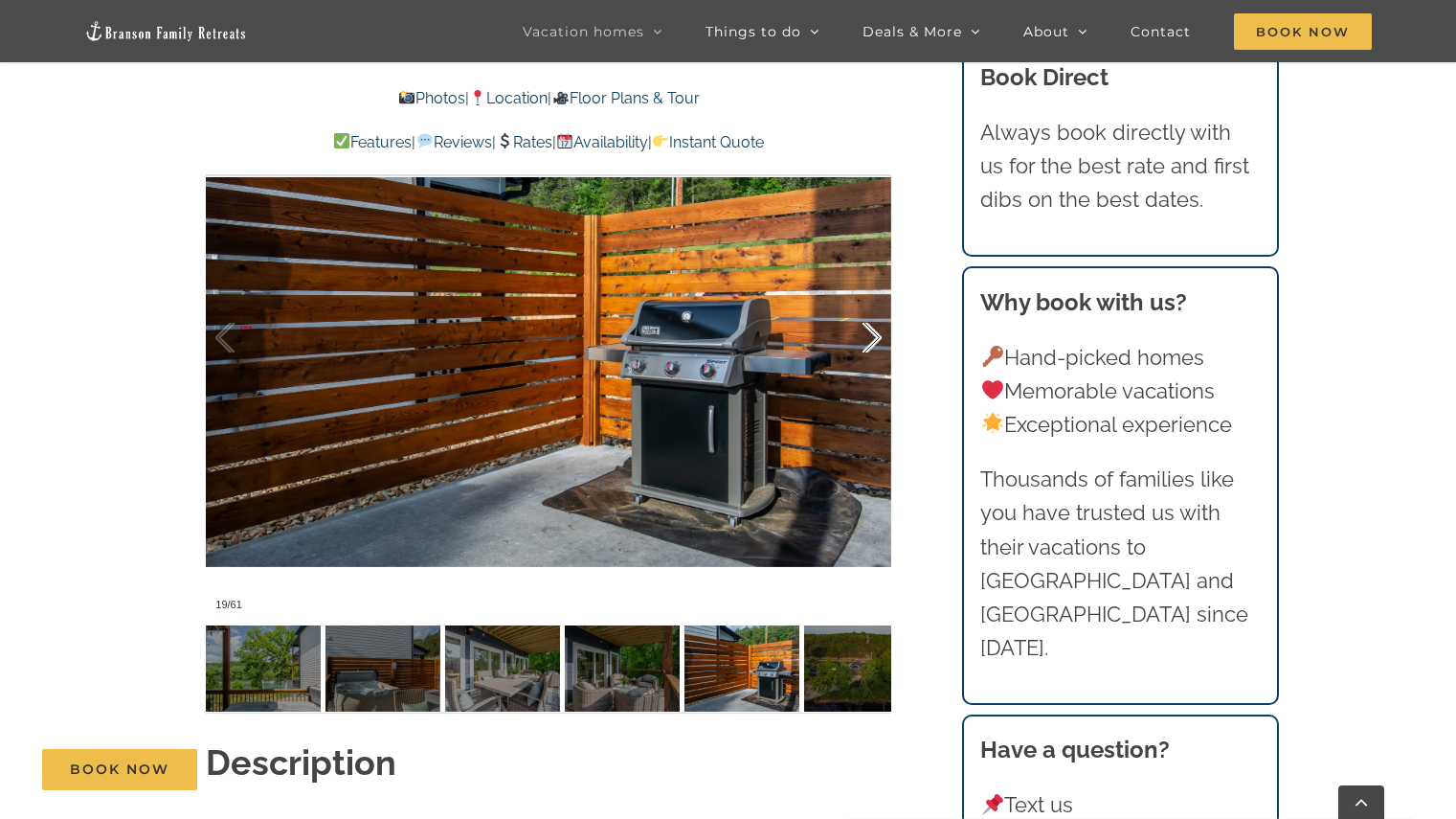
click at [880, 302] on div at bounding box center [852, 338] width 59 height 119
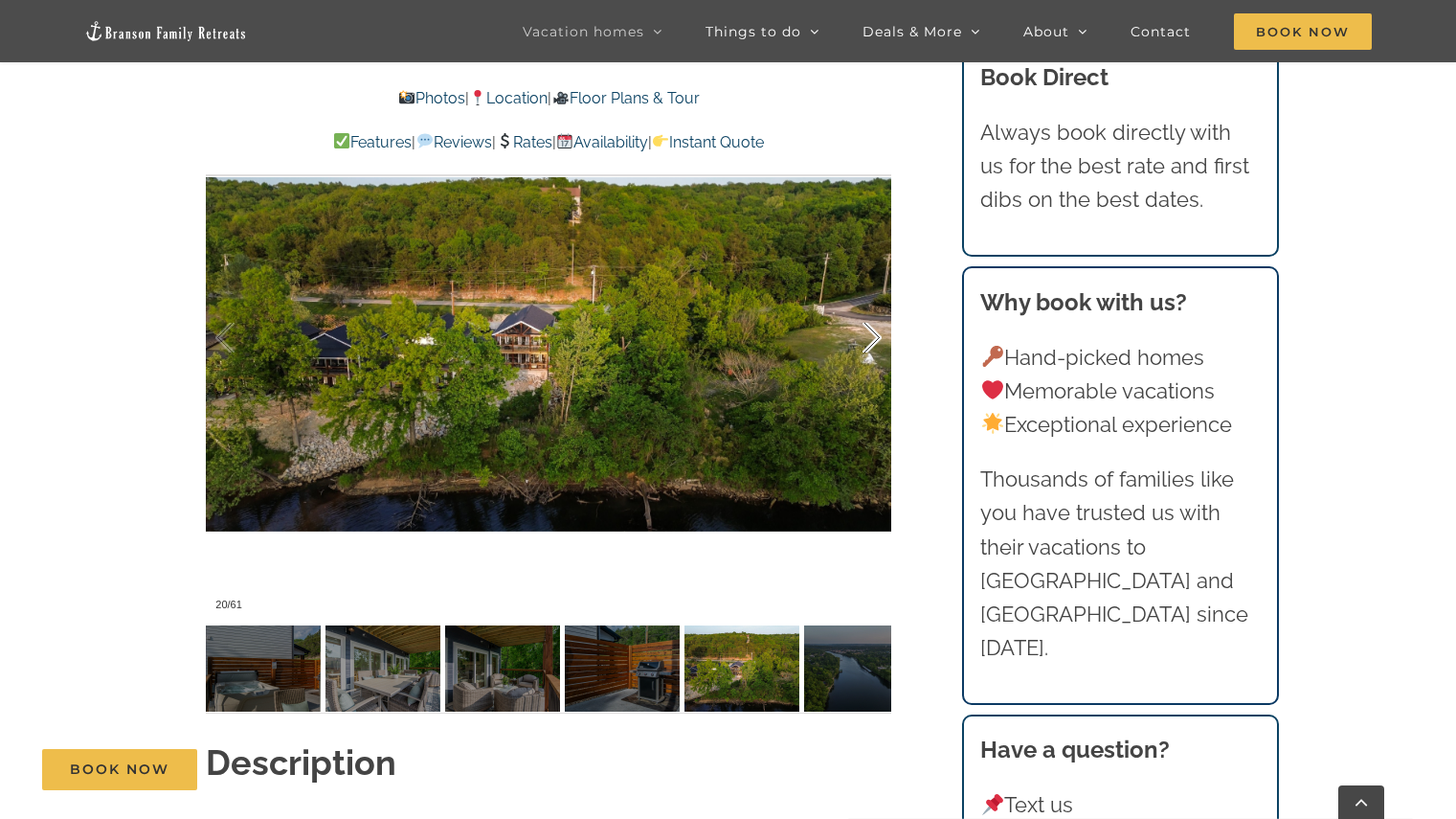
click at [880, 302] on div at bounding box center [852, 338] width 59 height 119
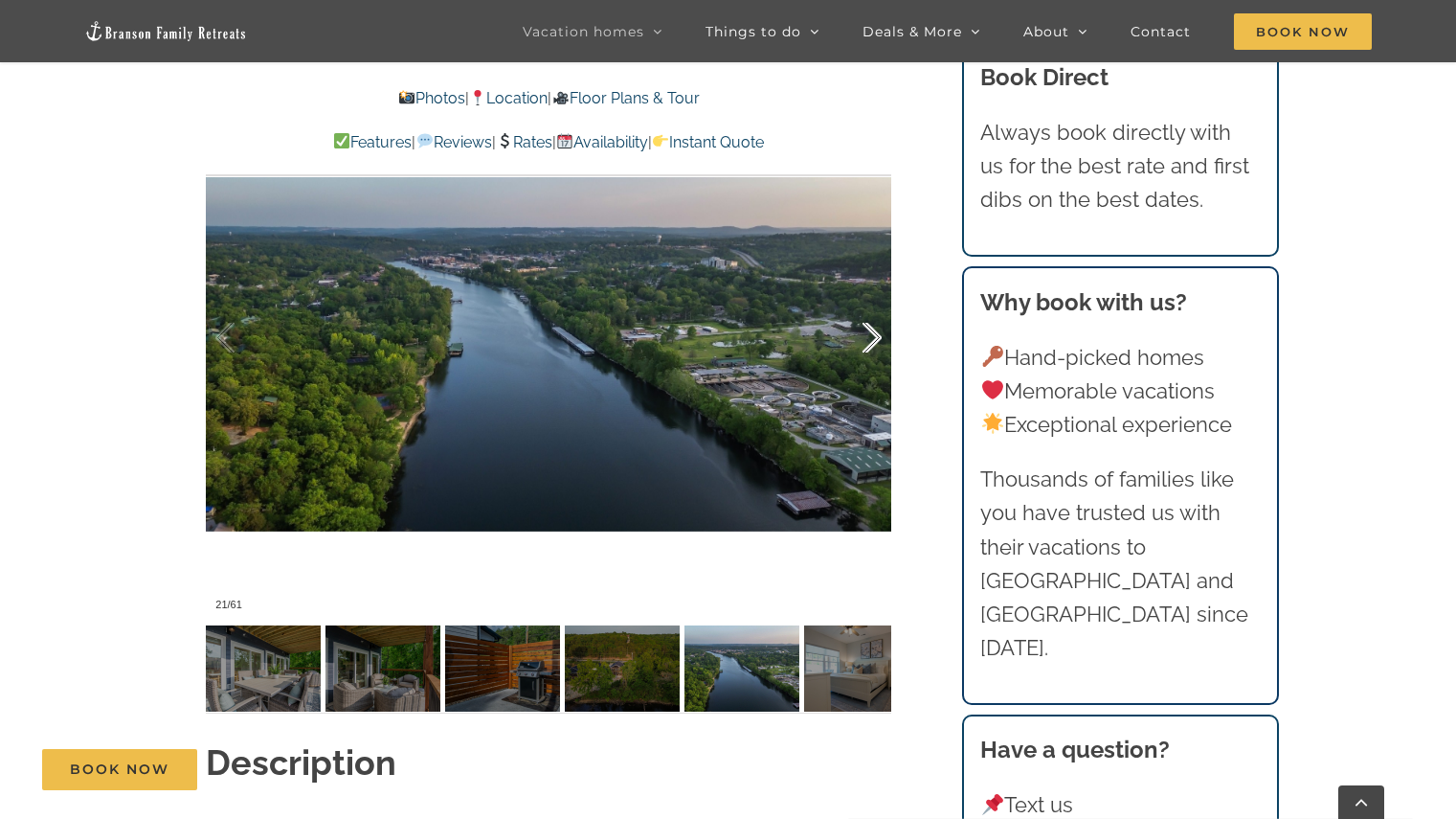
click at [880, 302] on div at bounding box center [852, 338] width 59 height 119
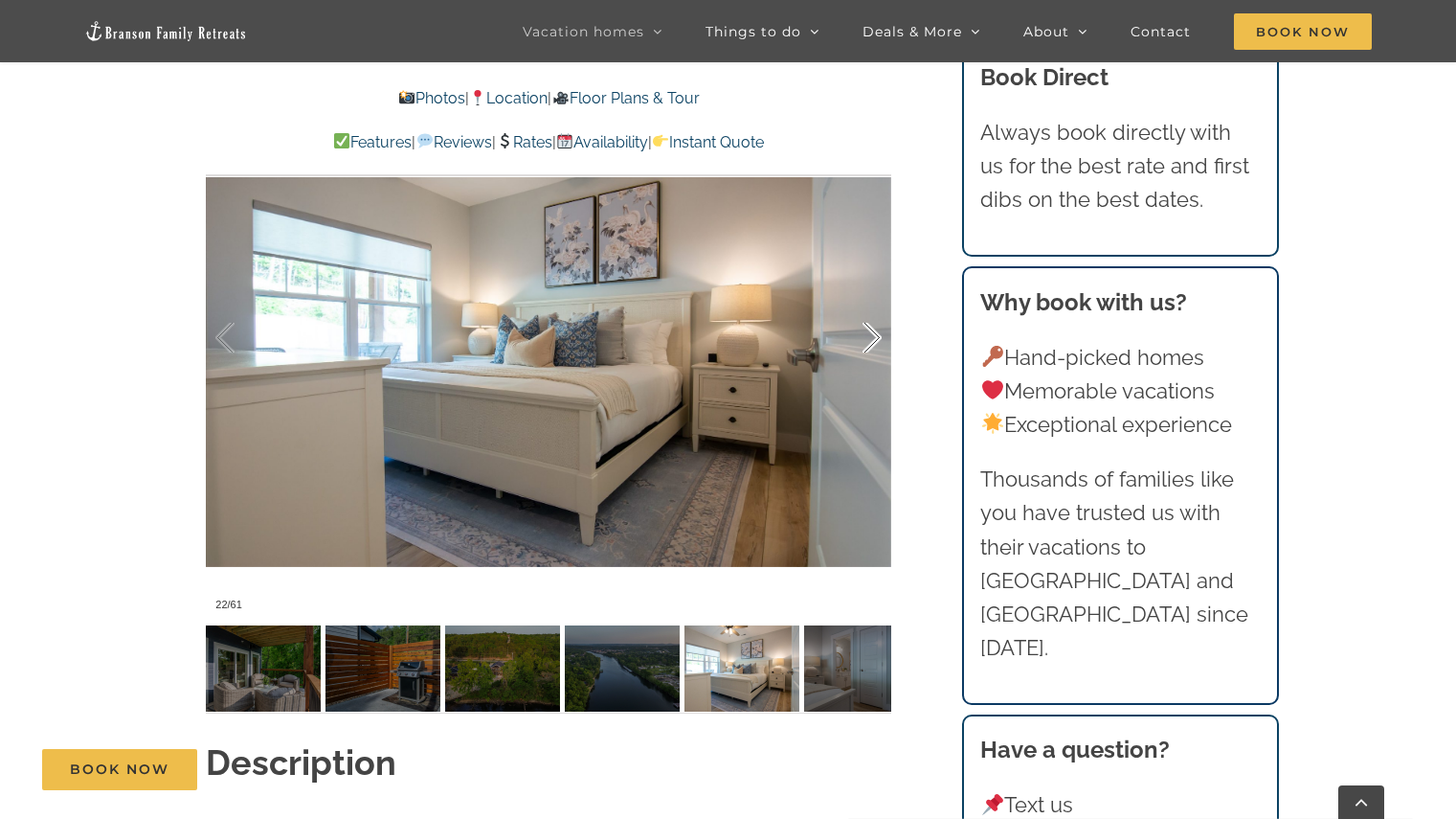
click at [880, 302] on div at bounding box center [852, 338] width 59 height 119
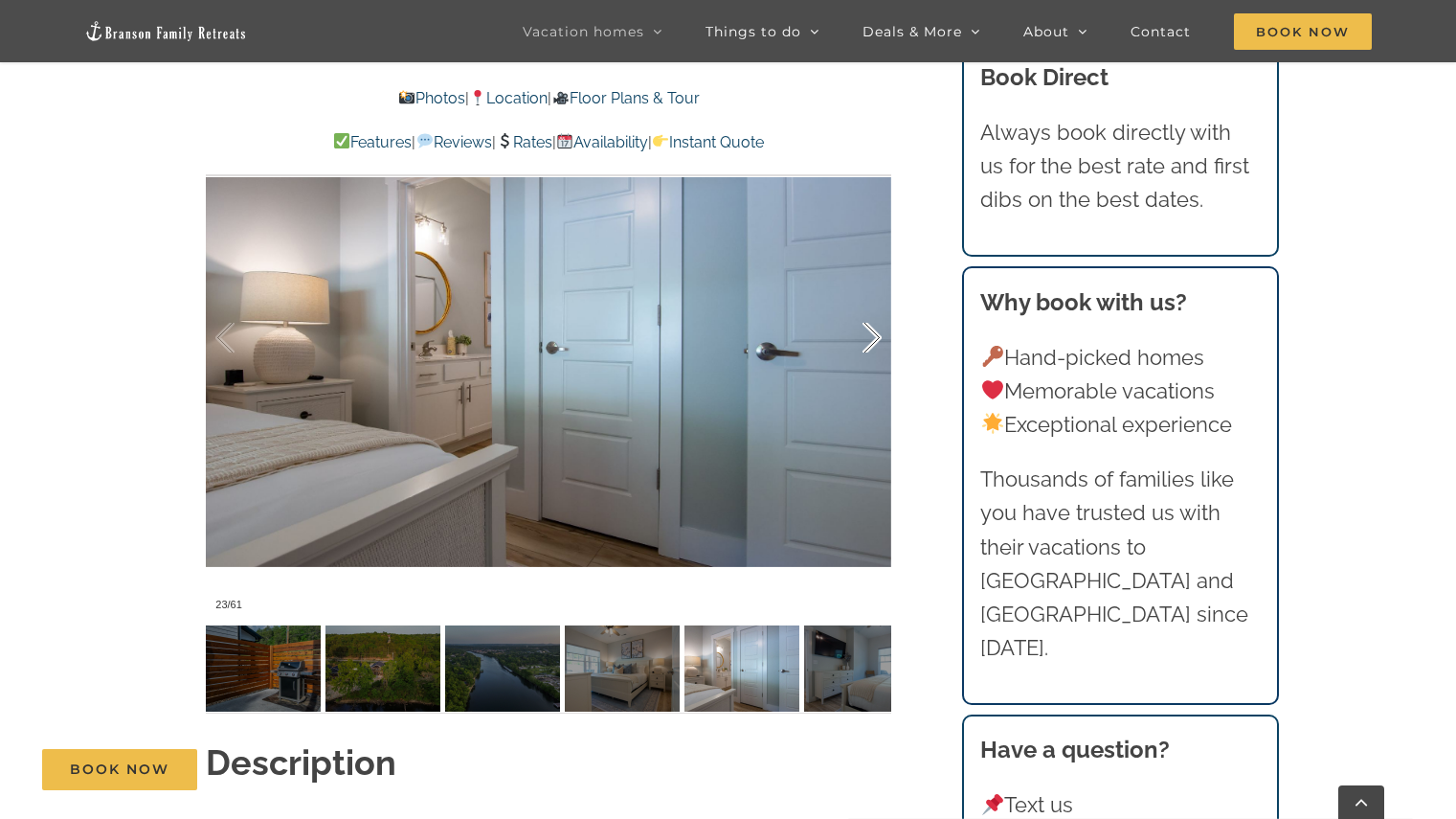
click at [880, 302] on div at bounding box center [852, 338] width 59 height 119
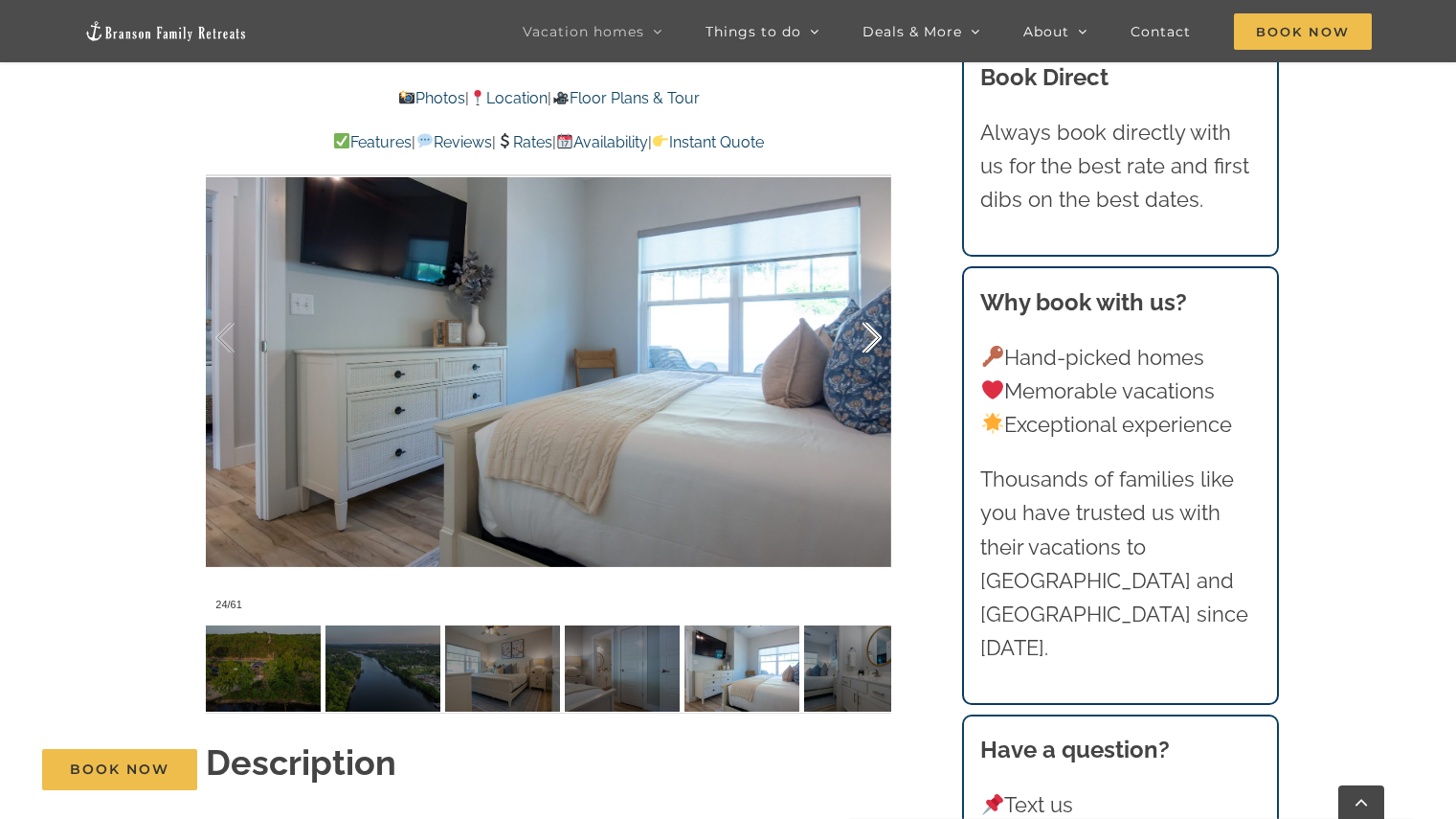
click at [880, 302] on div at bounding box center [852, 338] width 59 height 119
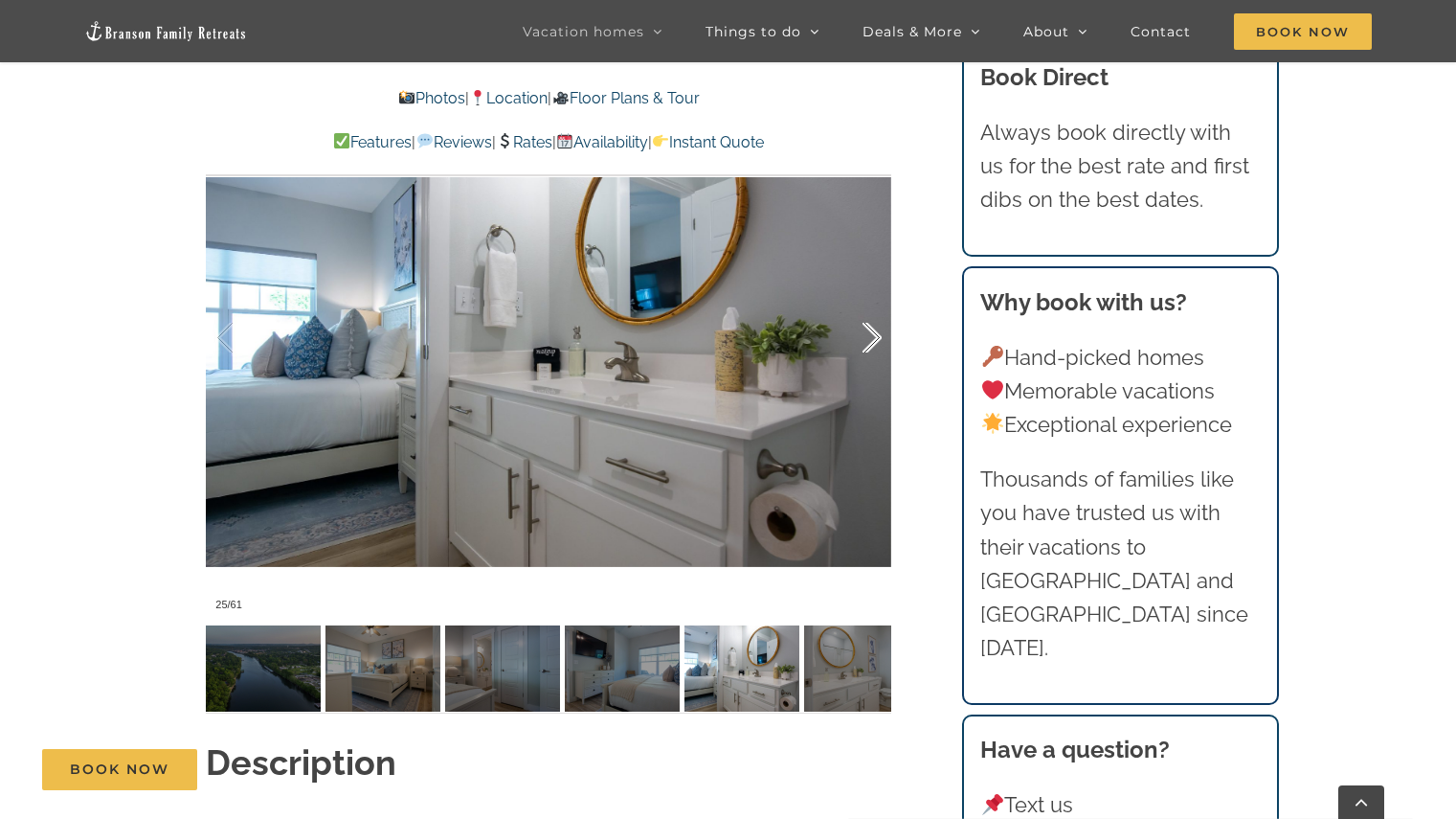
click at [880, 302] on div at bounding box center [852, 338] width 59 height 119
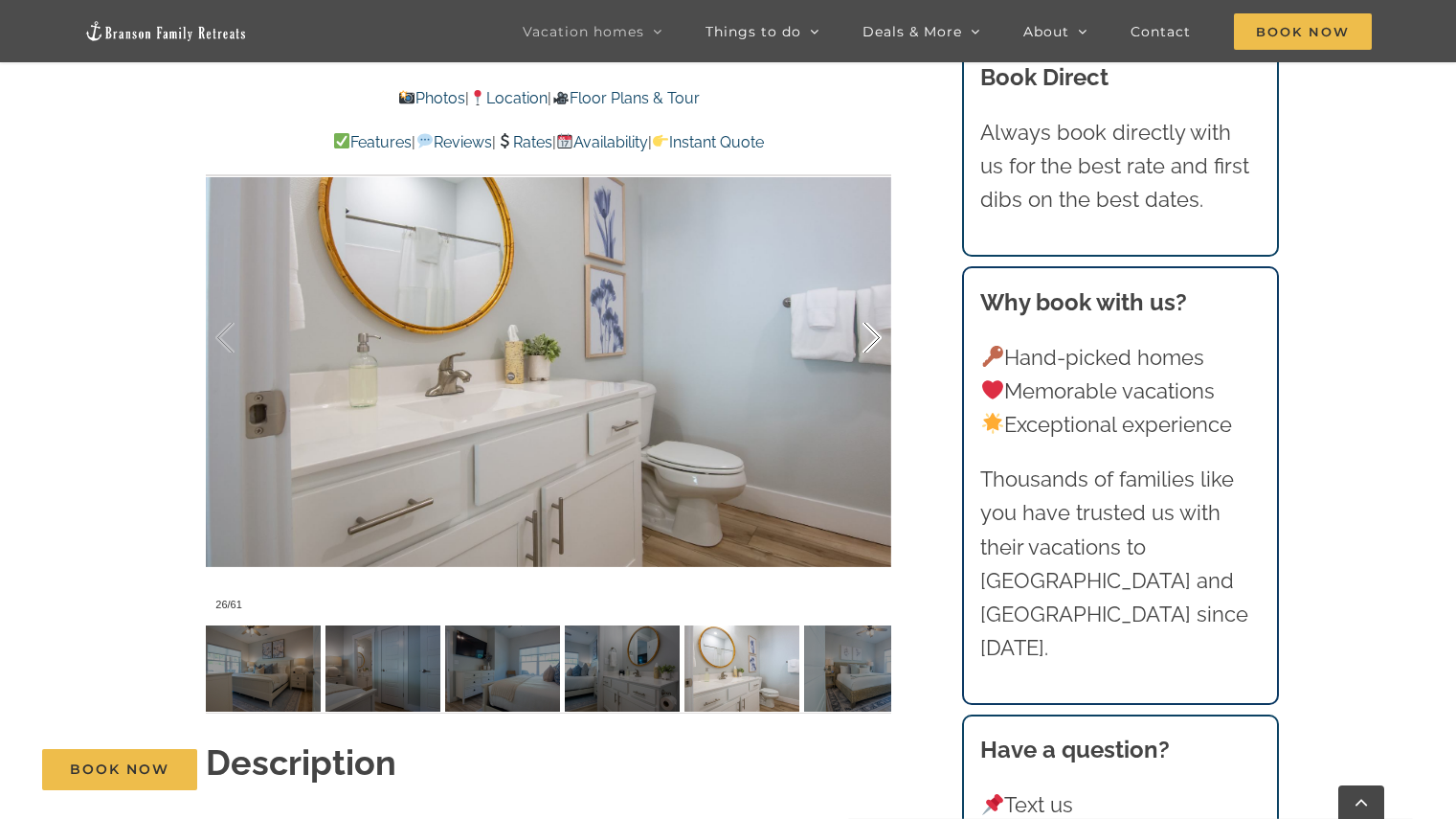
click at [880, 302] on div at bounding box center [852, 338] width 59 height 119
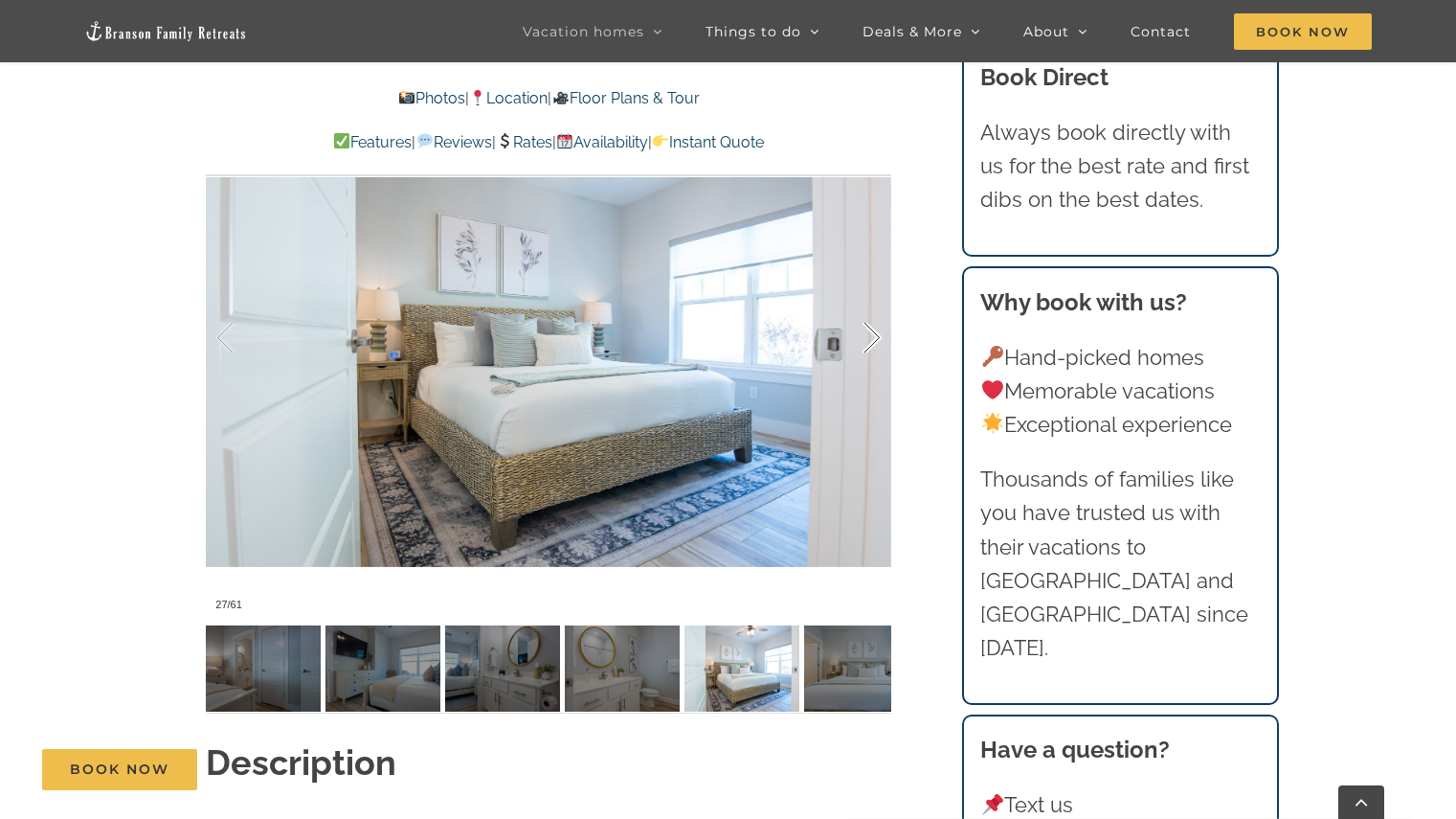
click at [880, 302] on div at bounding box center [852, 338] width 59 height 119
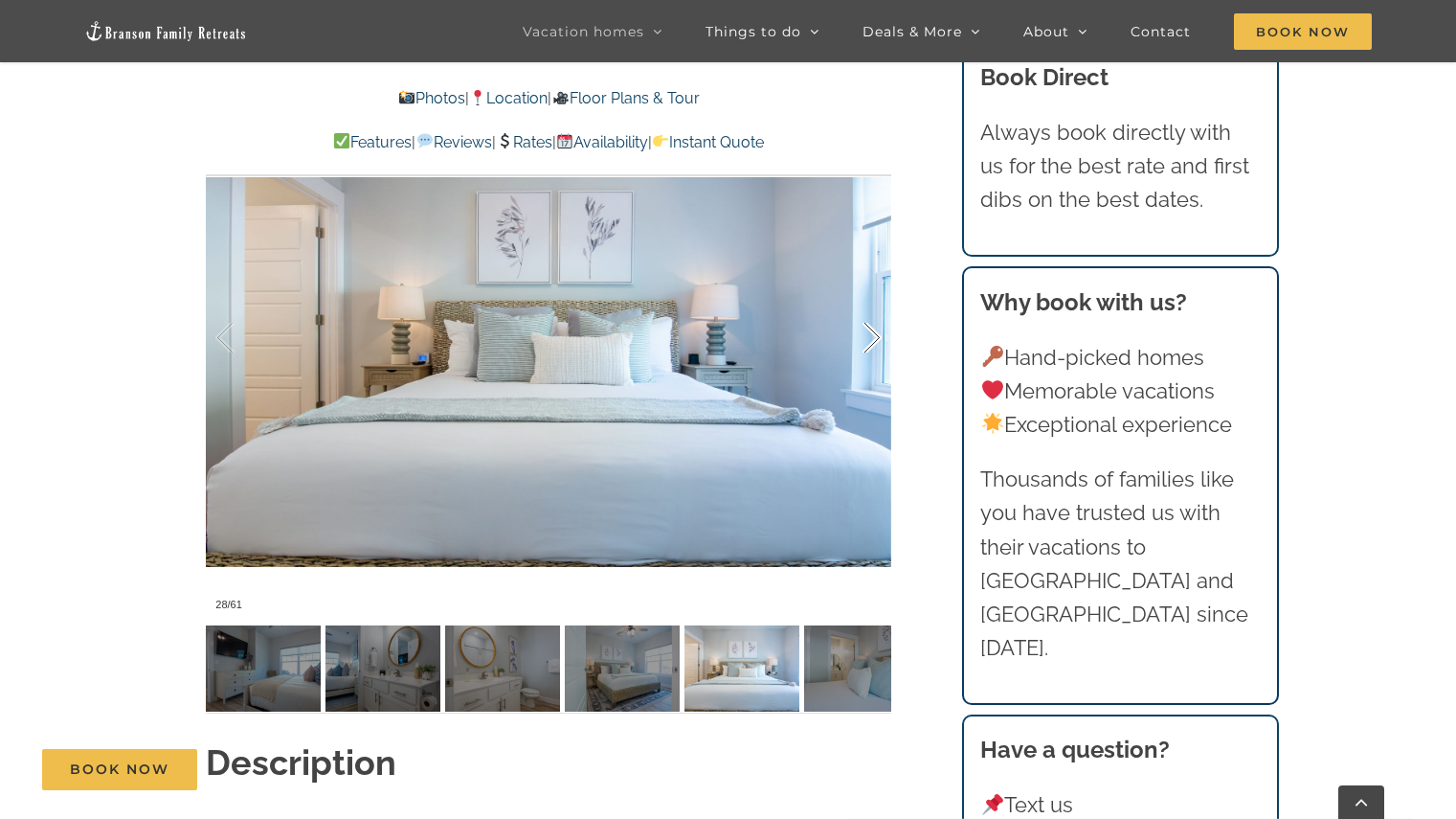
click at [880, 302] on div at bounding box center [852, 338] width 59 height 119
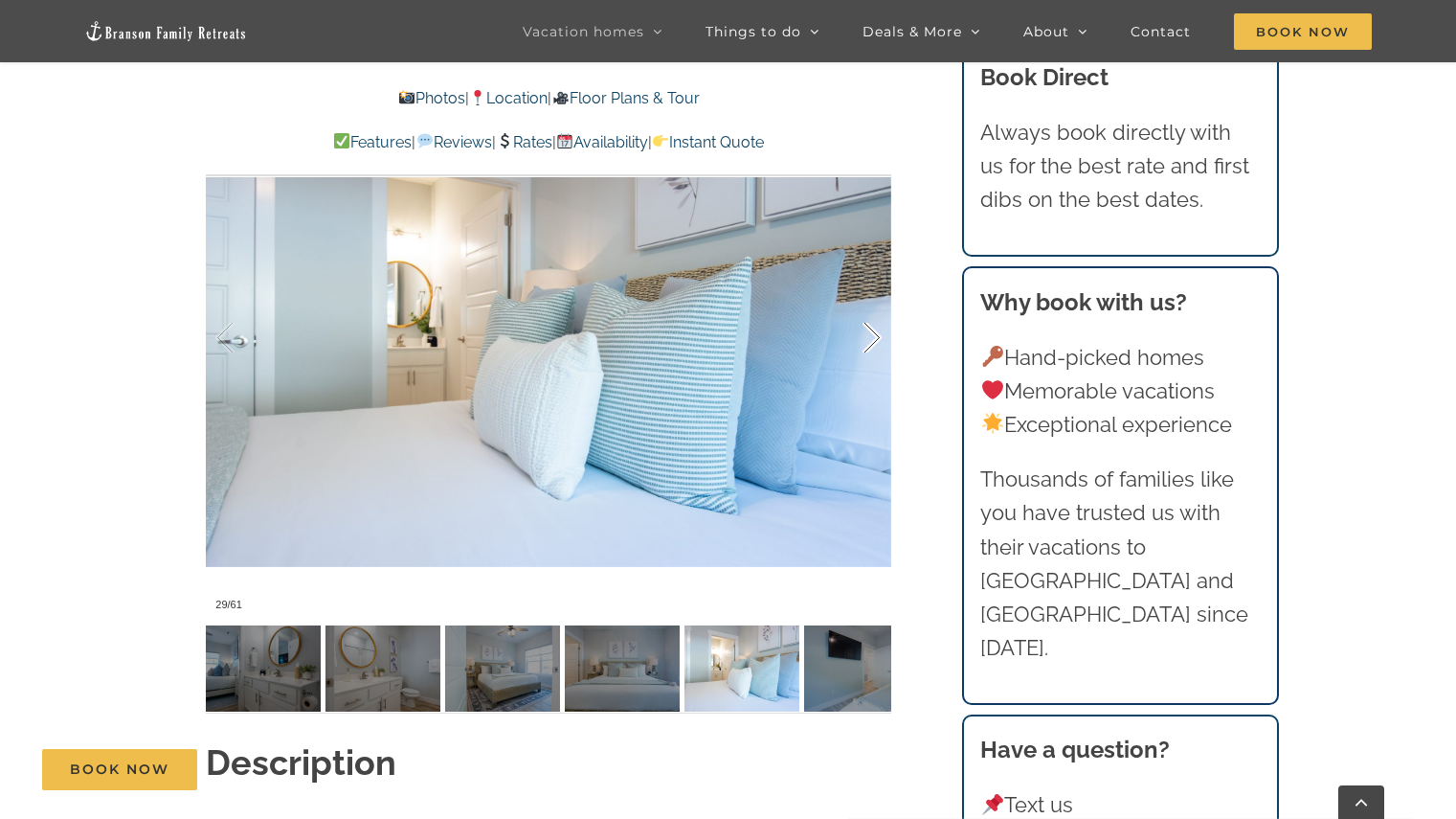
click at [880, 302] on div at bounding box center [852, 338] width 59 height 119
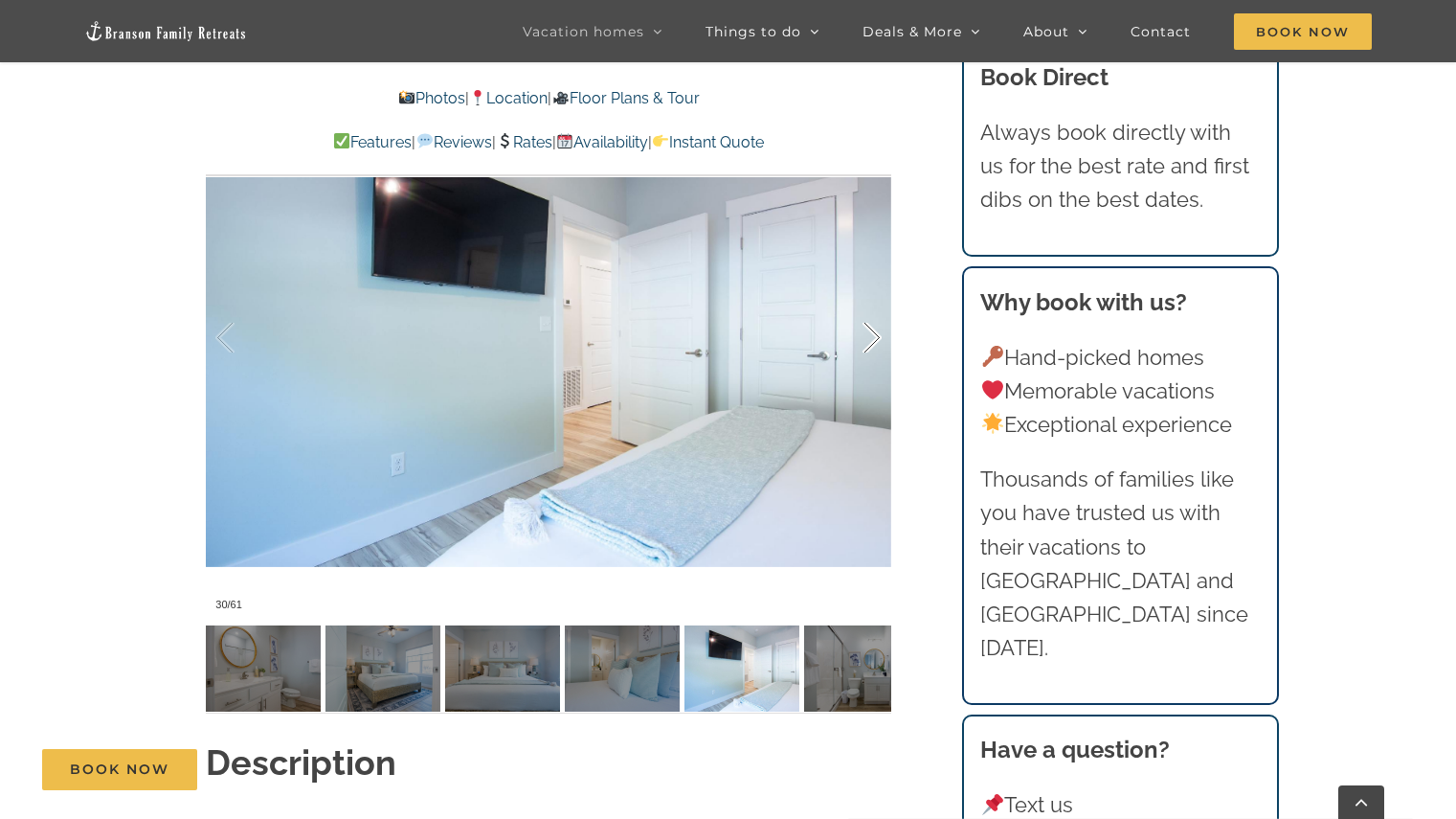
click at [880, 302] on div at bounding box center [852, 338] width 59 height 119
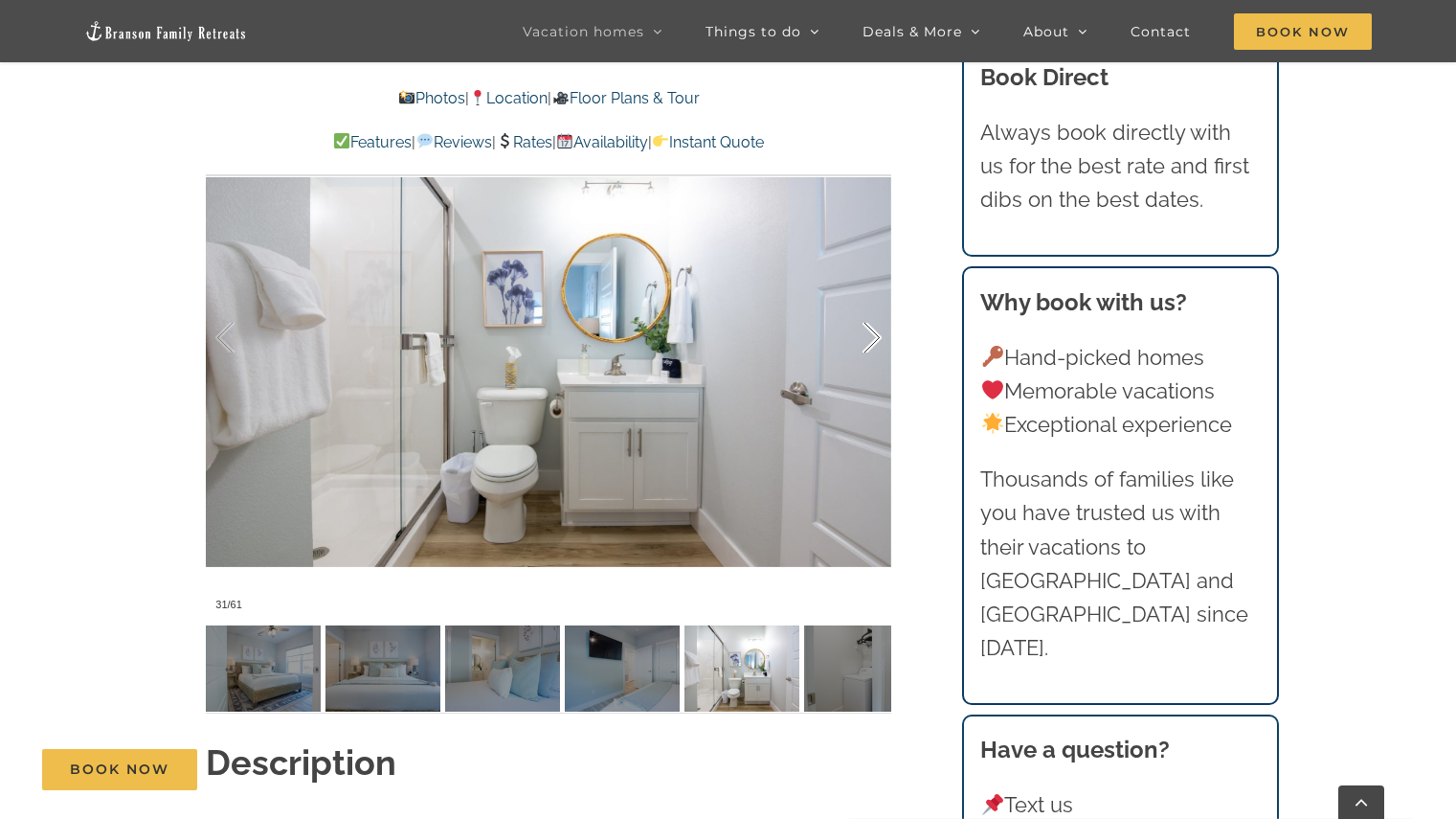
click at [880, 302] on div at bounding box center [852, 338] width 59 height 119
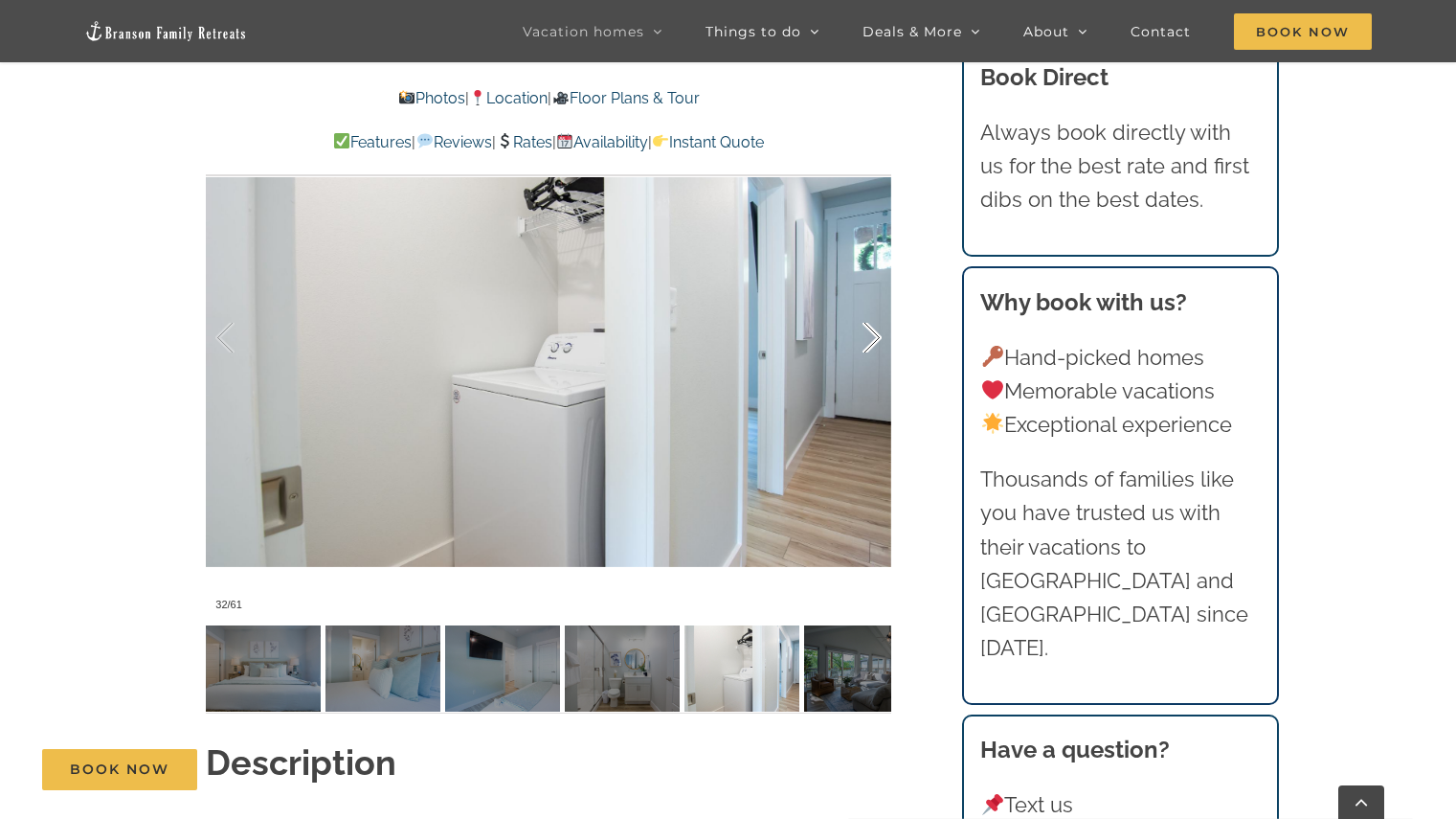
click at [880, 302] on div at bounding box center [852, 338] width 59 height 119
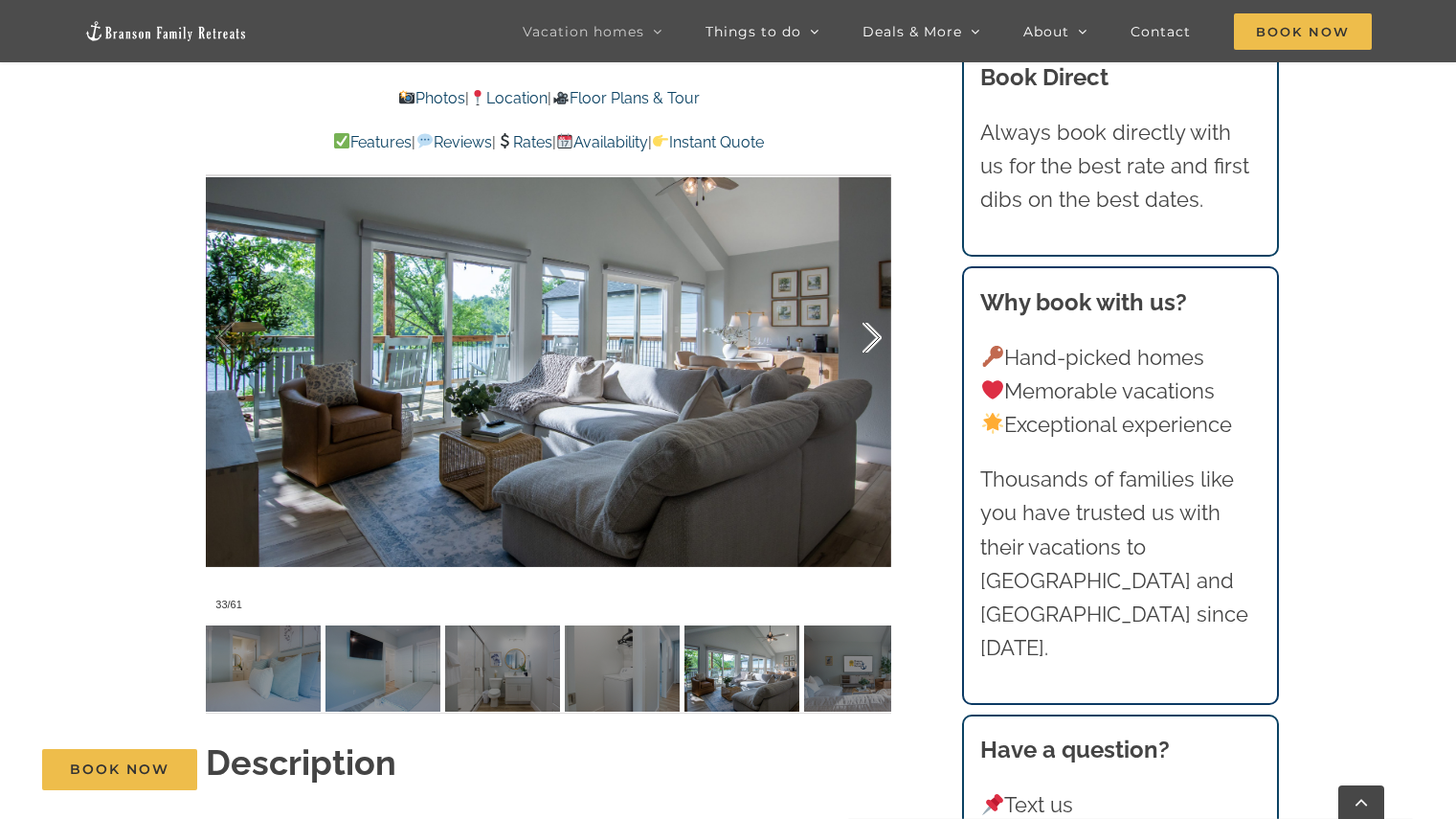
click at [880, 302] on div at bounding box center [852, 338] width 59 height 119
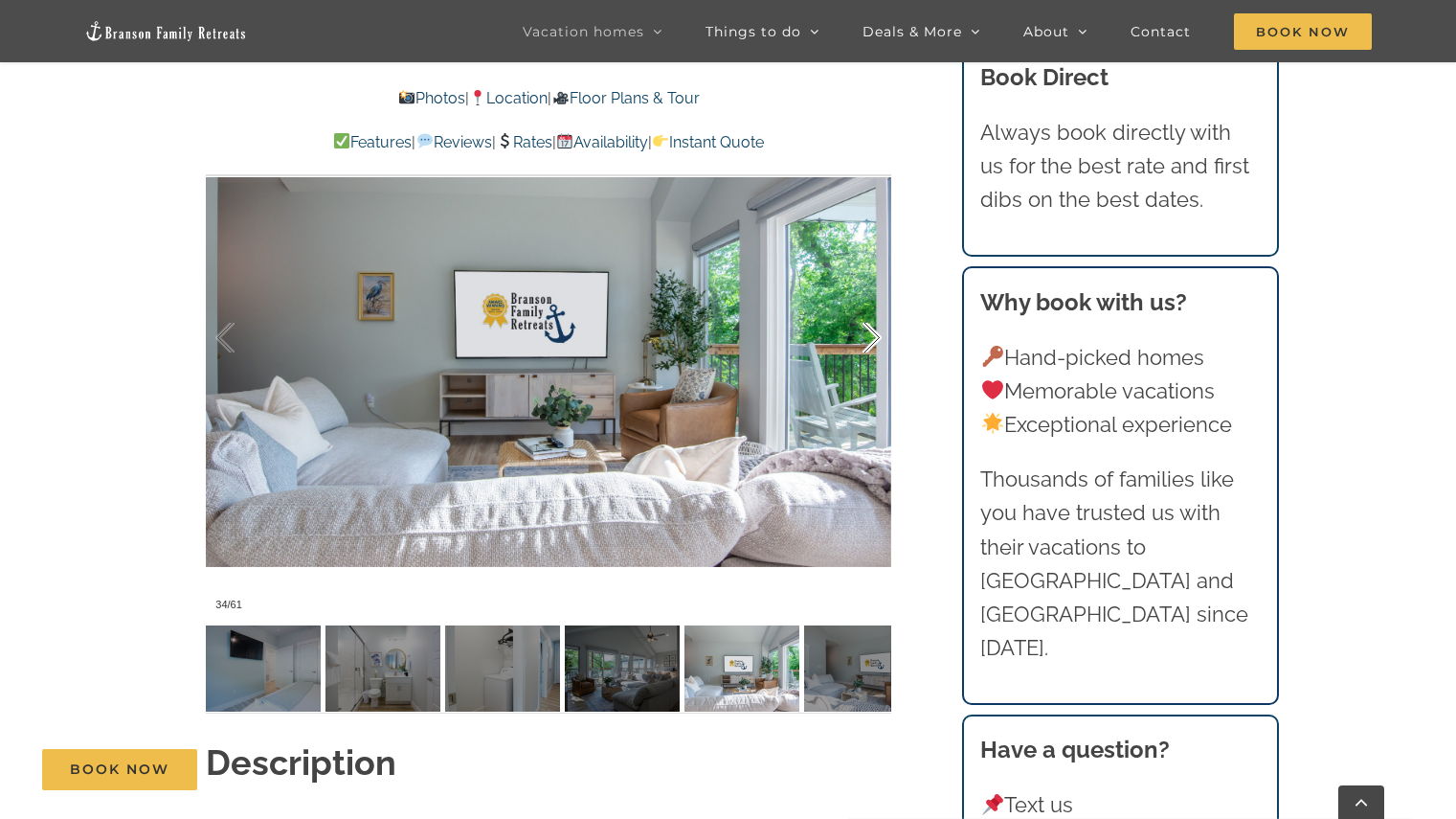
click at [880, 302] on div at bounding box center [852, 338] width 59 height 119
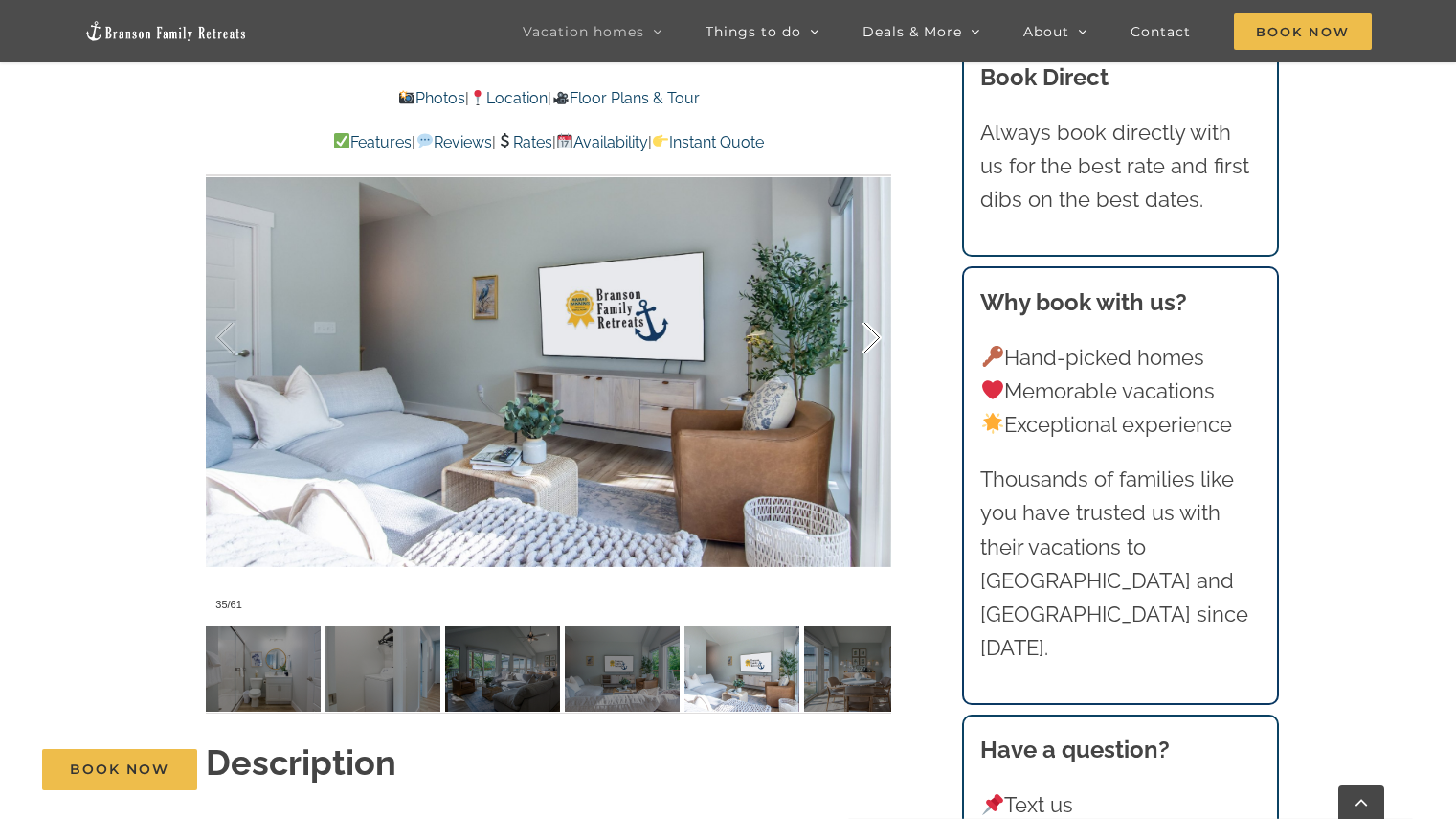
click at [880, 302] on div at bounding box center [852, 338] width 59 height 119
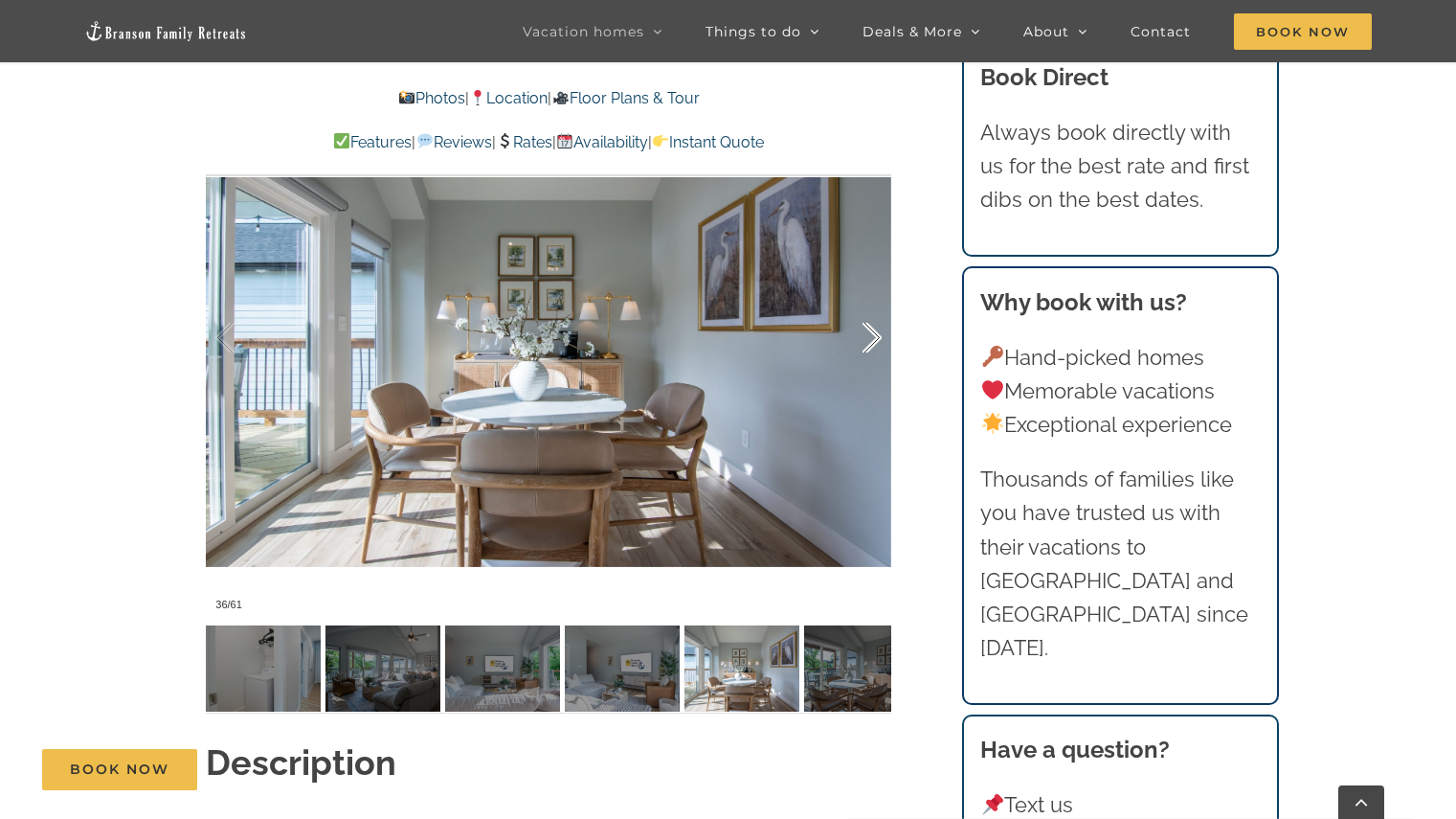
click at [880, 302] on div at bounding box center [852, 338] width 59 height 119
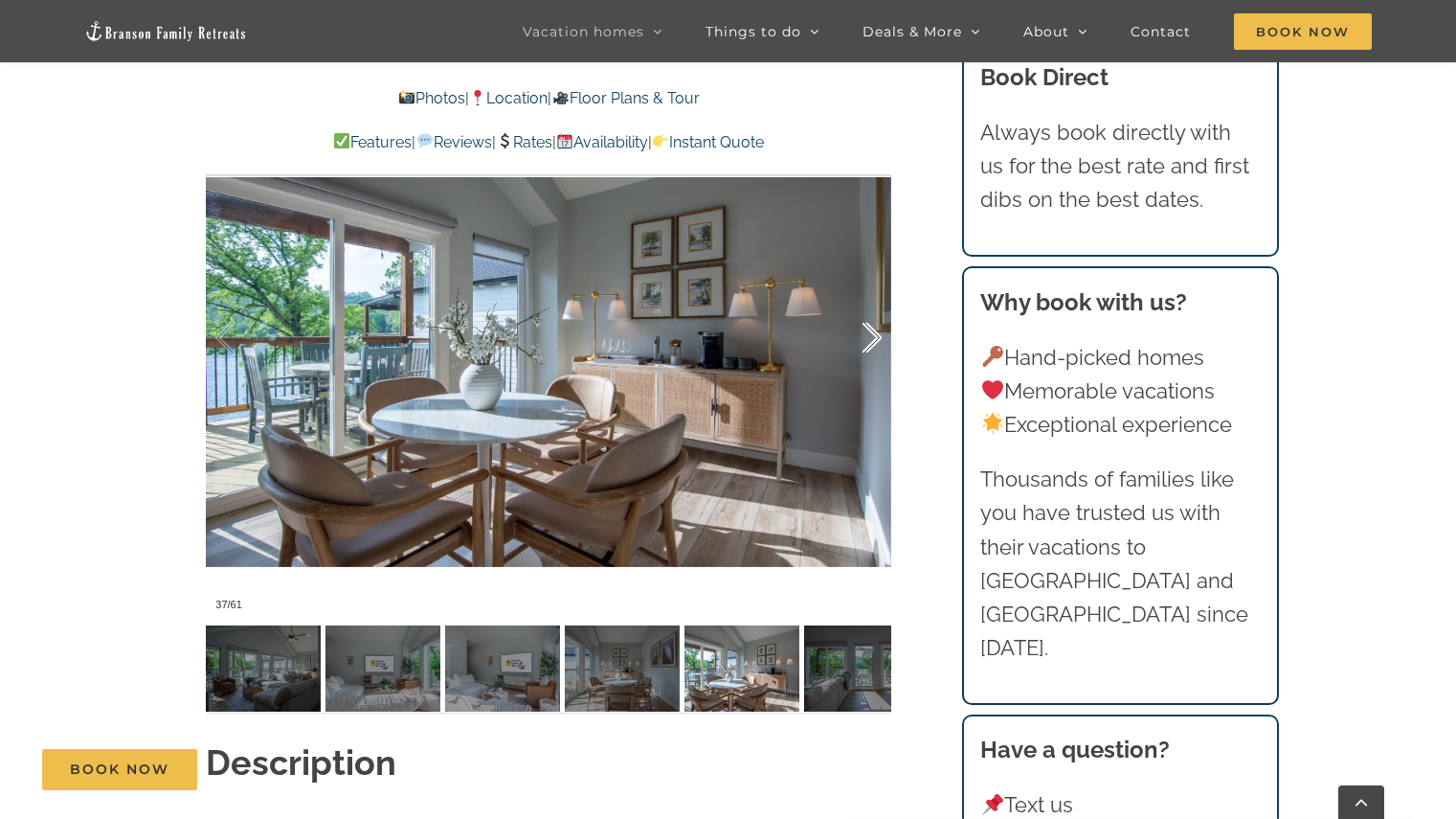
click at [880, 302] on div at bounding box center [852, 338] width 59 height 119
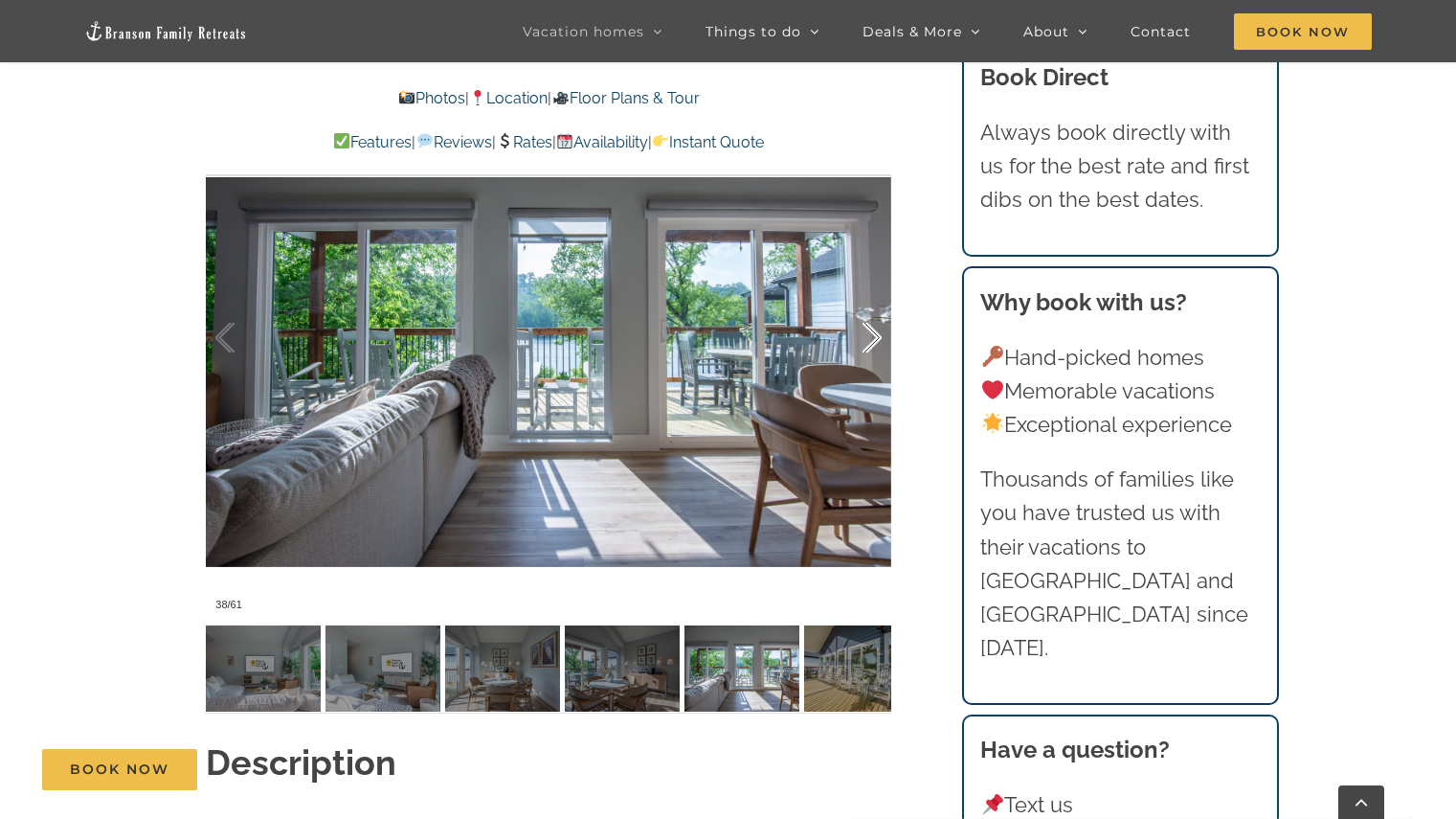
click at [880, 302] on div at bounding box center [852, 338] width 59 height 119
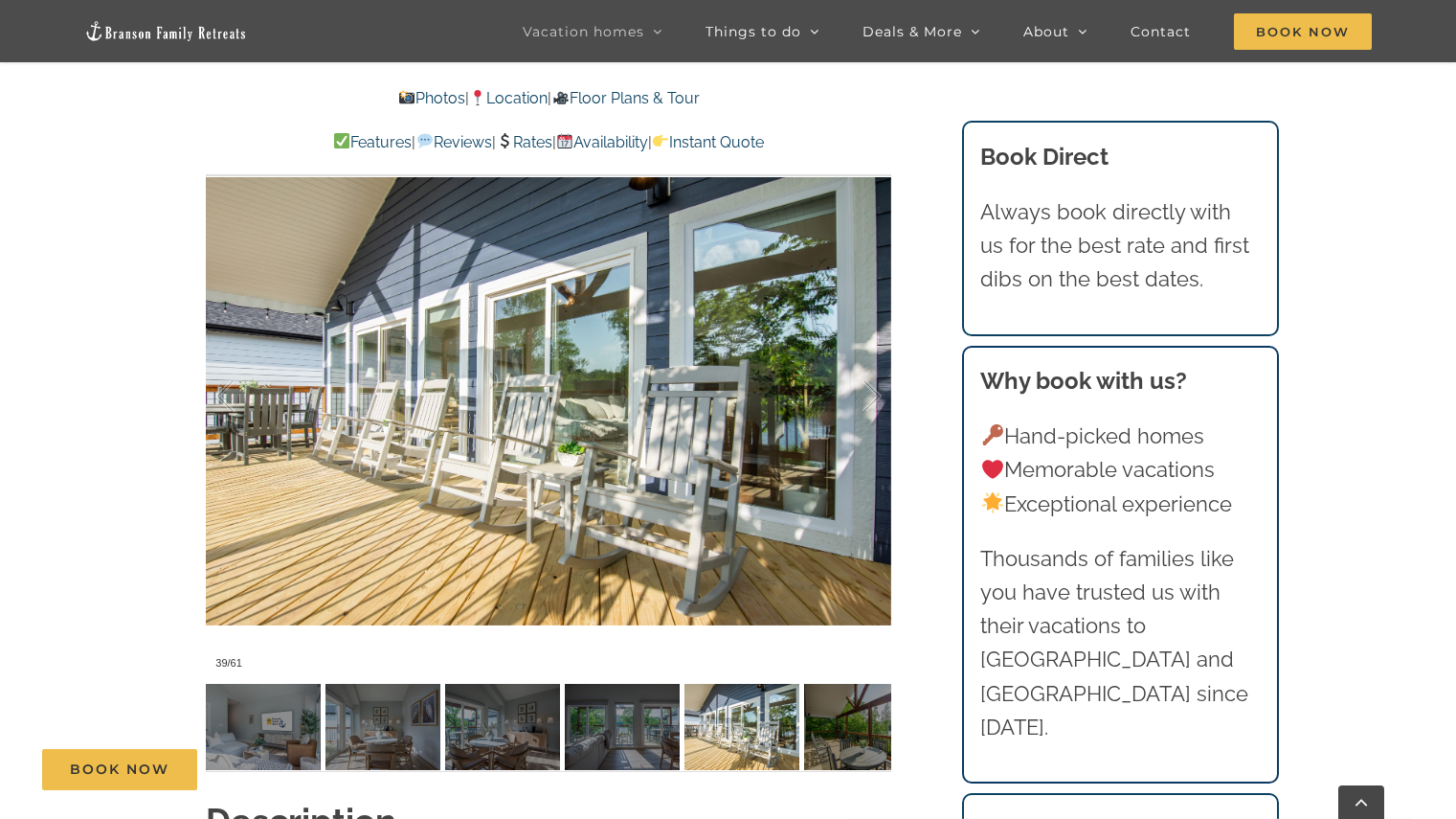
scroll to position [1352, 0]
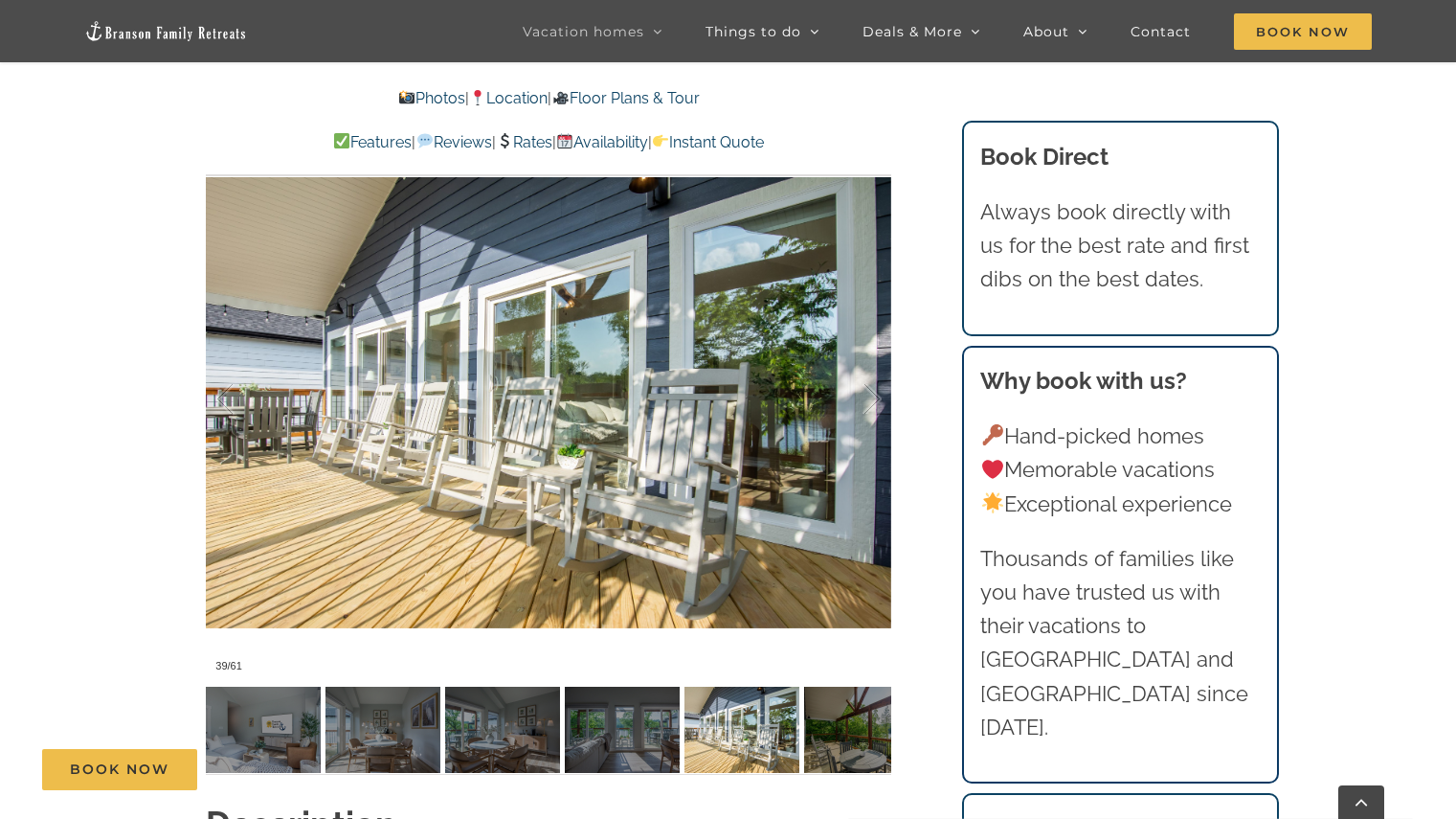
click at [540, 138] on link "Rates" at bounding box center [524, 142] width 57 height 19
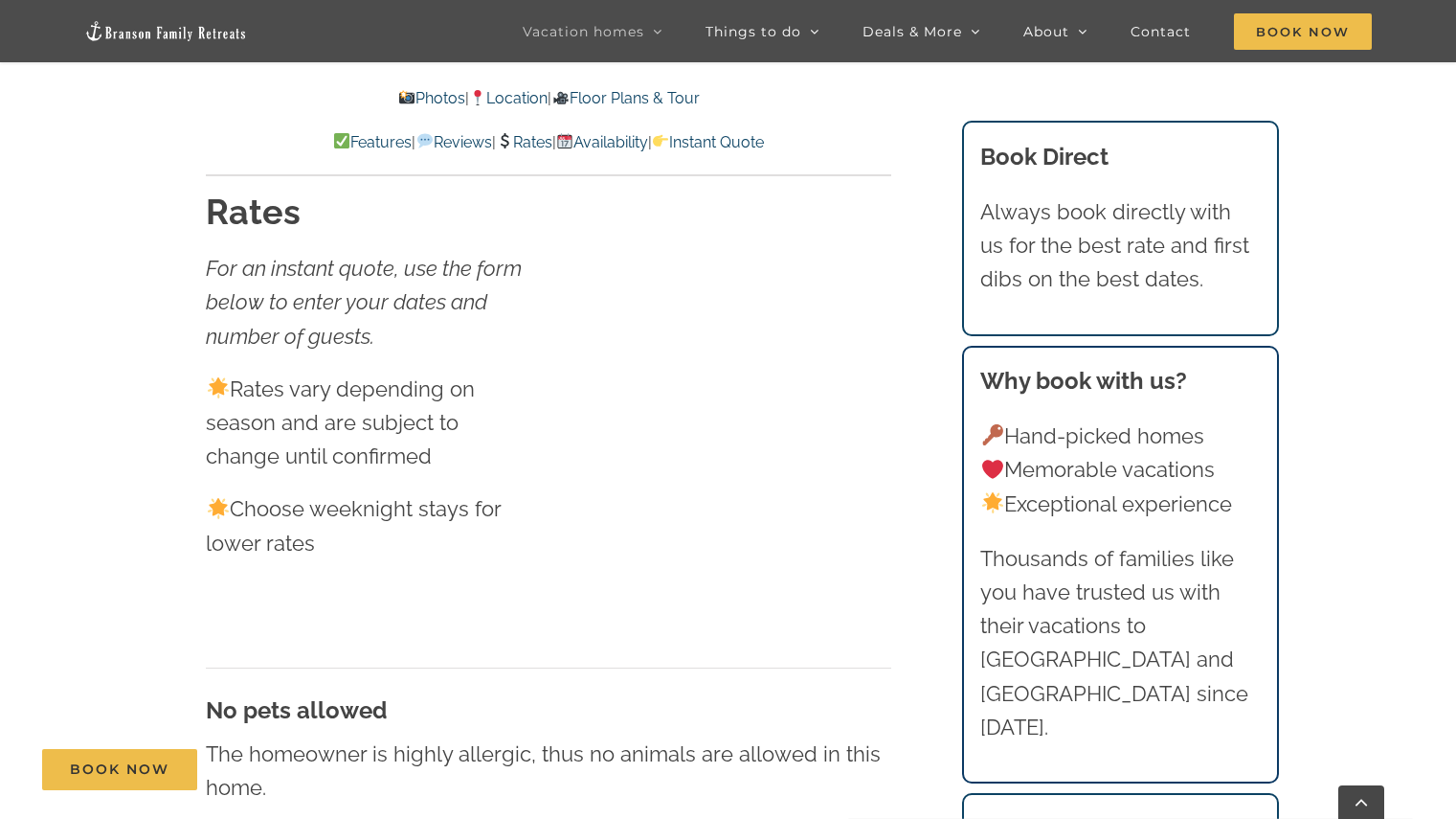
scroll to position [10443, 0]
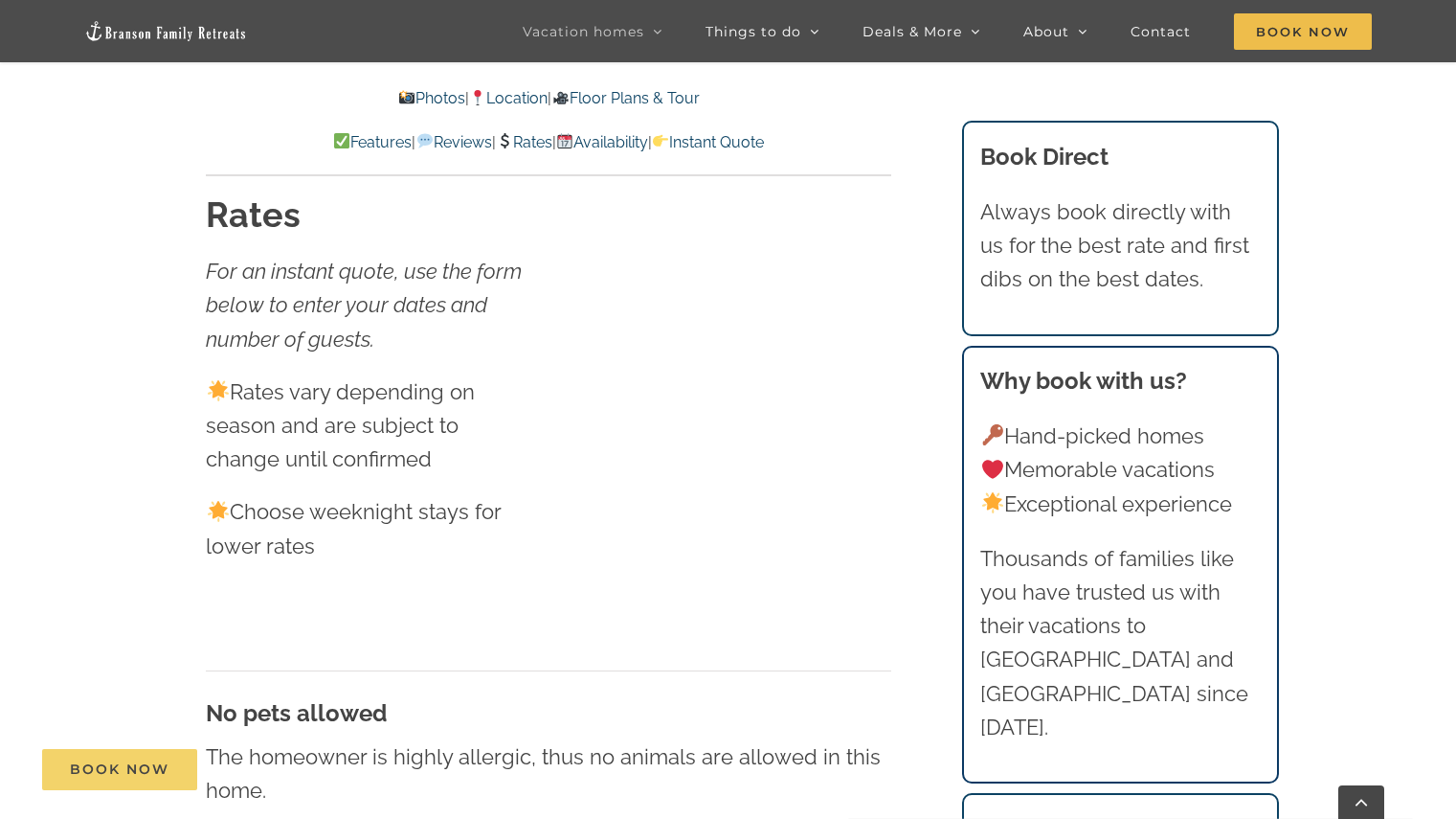
click at [116, 770] on span "Book Now" at bounding box center [119, 769] width 99 height 17
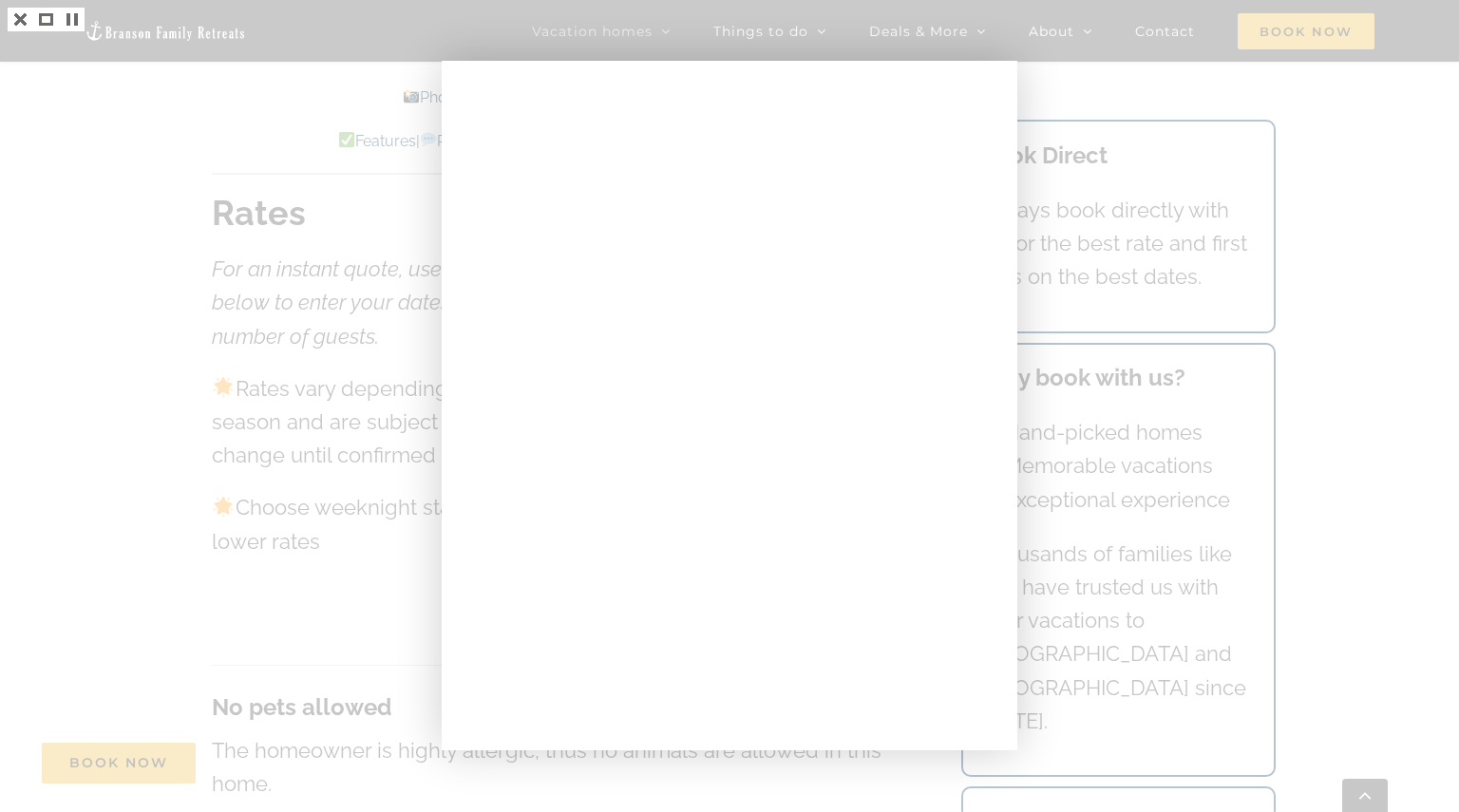
click at [1068, 175] on div at bounding box center [730, 406] width 1459 height 812
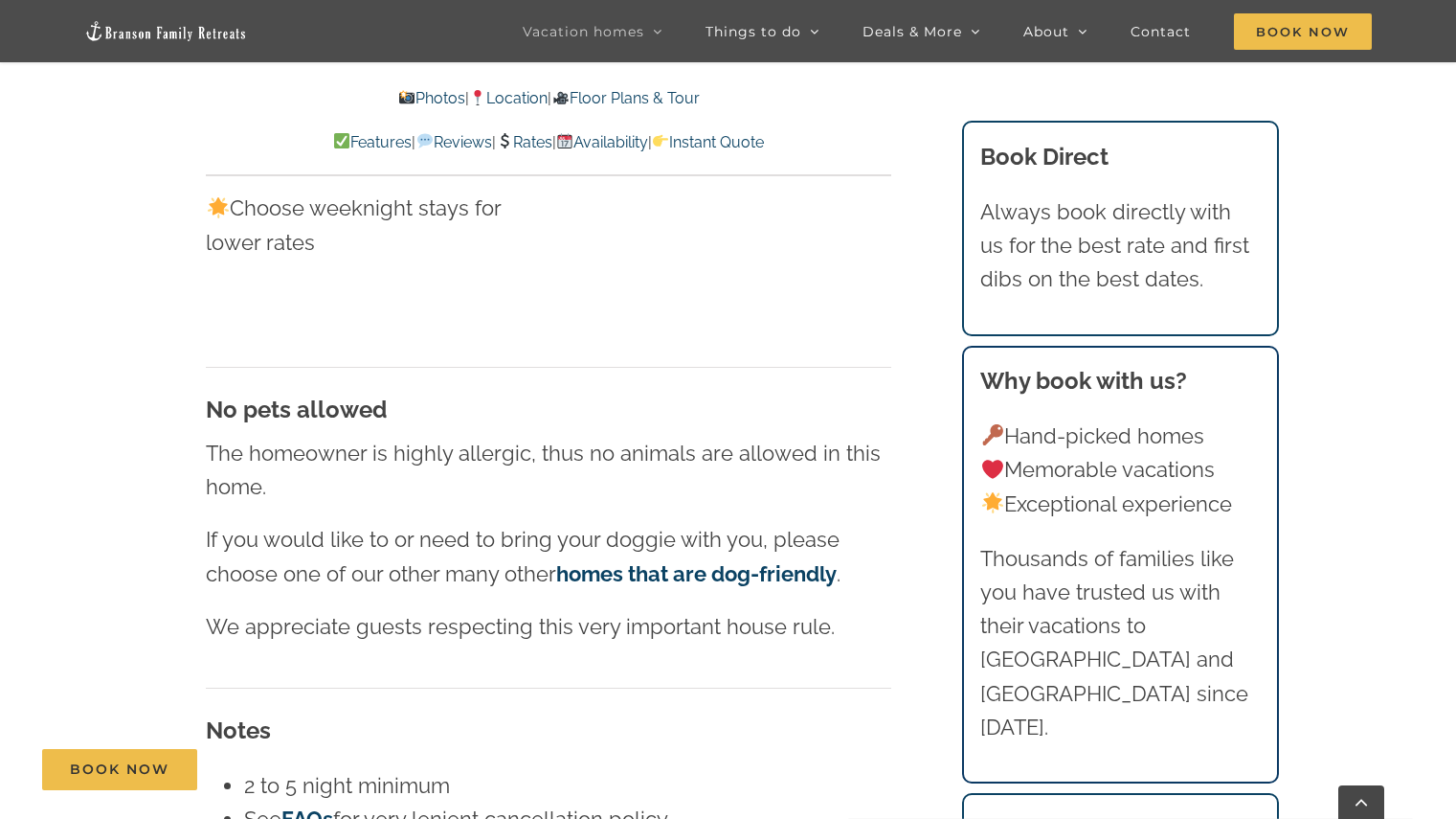
scroll to position [10720, 0]
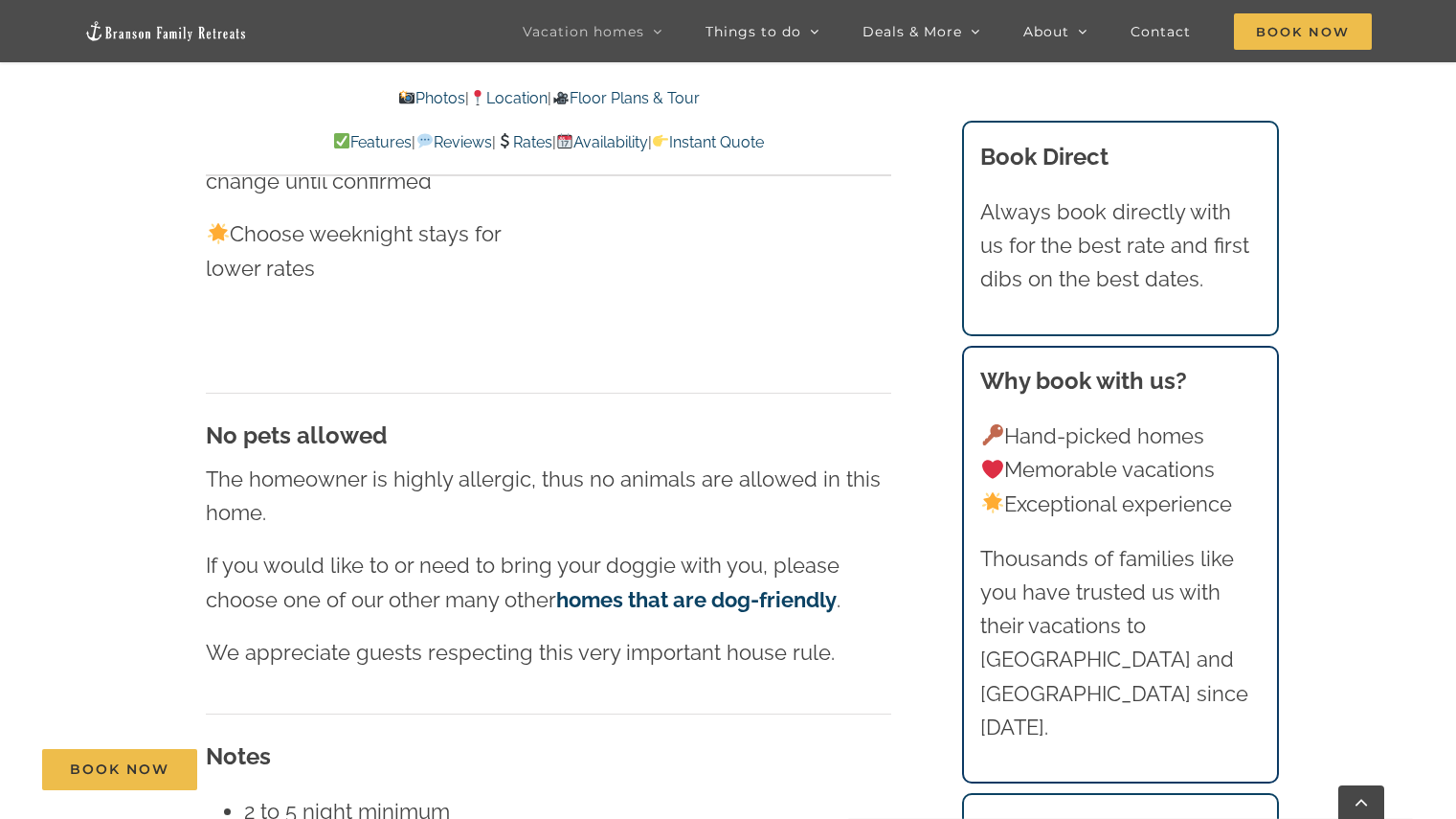
click at [764, 145] on link "Instant Quote" at bounding box center [708, 142] width 112 height 19
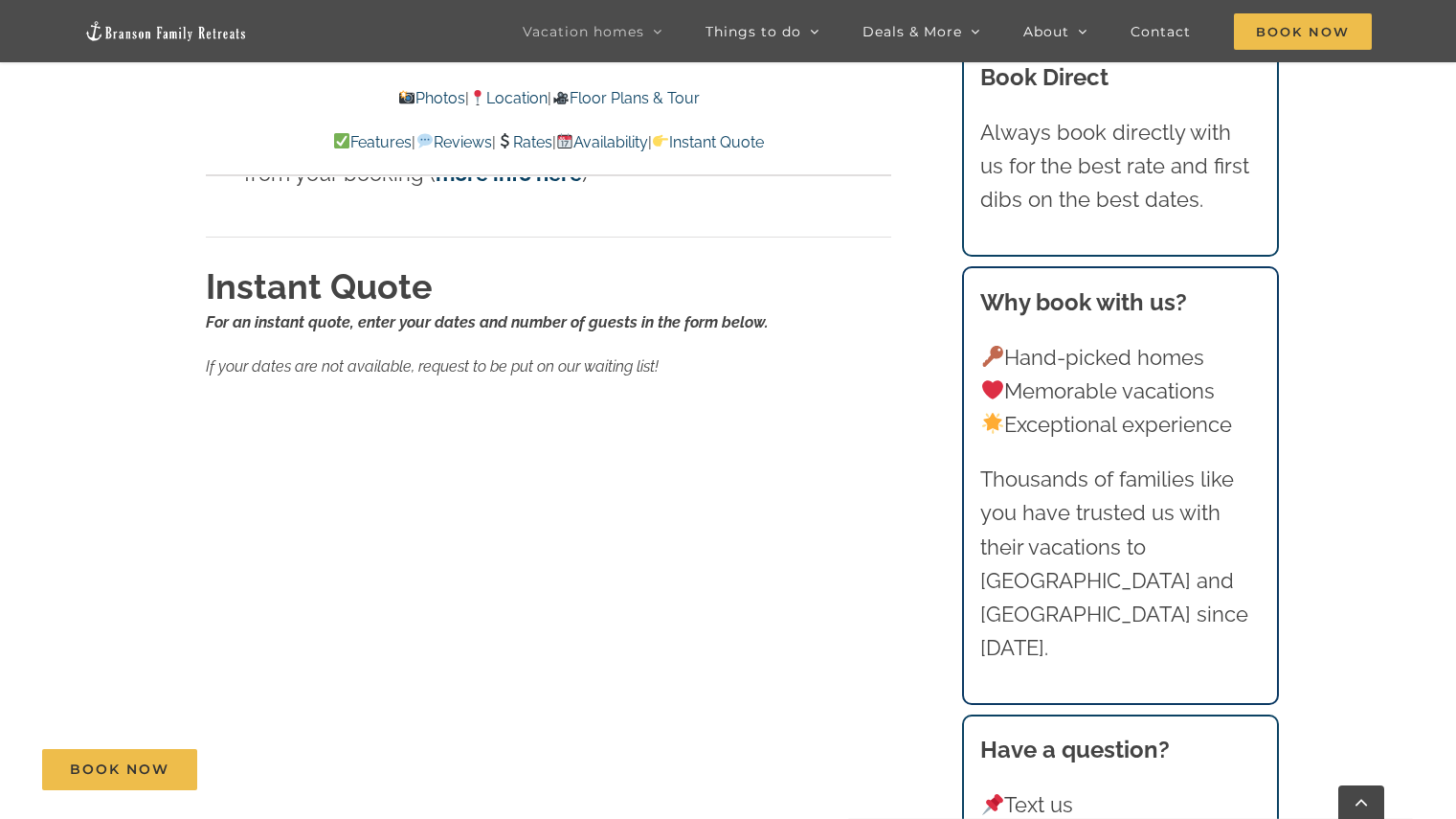
scroll to position [11494, 0]
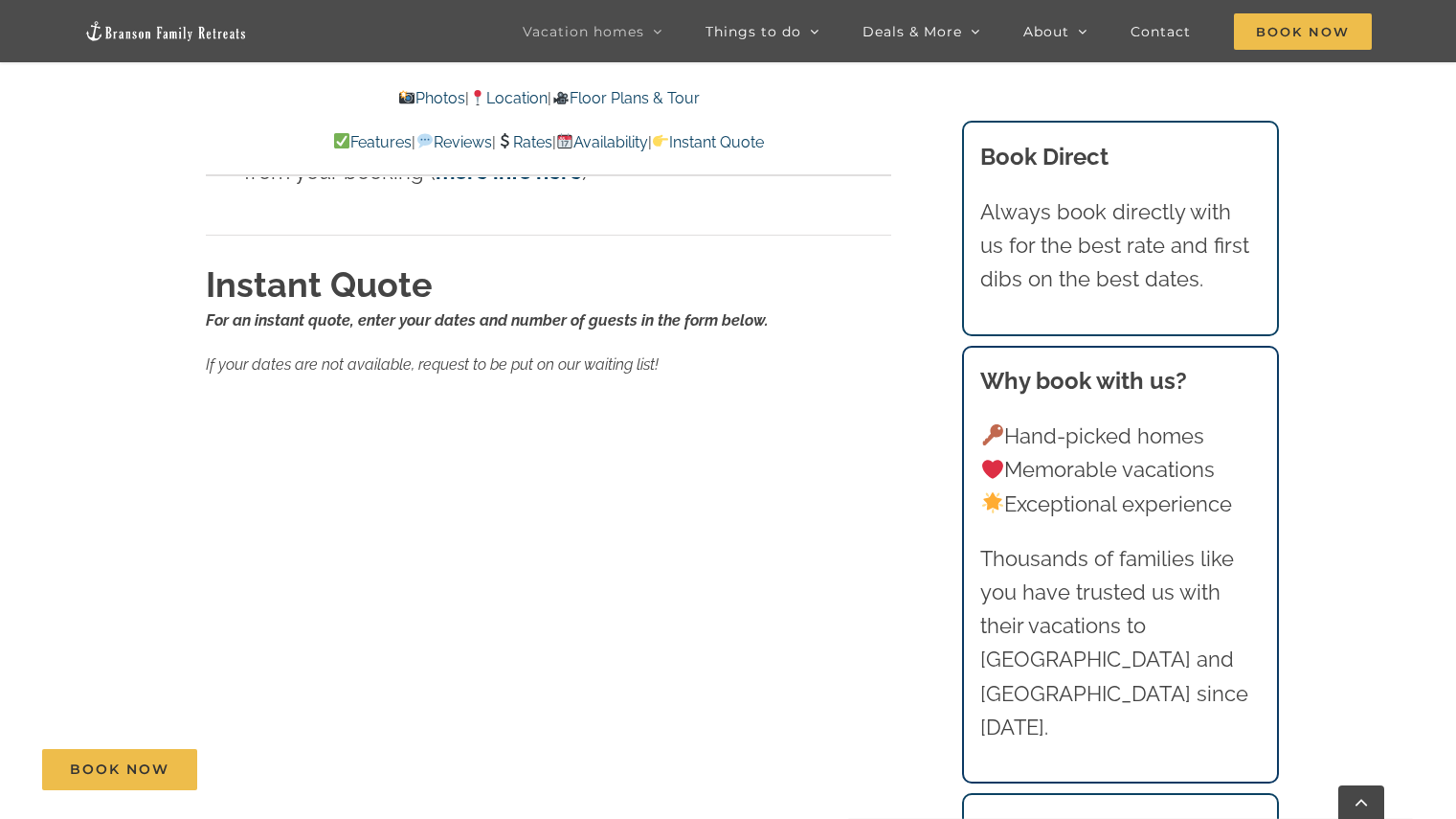
click at [930, 500] on div "Rates For an instant quote, use the form below to enter your dates and number o…" at bounding box center [550, 311] width 762 height 2348
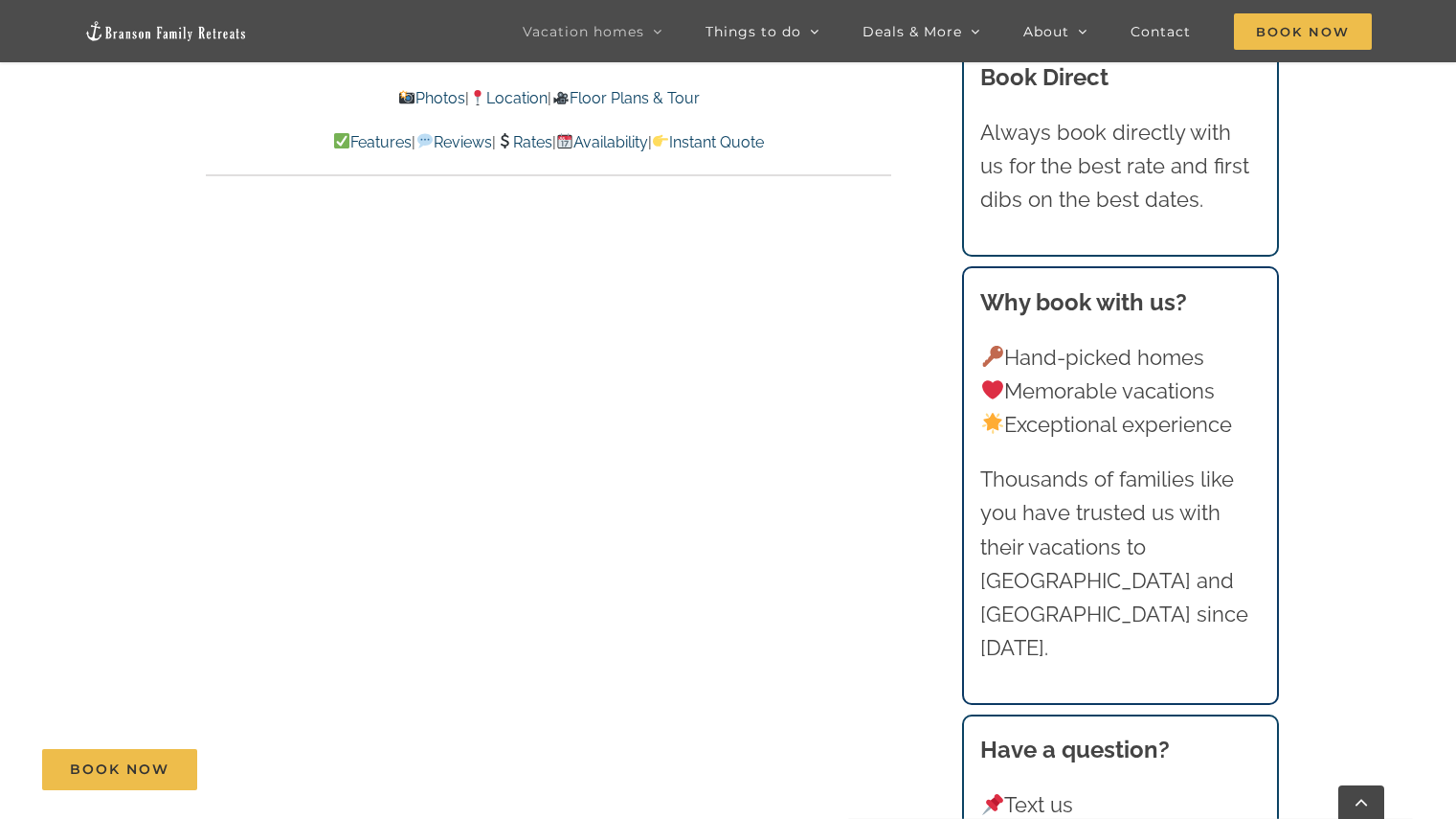
scroll to position [11822, 0]
